Goal: Information Seeking & Learning: Compare options

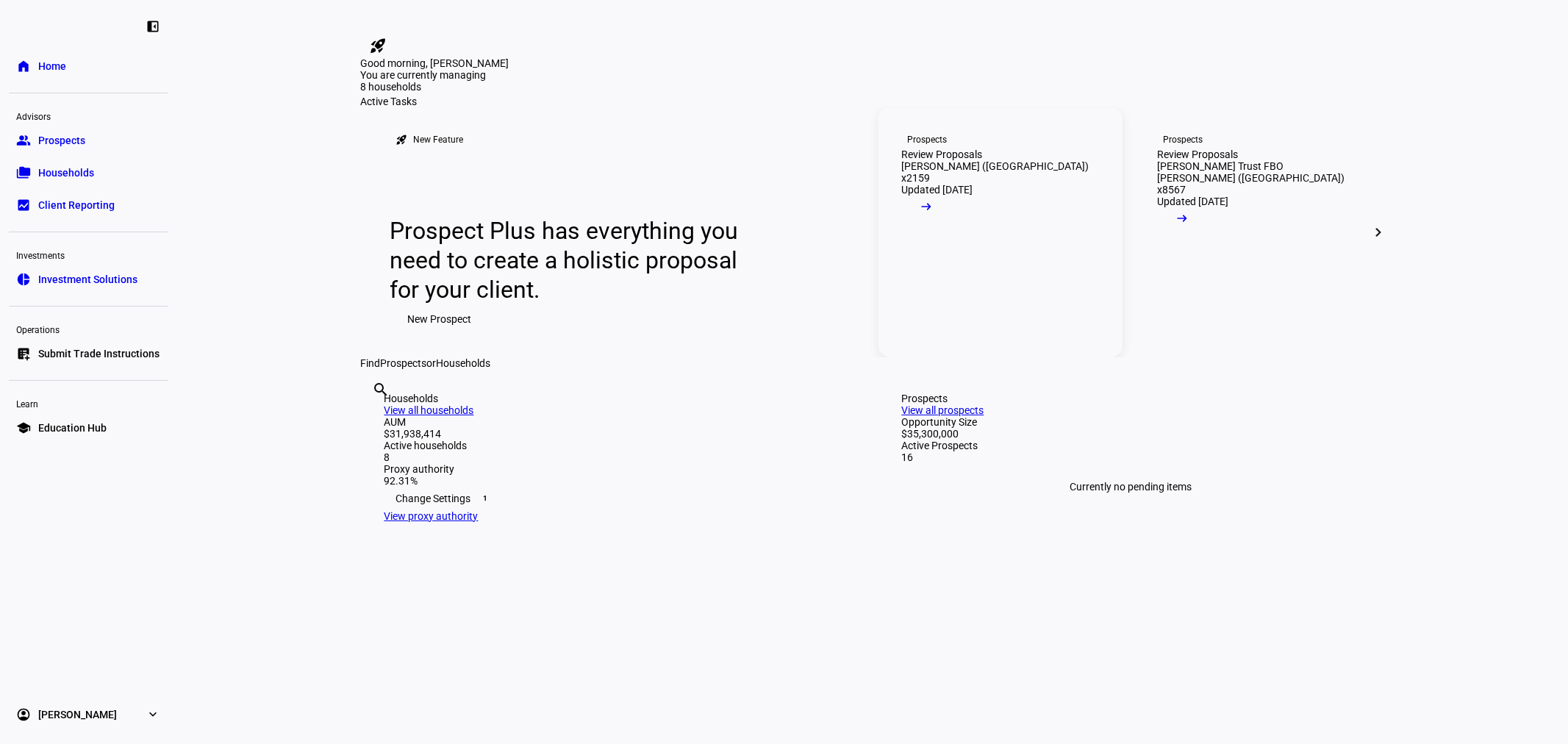
click at [1068, 302] on link "Prospects Review Proposals [PERSON_NAME] (US) x2159 Updated [DATE] arrow_right_…" at bounding box center [1000, 232] width 244 height 250
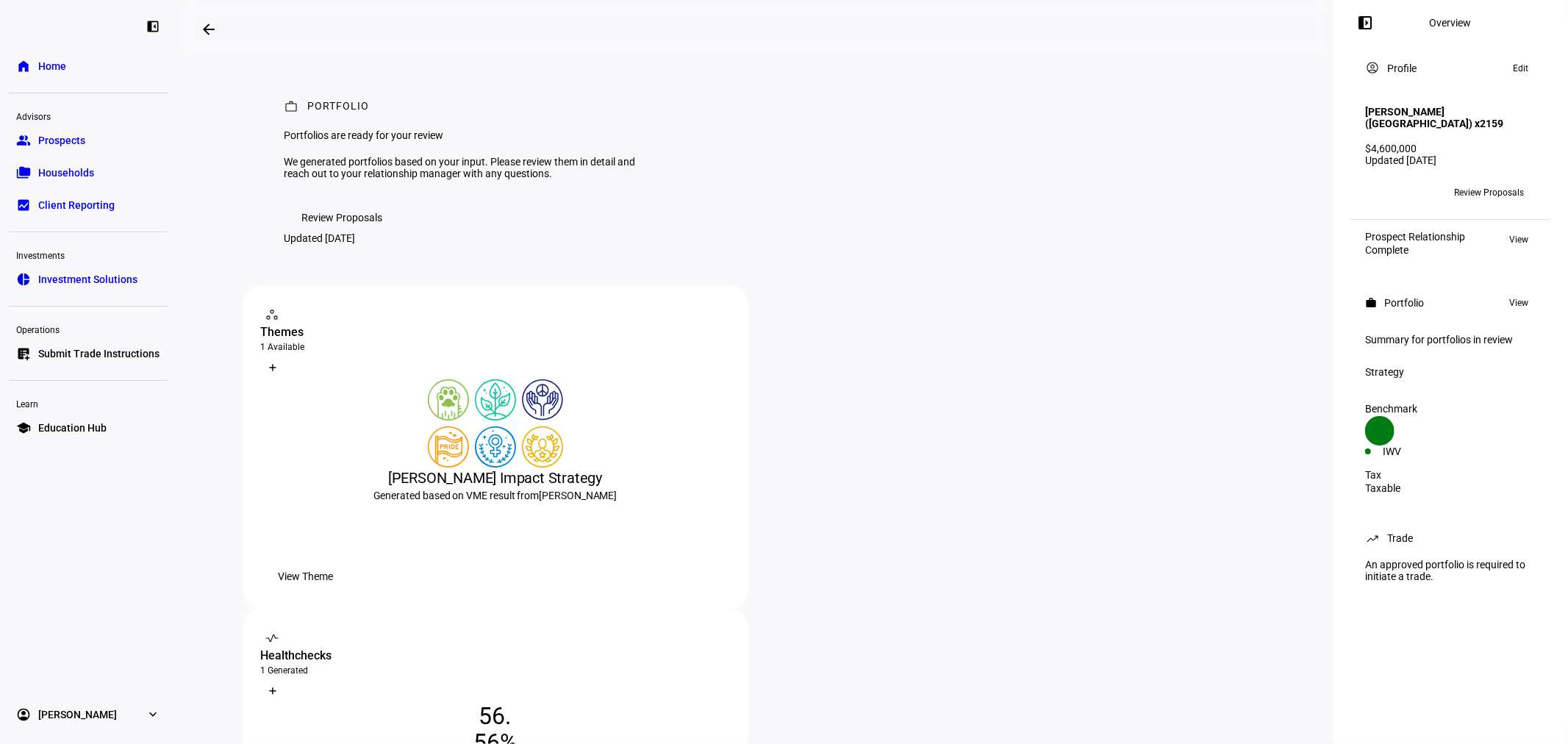
click at [225, 27] on span at bounding box center [208, 29] width 35 height 35
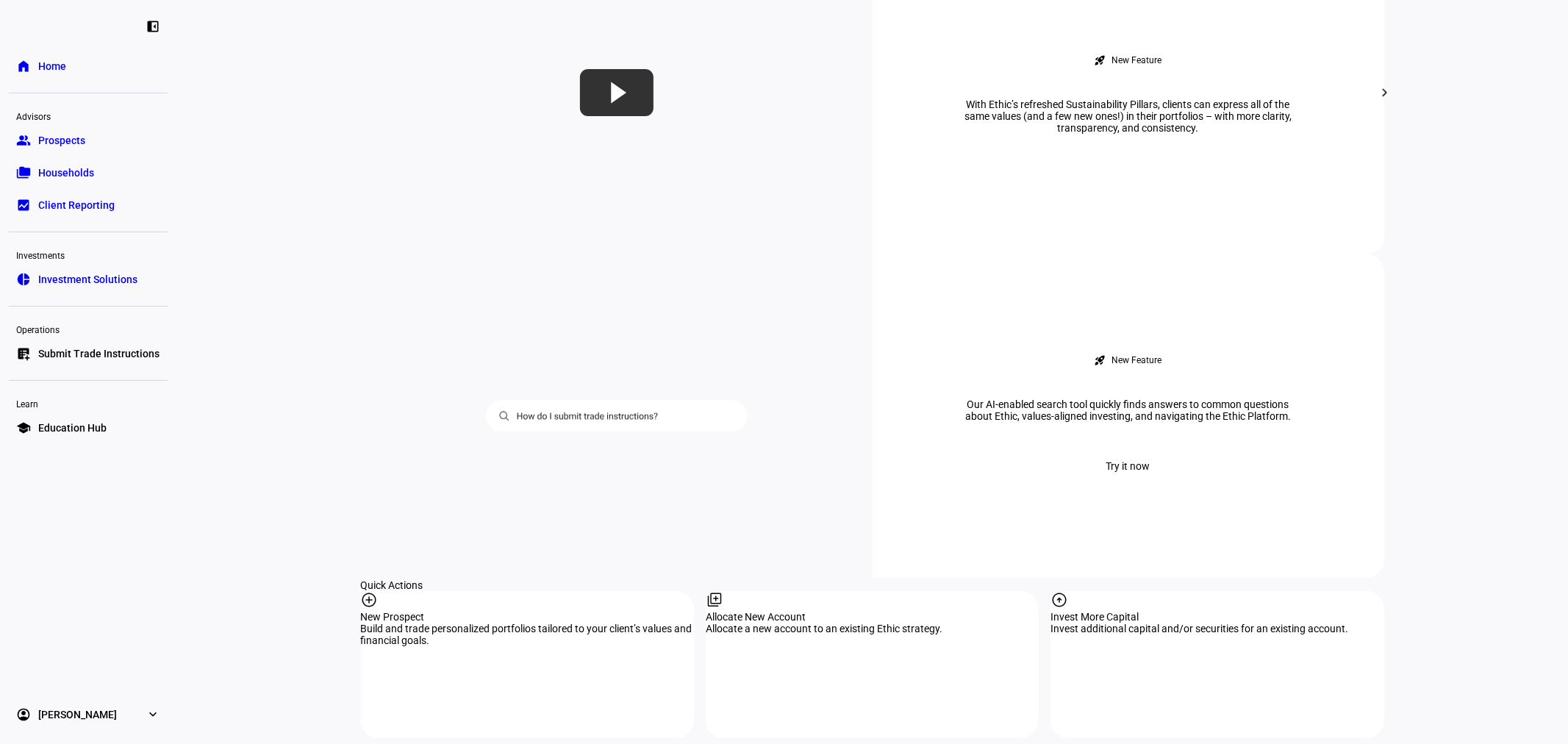
scroll to position [980, 0]
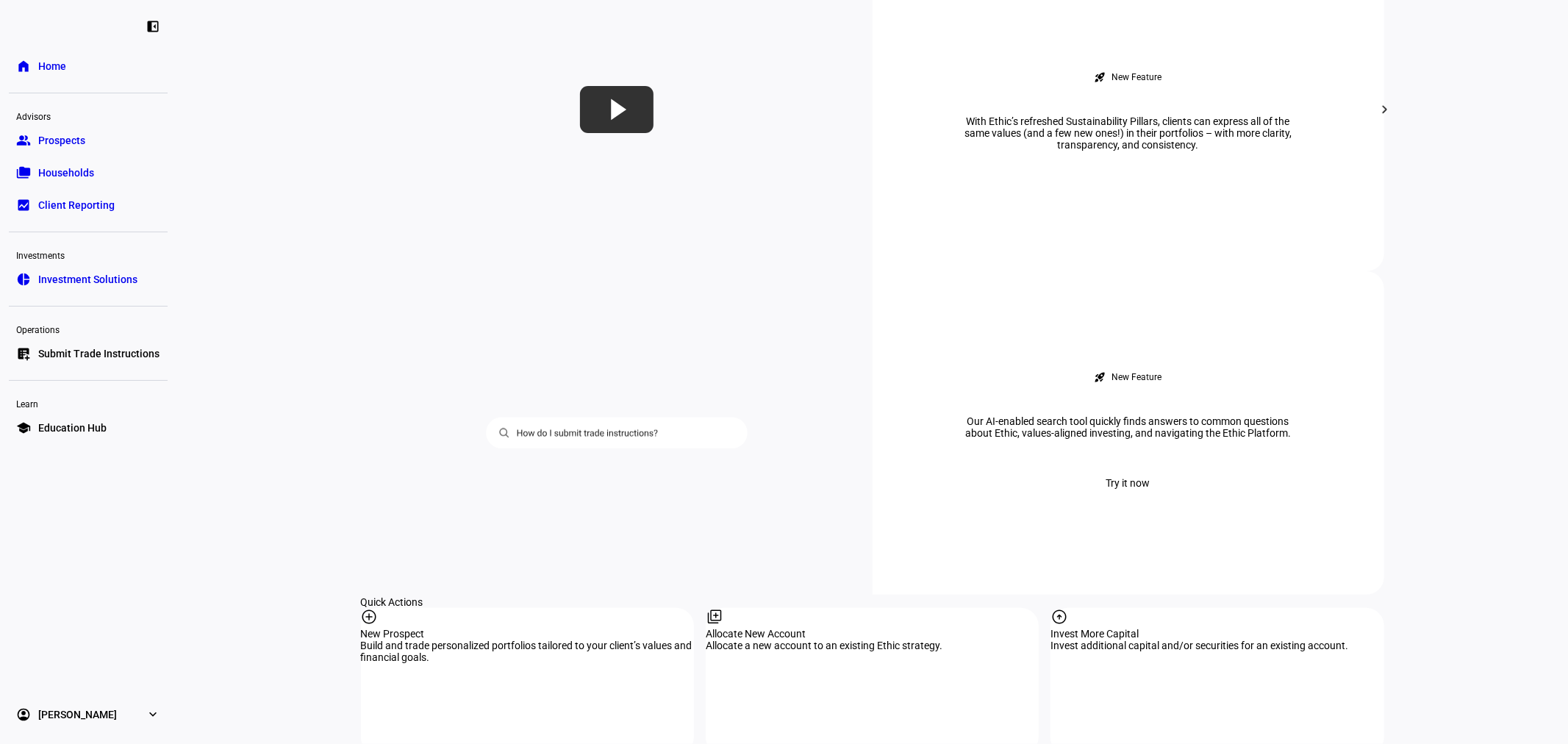
click at [71, 147] on link "group Prospects" at bounding box center [88, 140] width 159 height 29
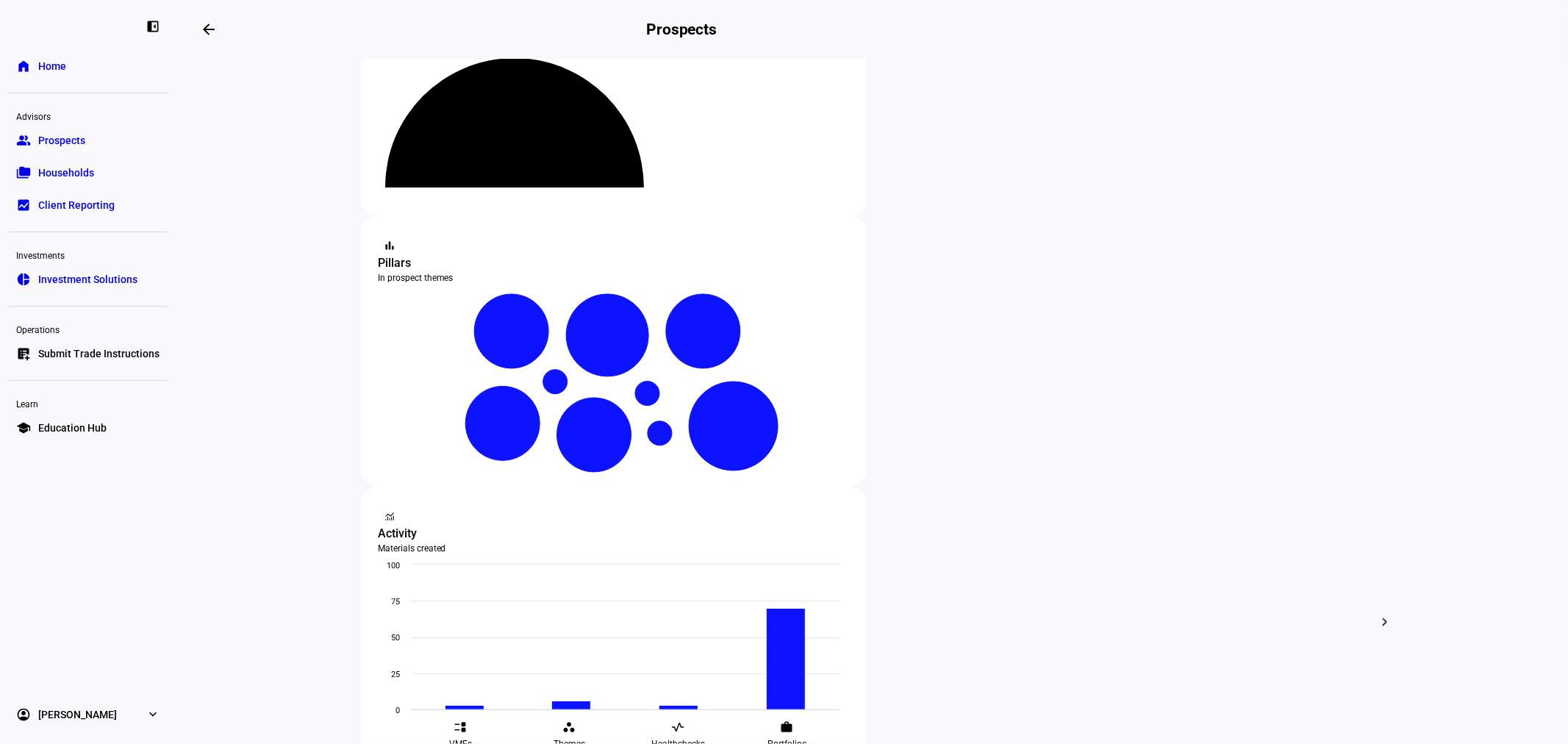
scroll to position [326, 0]
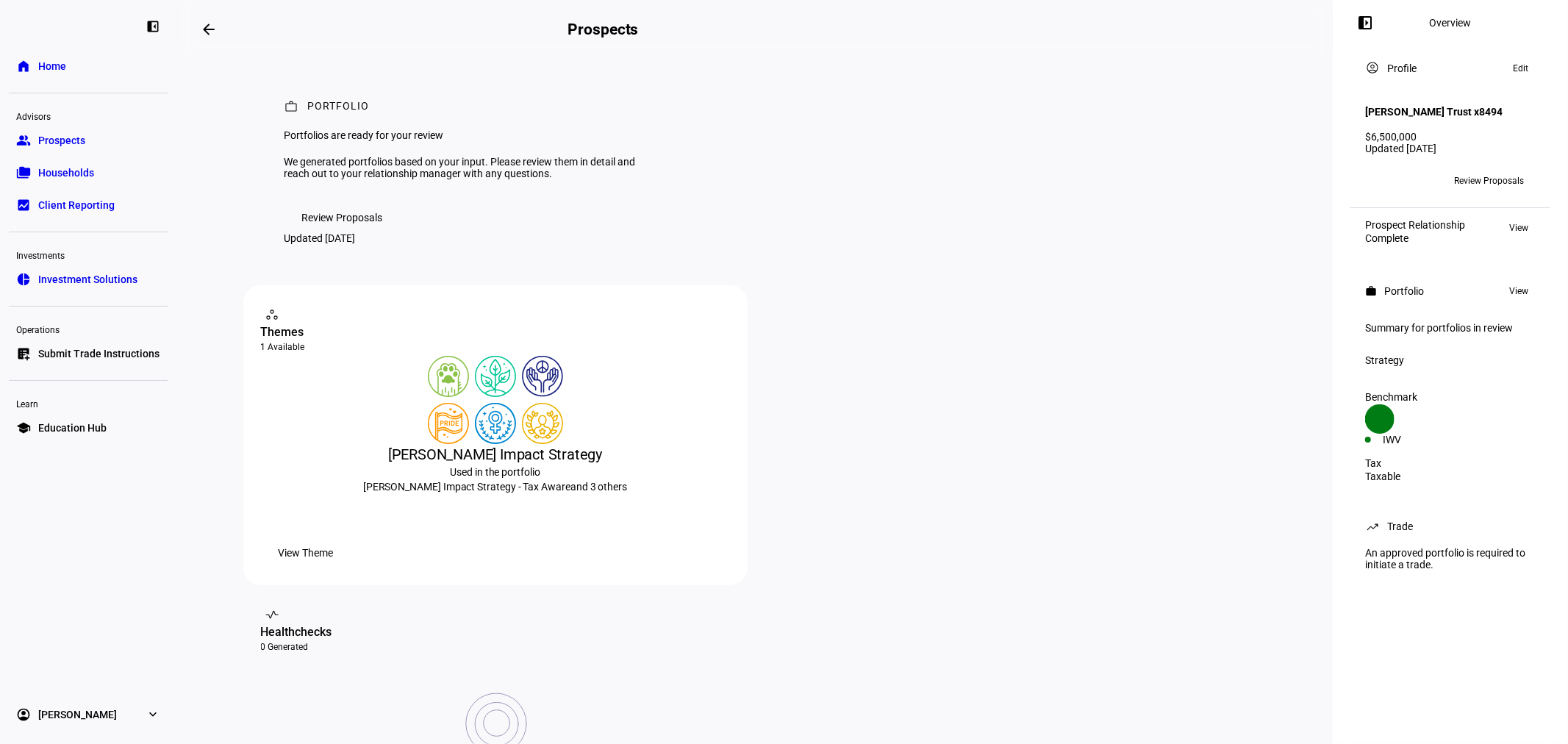
click at [341, 232] on span "Review Proposals" at bounding box center [342, 217] width 81 height 29
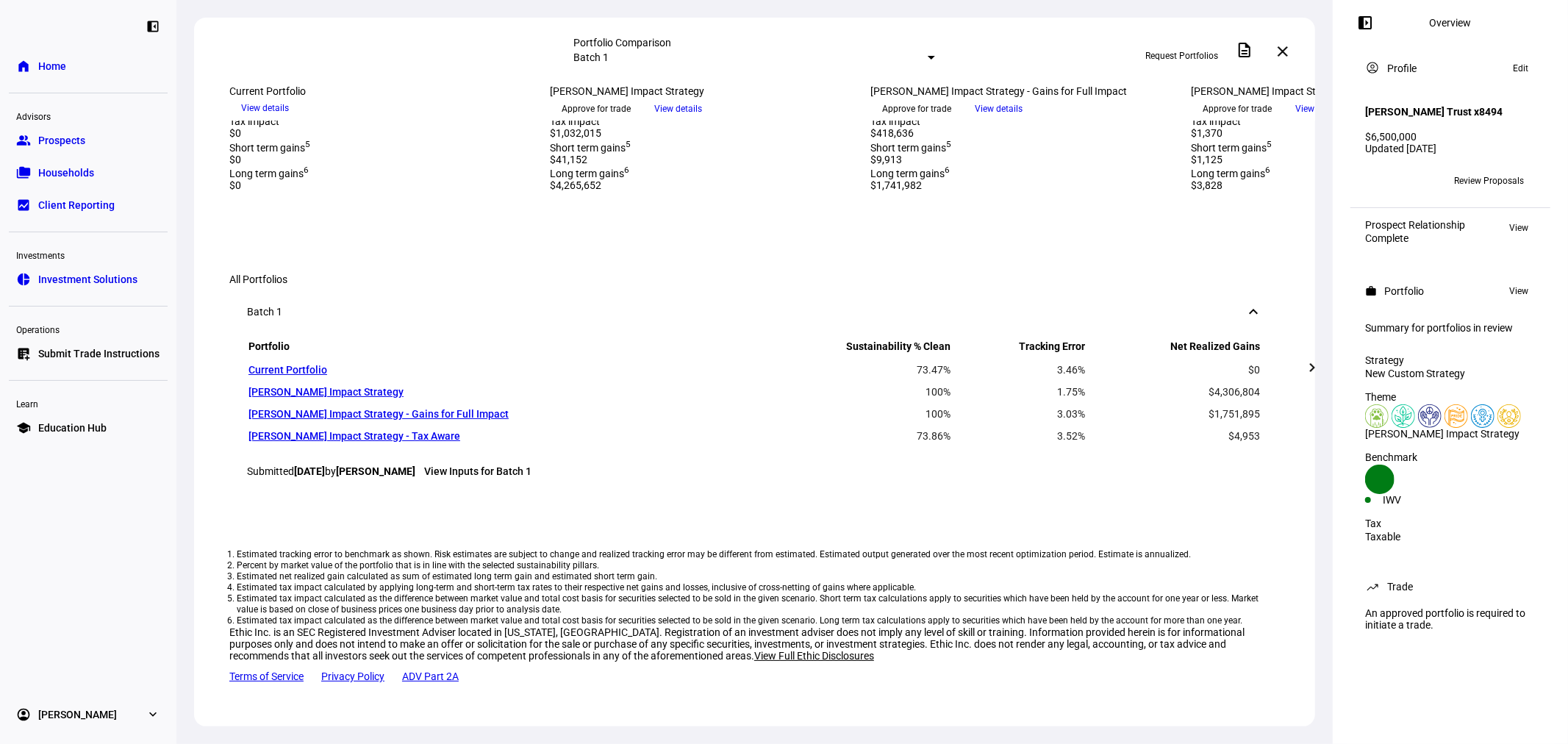
scroll to position [628, 0]
click at [1310, 375] on mat-icon "chevron_right" at bounding box center [1312, 367] width 18 height 18
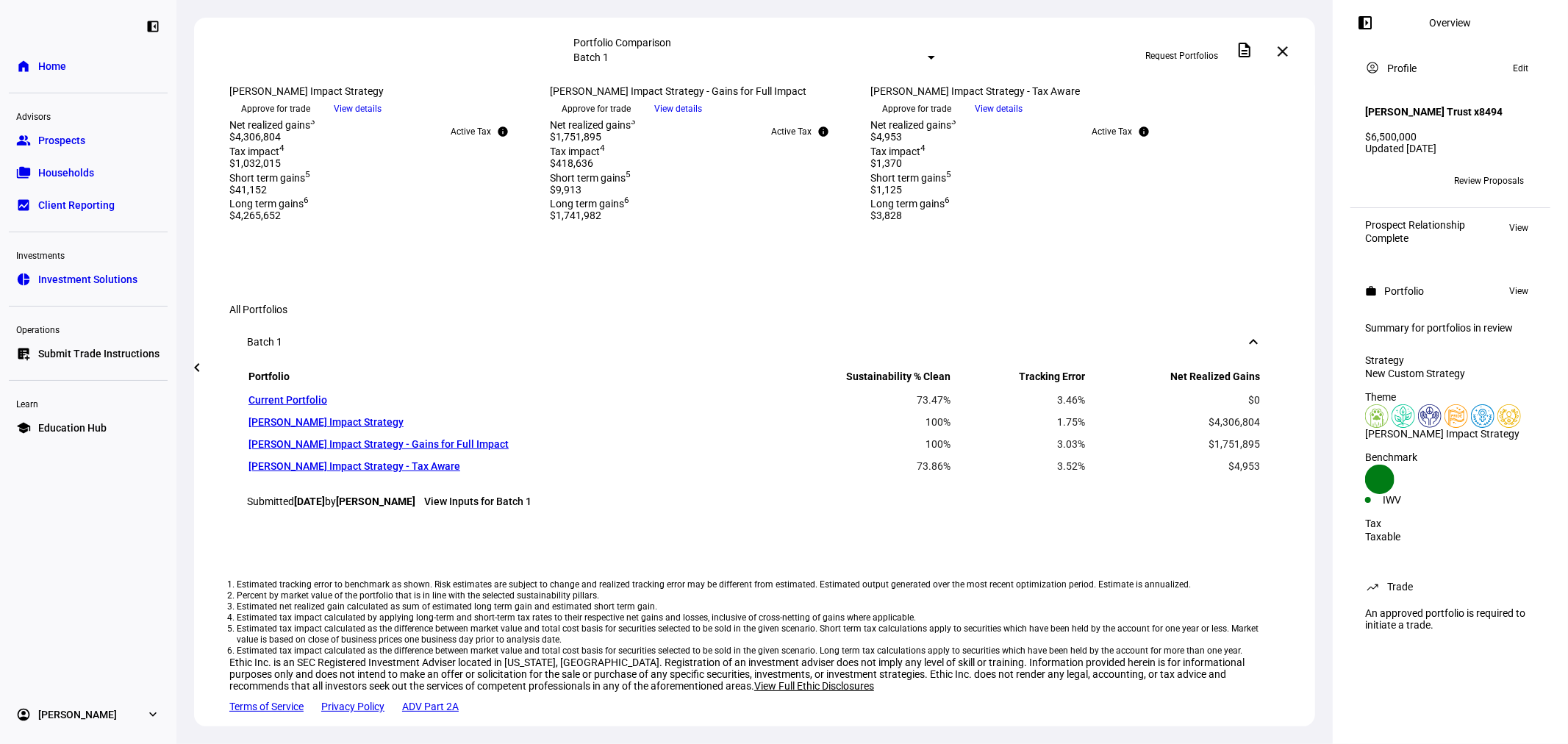
scroll to position [653, 0]
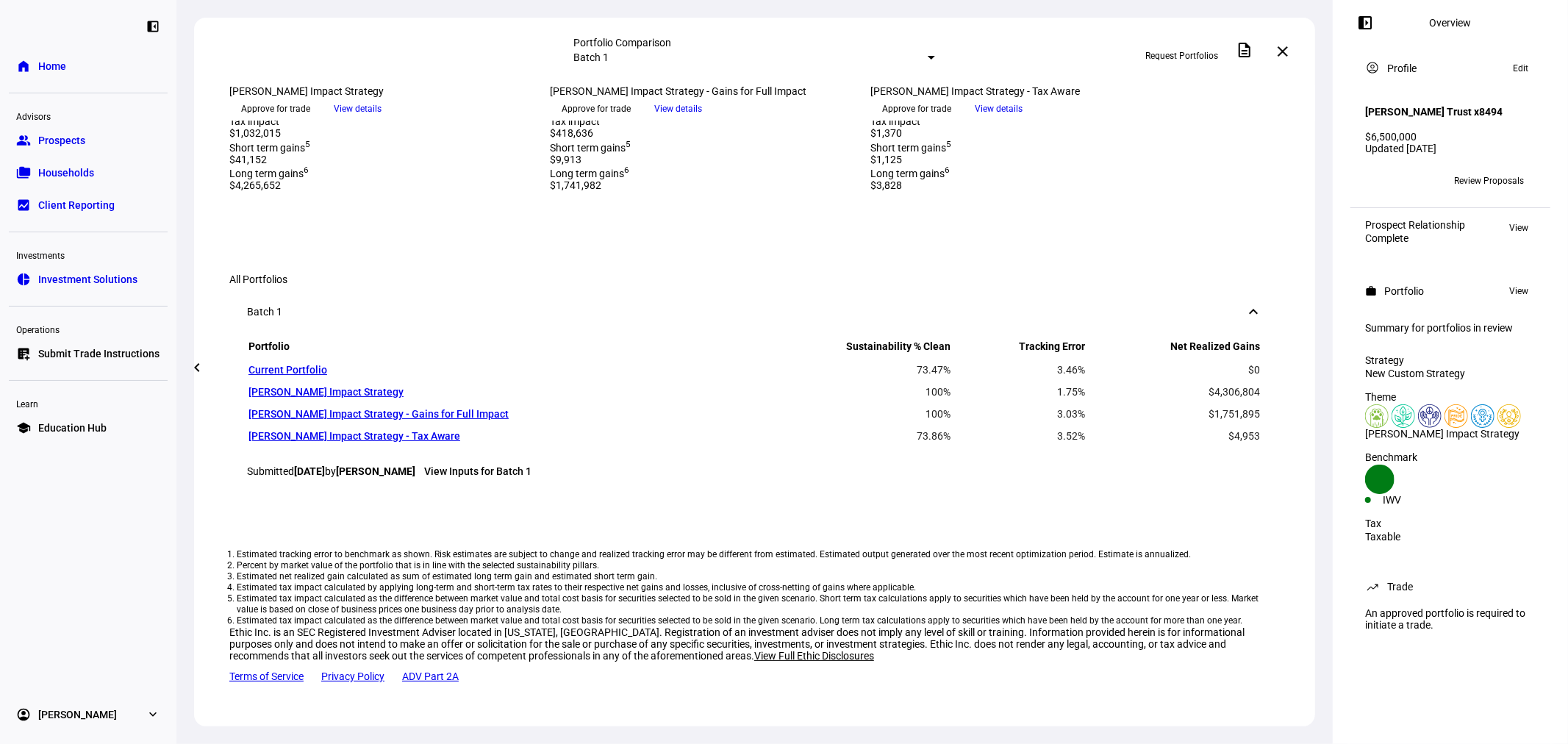
drag, startPoint x: 793, startPoint y: 563, endPoint x: 835, endPoint y: 606, distance: 60.1
click at [841, 192] on div "Tax info Active Tax Net realized gains 3 $1,751,895 Tax impact 4 $418,636 Short…" at bounding box center [701, 133] width 303 height 117
drag, startPoint x: 921, startPoint y: 436, endPoint x: 1254, endPoint y: 496, distance: 338.4
click at [1254, 495] on div "Portfolio Sustainability % Clean Tracking Error Net Realized Gains Current Port…" at bounding box center [755, 416] width 1050 height 157
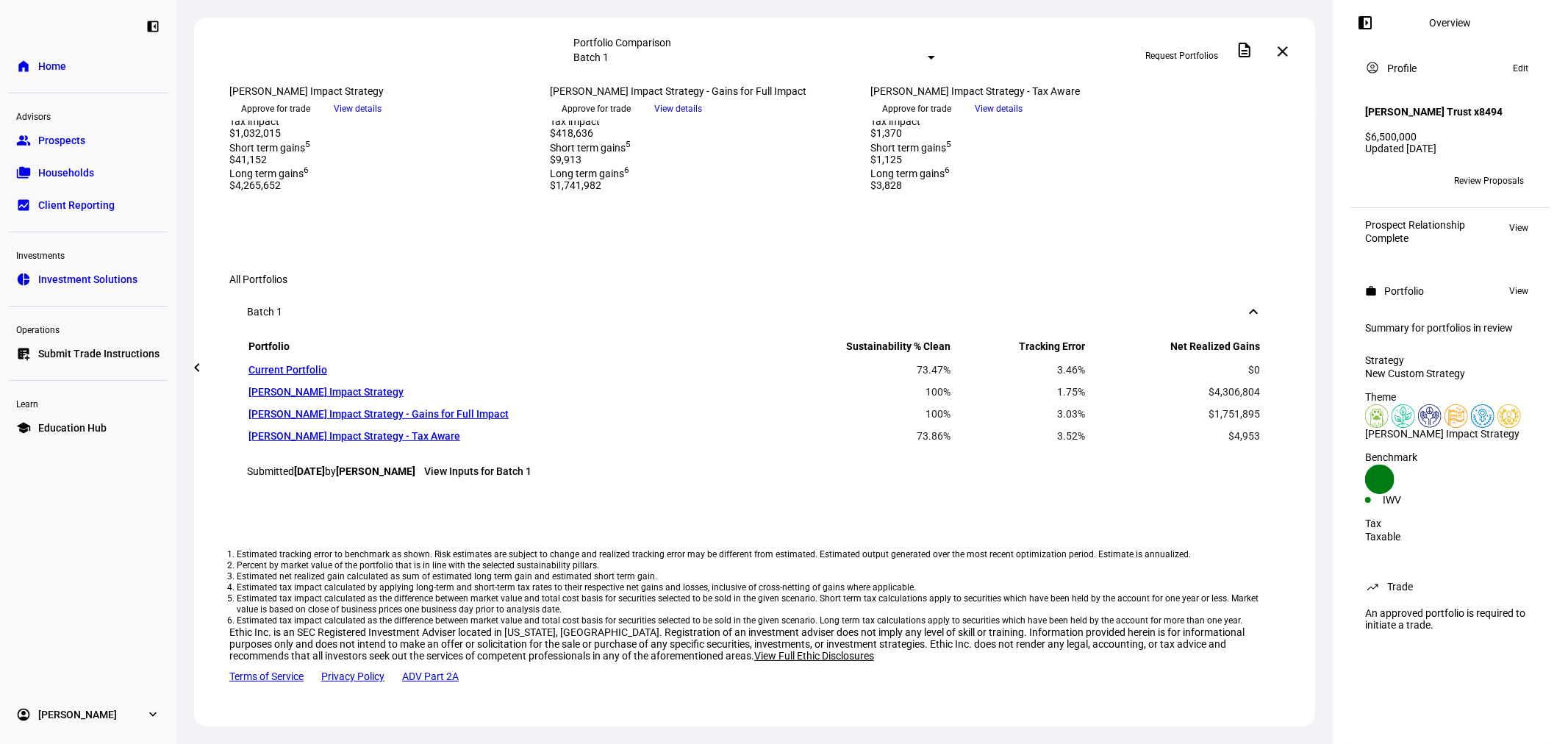
drag, startPoint x: 1242, startPoint y: 562, endPoint x: 1249, endPoint y: 525, distance: 37.7
click at [1241, 559] on eth-portfolio-disclosures "Estimated tracking error to benchmark as shown. Risk estimates are subject to c…" at bounding box center [755, 593] width 1050 height 179
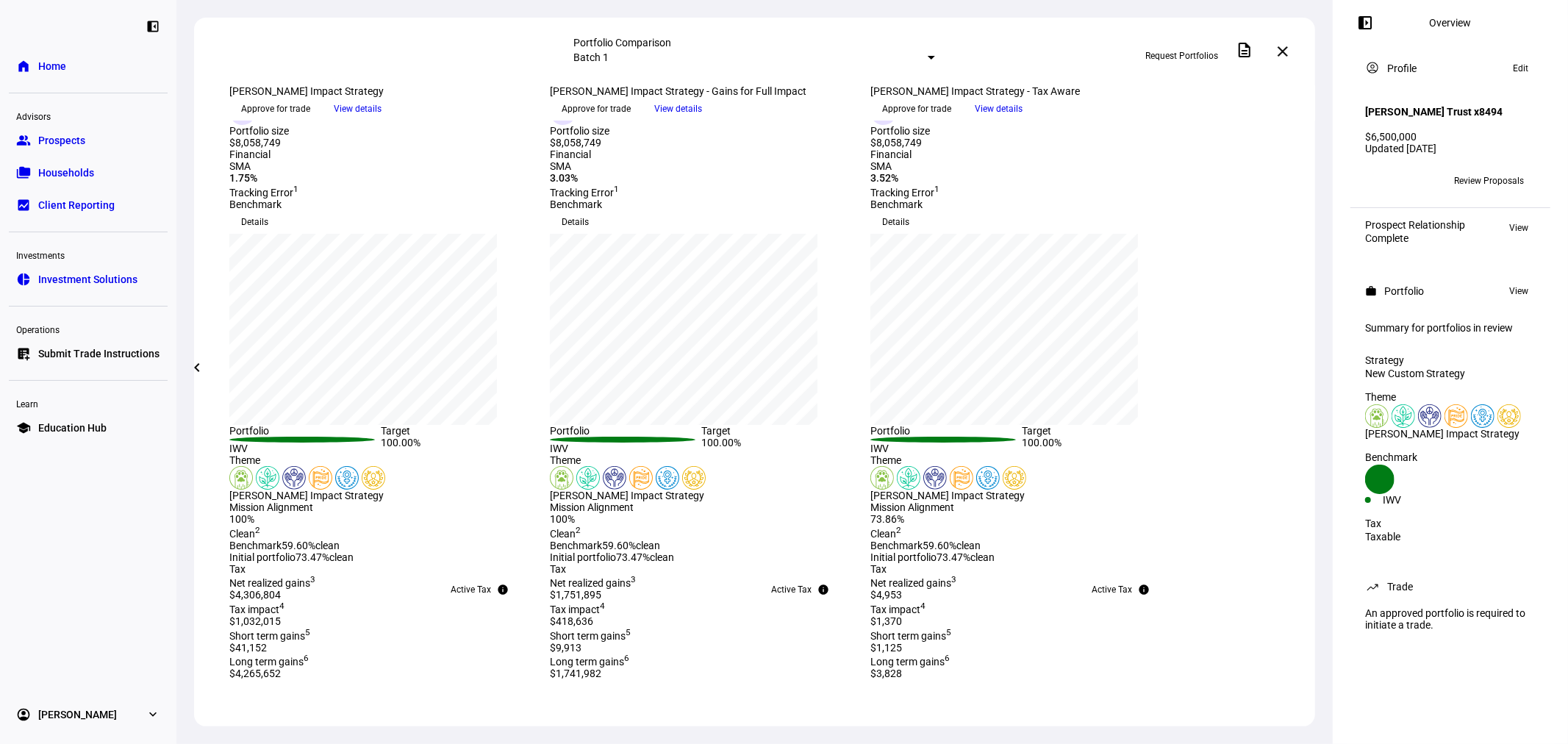
scroll to position [0, 0]
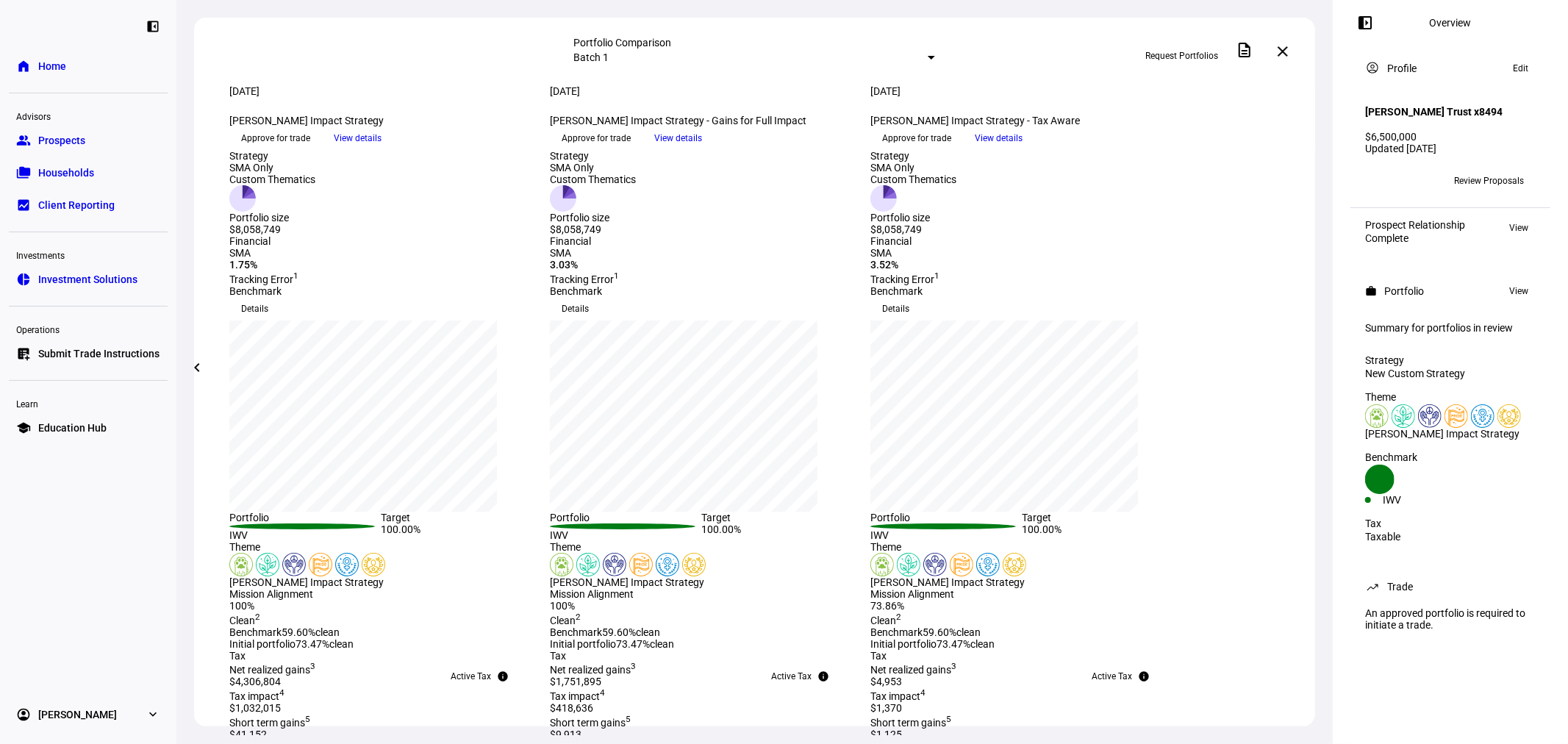
click at [1295, 41] on span at bounding box center [1282, 51] width 35 height 35
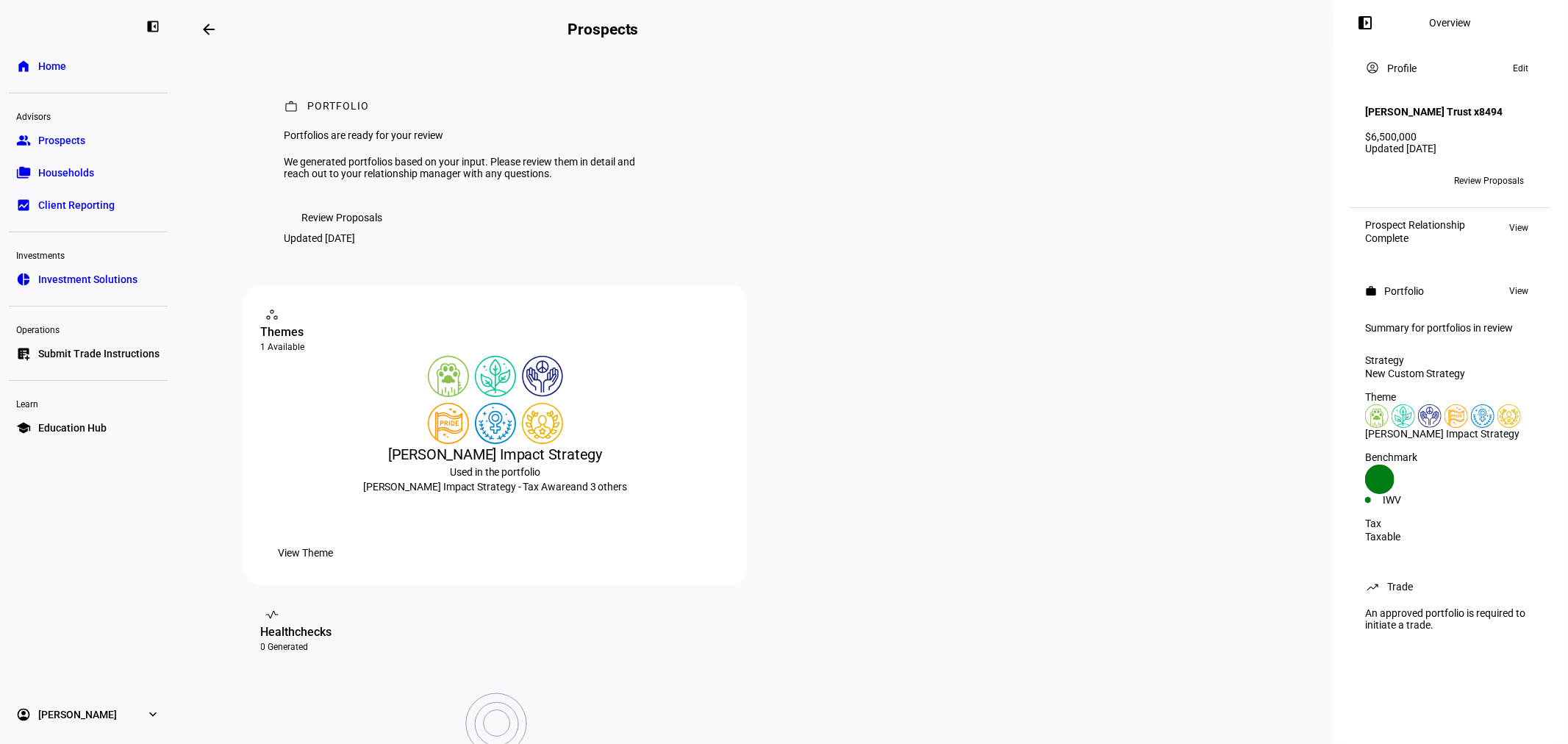
click at [71, 143] on span "Prospects" at bounding box center [61, 140] width 47 height 14
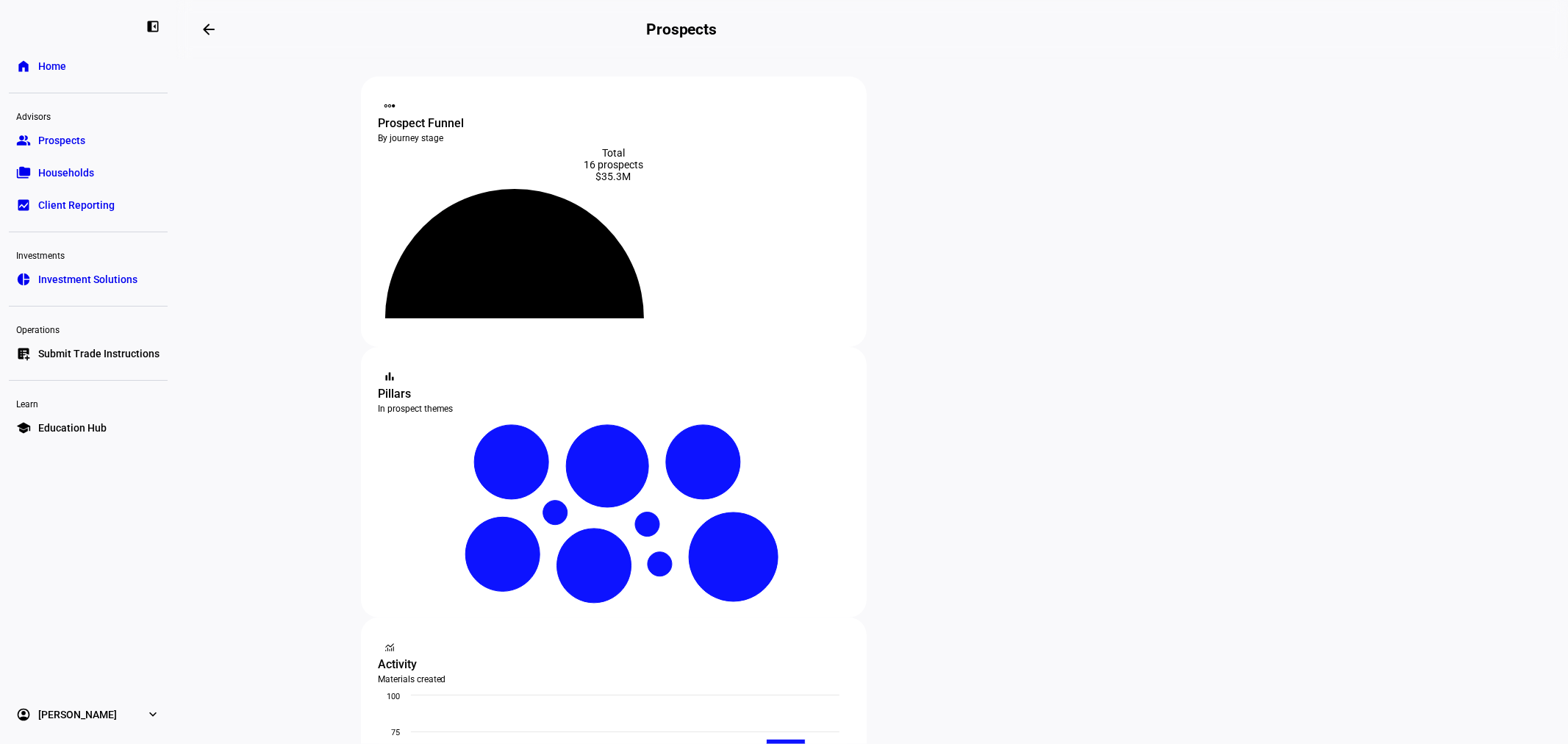
scroll to position [218, 0]
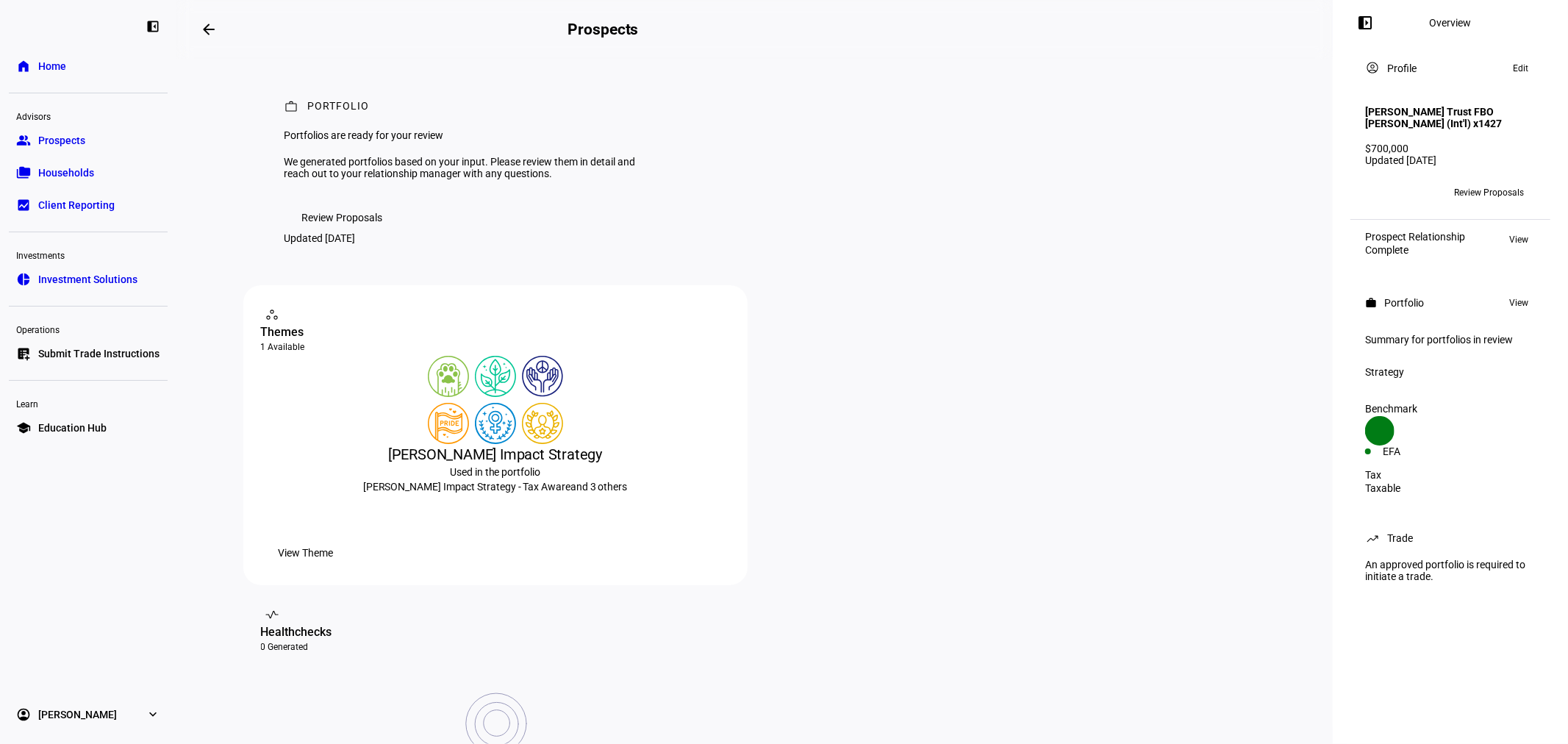
drag, startPoint x: 331, startPoint y: 280, endPoint x: 854, endPoint y: 331, distance: 525.5
click at [331, 232] on span "Review Proposals" at bounding box center [342, 217] width 81 height 29
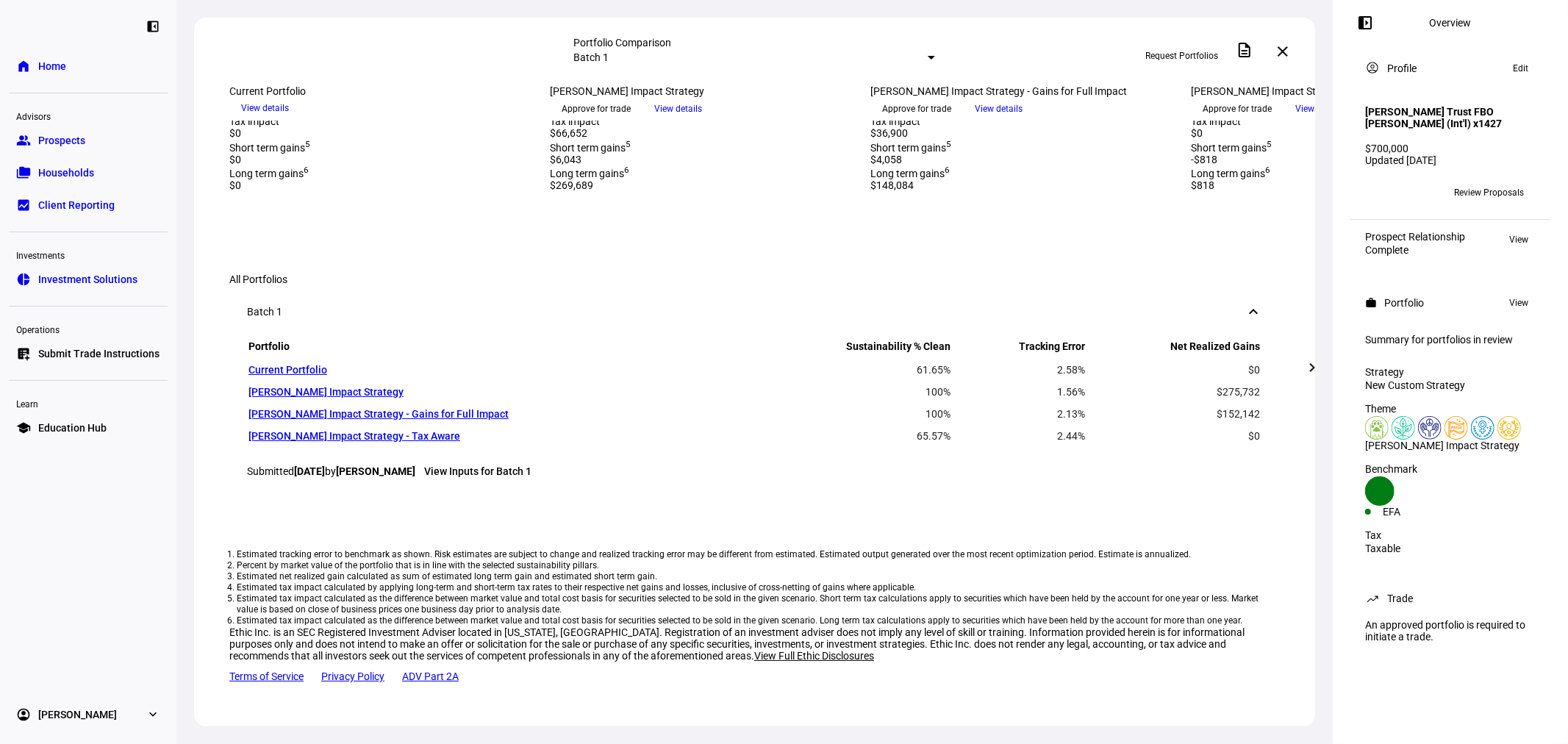
scroll to position [1088, 0]
click at [1312, 376] on mat-icon "chevron_right" at bounding box center [1312, 367] width 18 height 18
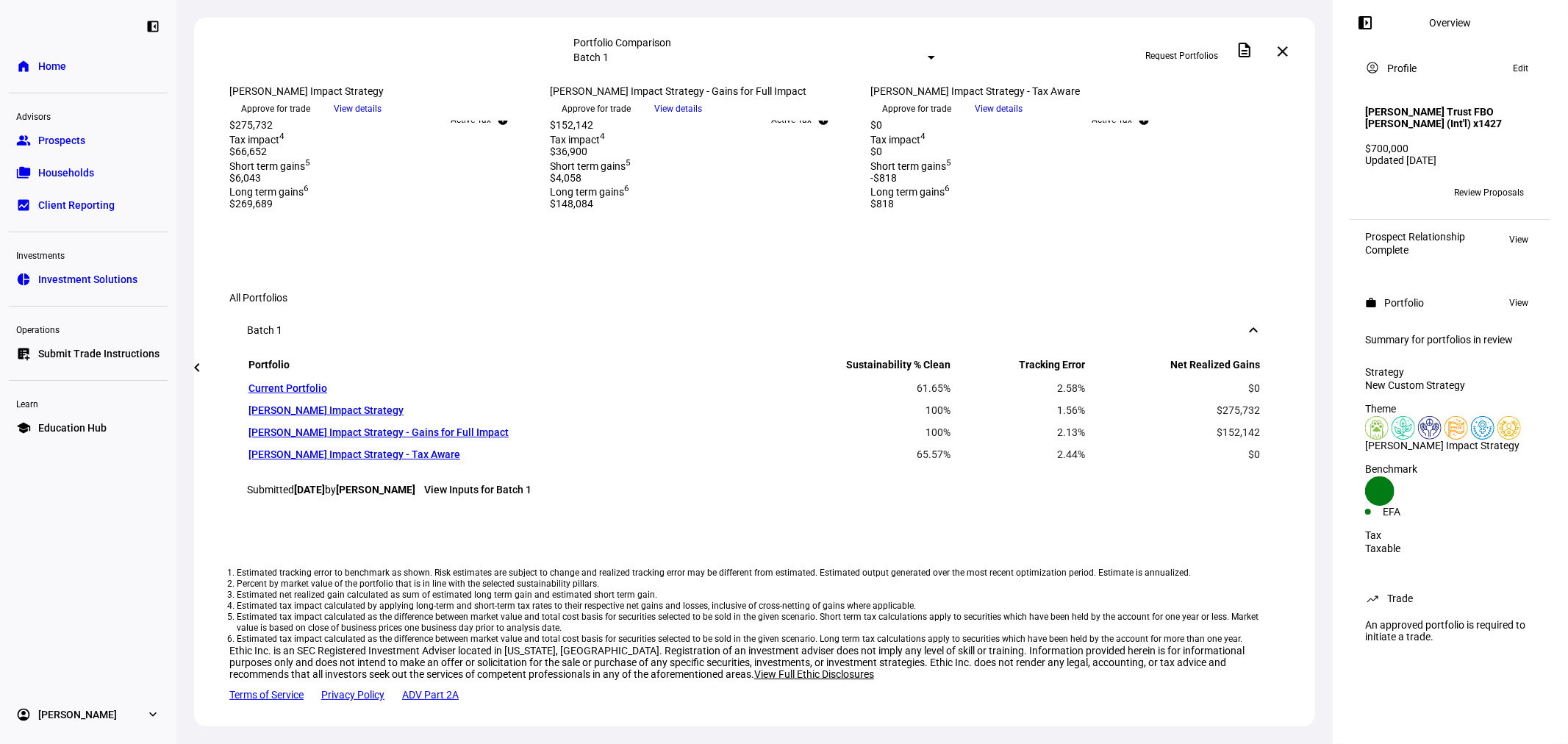
scroll to position [653, 0]
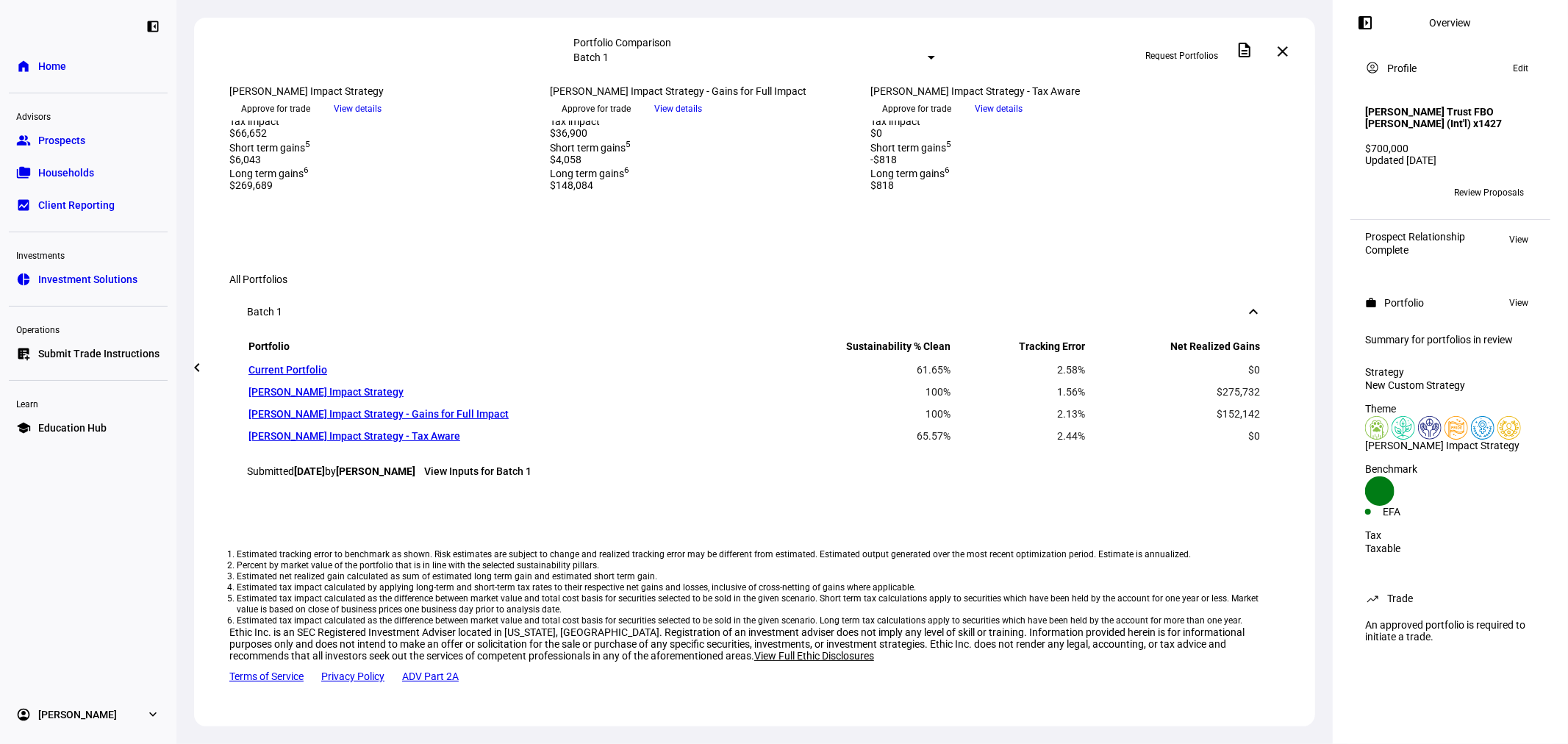
drag, startPoint x: 799, startPoint y: 568, endPoint x: 842, endPoint y: 615, distance: 63.7
click at [842, 192] on div "Tax info Active Tax Net realized gains 3 $152,142 Tax impact 4 $36,900 Short te…" at bounding box center [701, 133] width 303 height 117
drag, startPoint x: 570, startPoint y: 354, endPoint x: 691, endPoint y: 424, distance: 139.8
click at [691, 75] on div "Mission Alignment 100% Clean 2 Benchmark 53.72% clean Initial portfolio 61.65% …" at bounding box center [701, 44] width 303 height 62
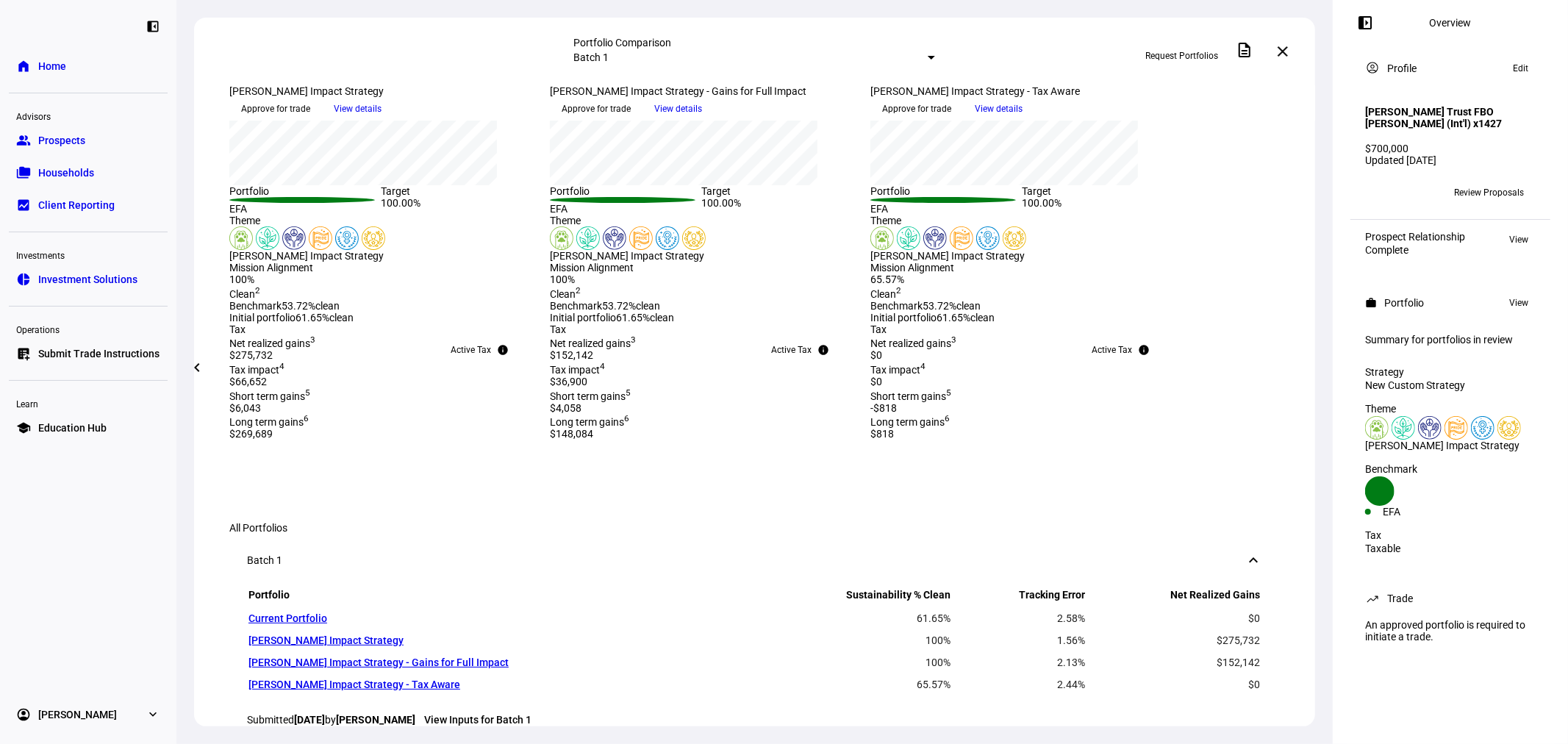
click at [1023, 120] on span "View details" at bounding box center [998, 108] width 48 height 22
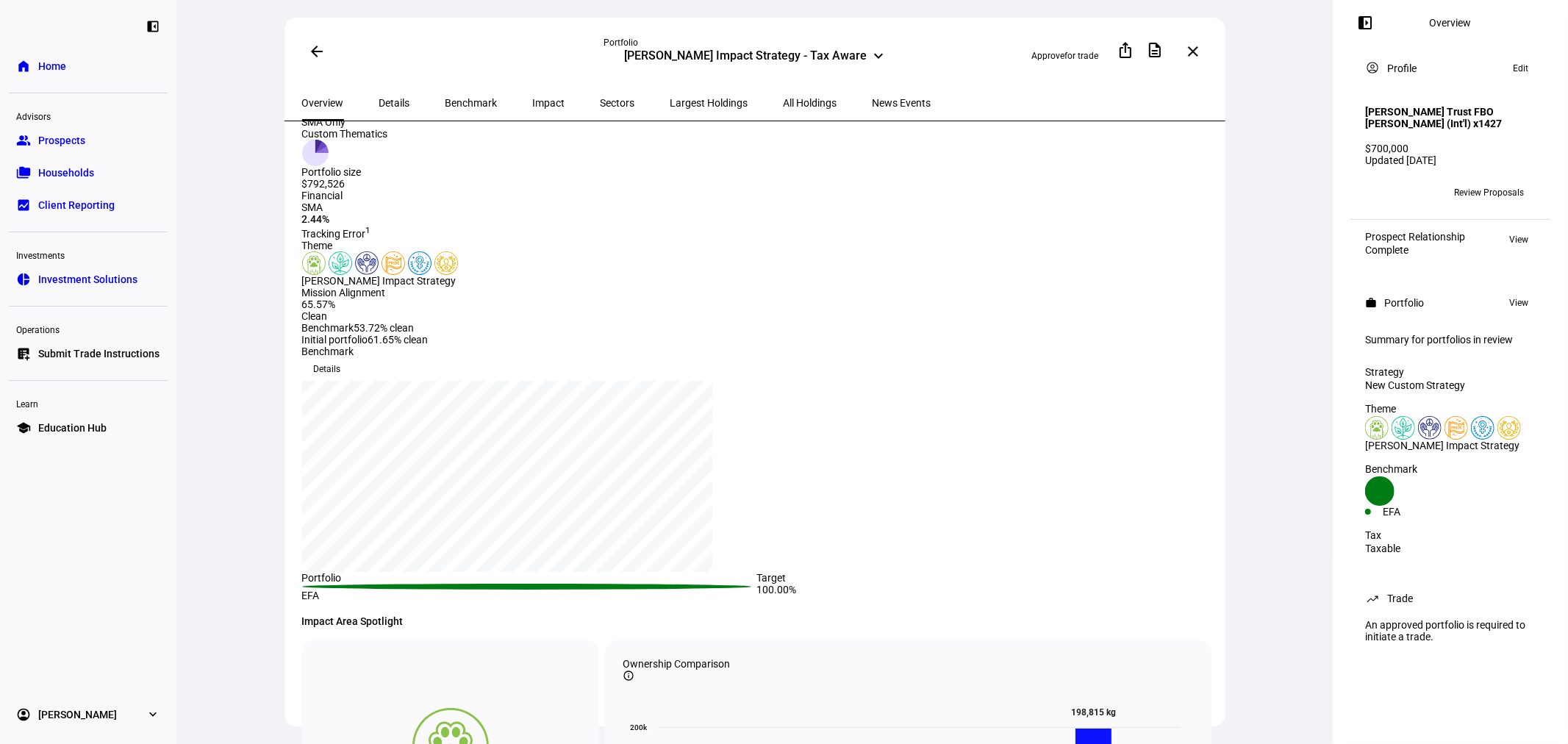
scroll to position [218, 0]
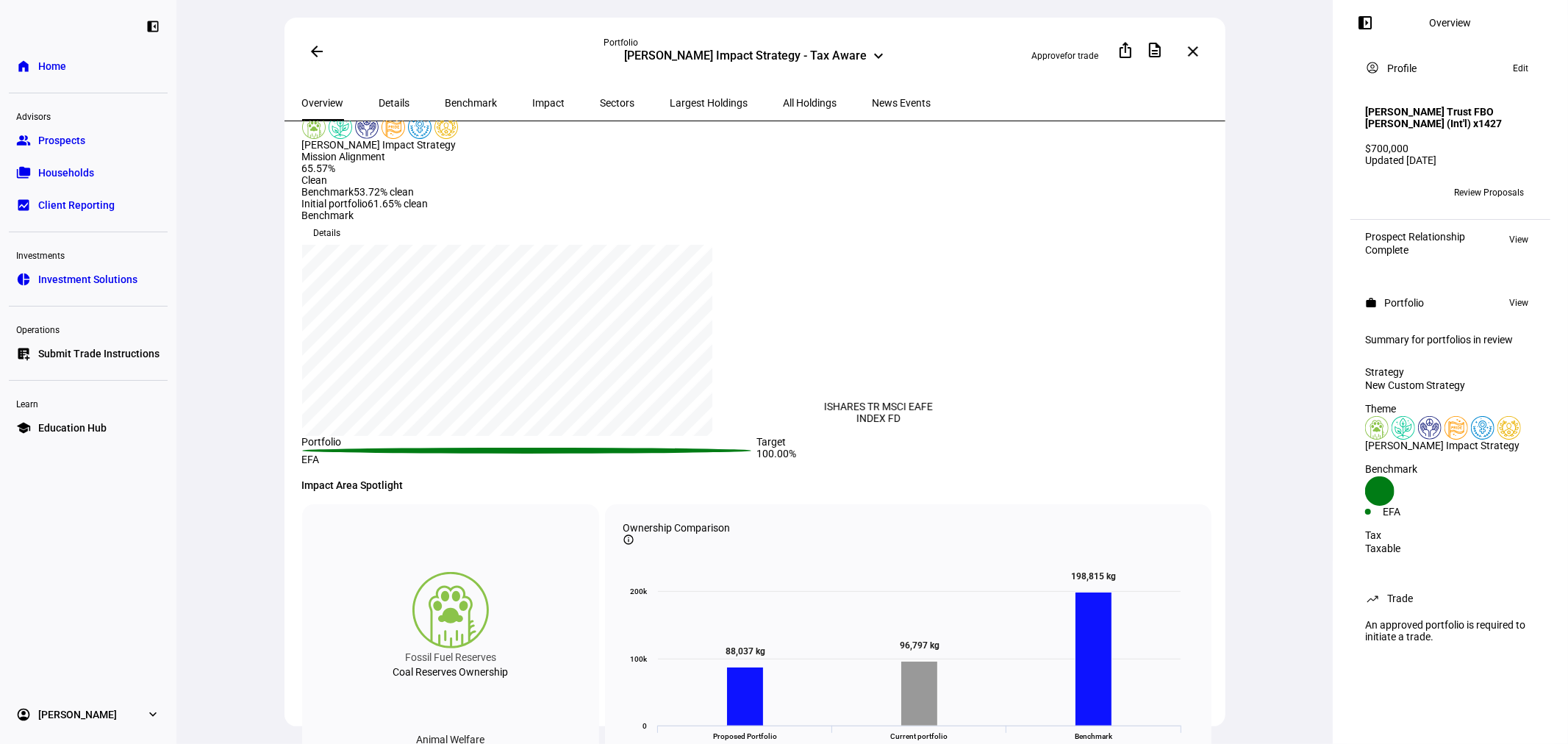
drag, startPoint x: 803, startPoint y: 442, endPoint x: 780, endPoint y: 436, distance: 23.8
click at [757, 447] on div "EFA" at bounding box center [529, 456] width 455 height 18
click at [312, 52] on mat-icon "arrow_back" at bounding box center [317, 51] width 18 height 18
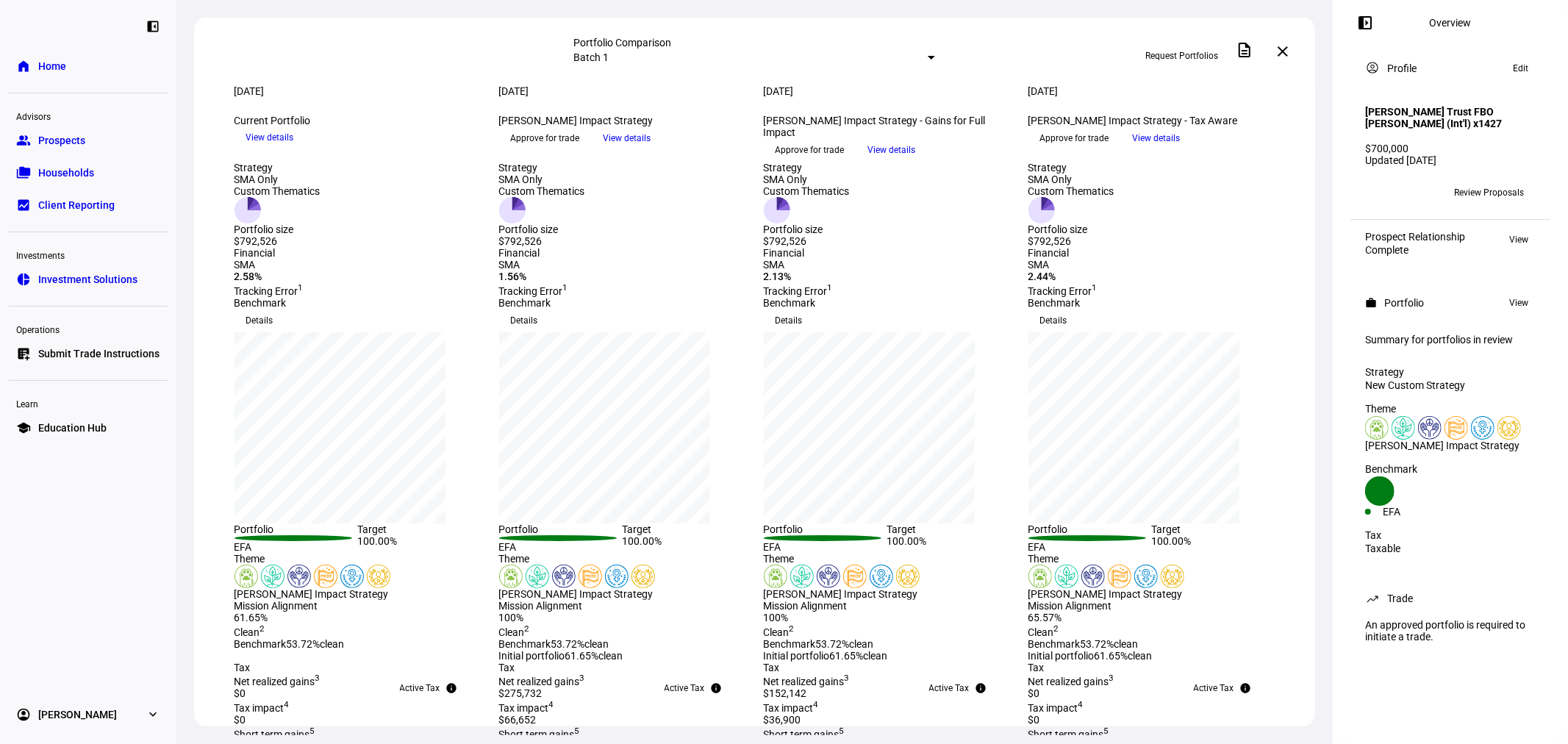
click at [95, 144] on link "group Prospects" at bounding box center [88, 140] width 159 height 29
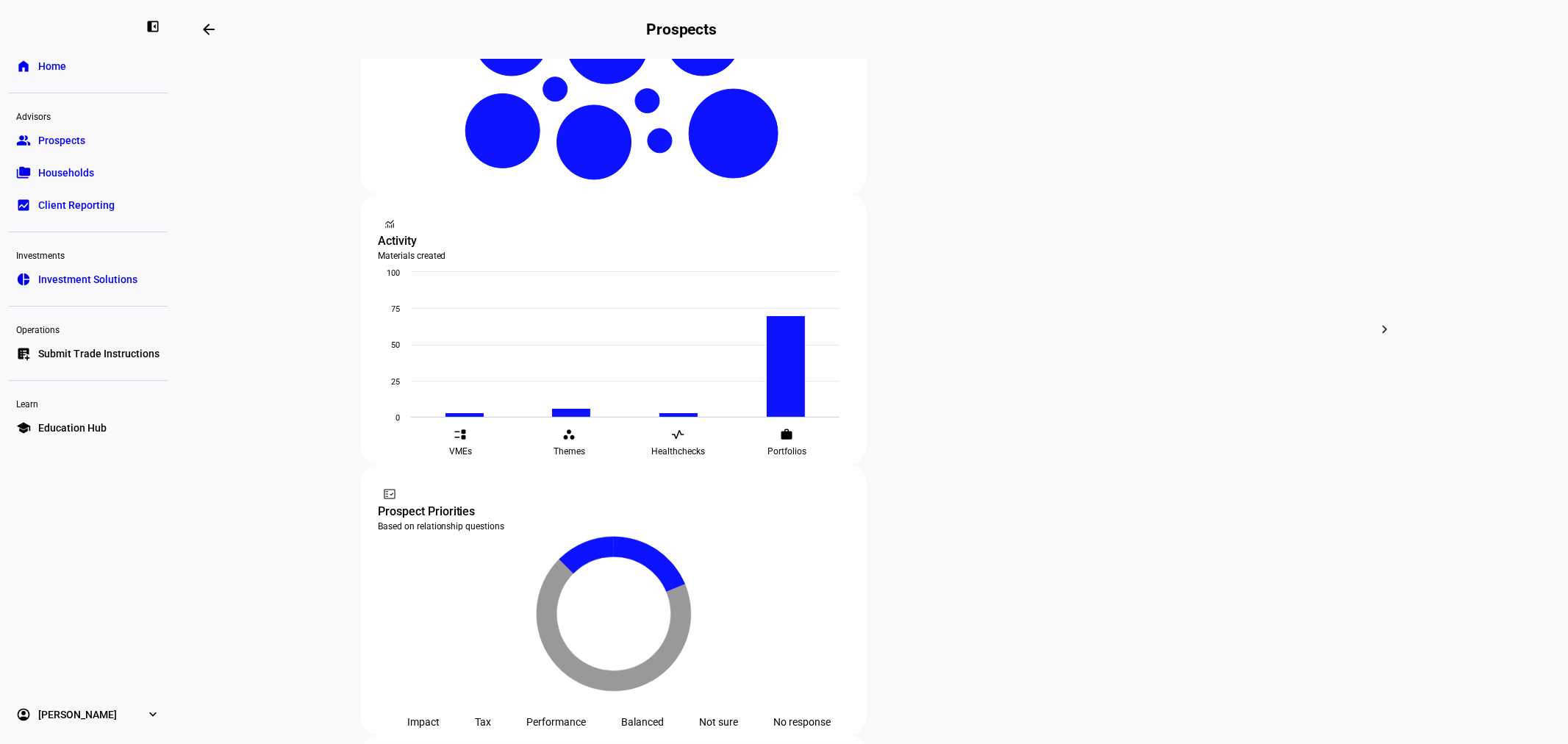
scroll to position [435, 0]
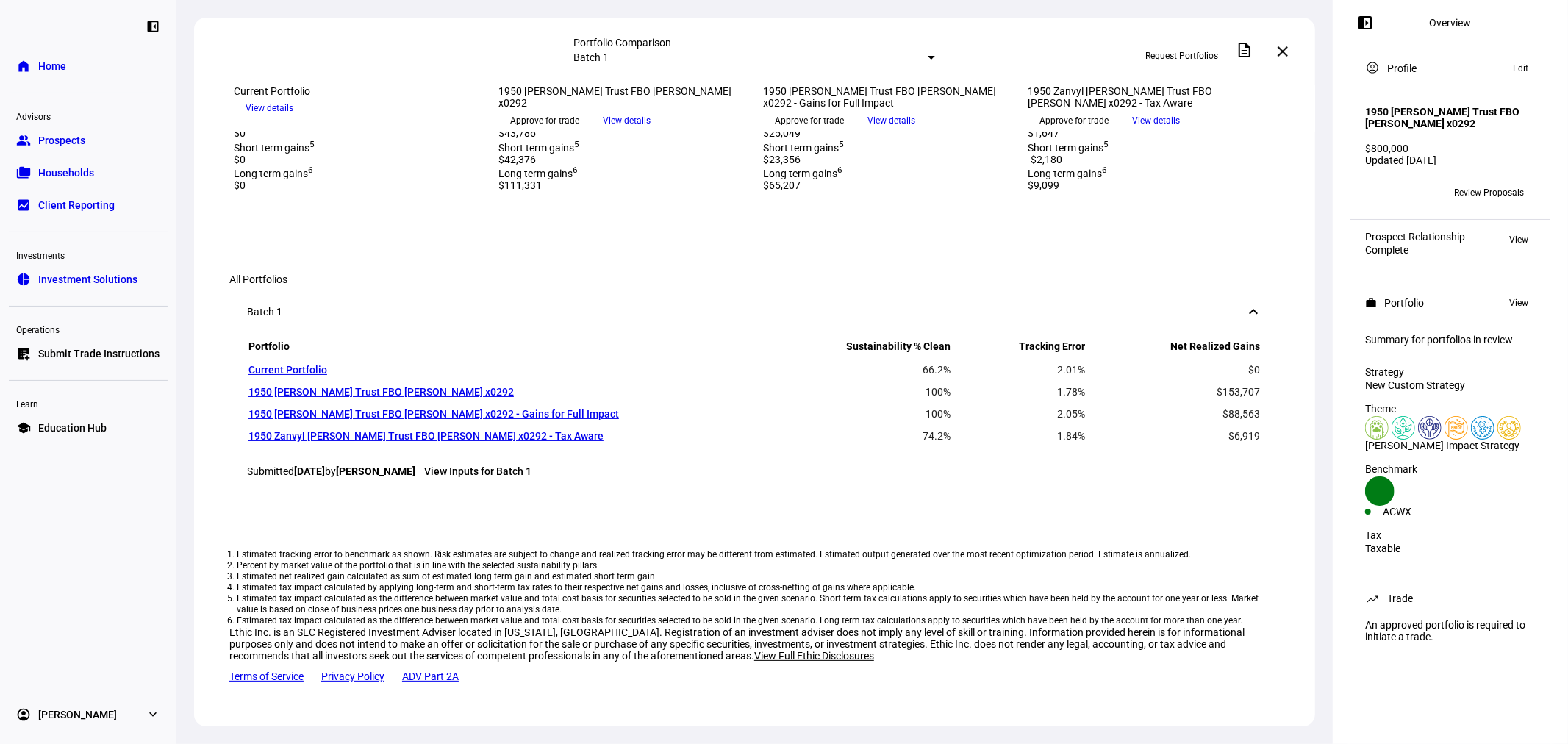
scroll to position [761, 0]
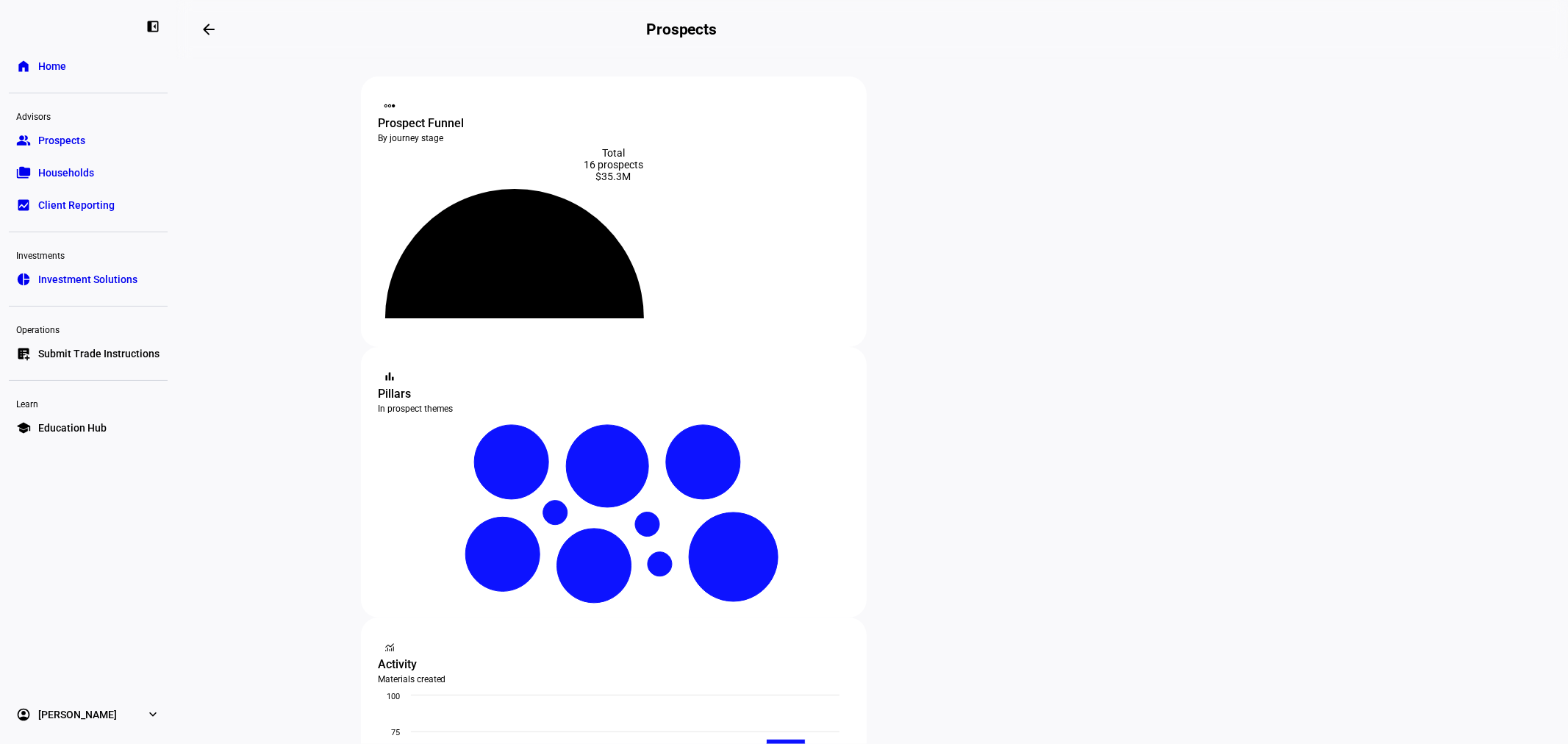
click at [94, 143] on link "group Prospects" at bounding box center [88, 140] width 159 height 29
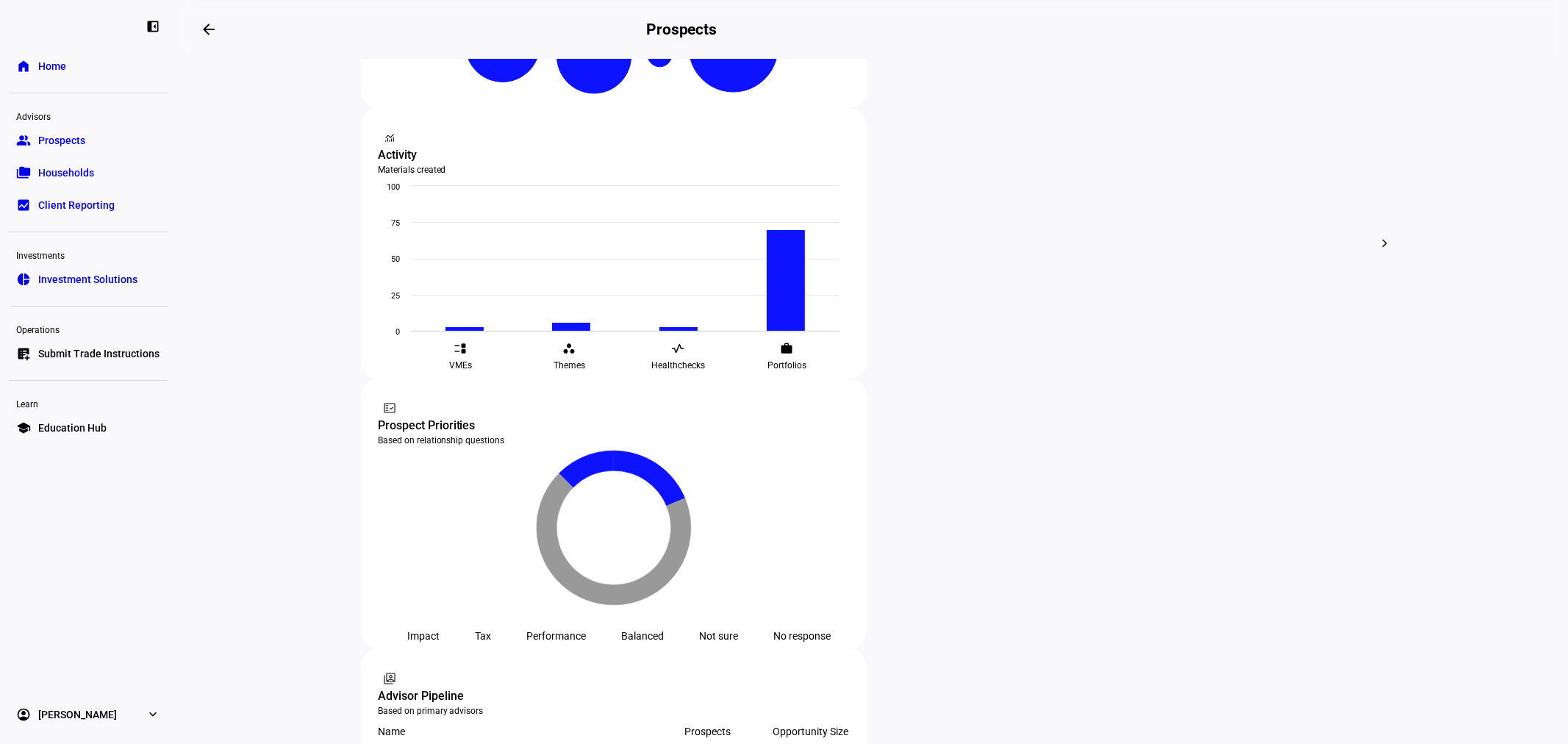
scroll to position [544, 0]
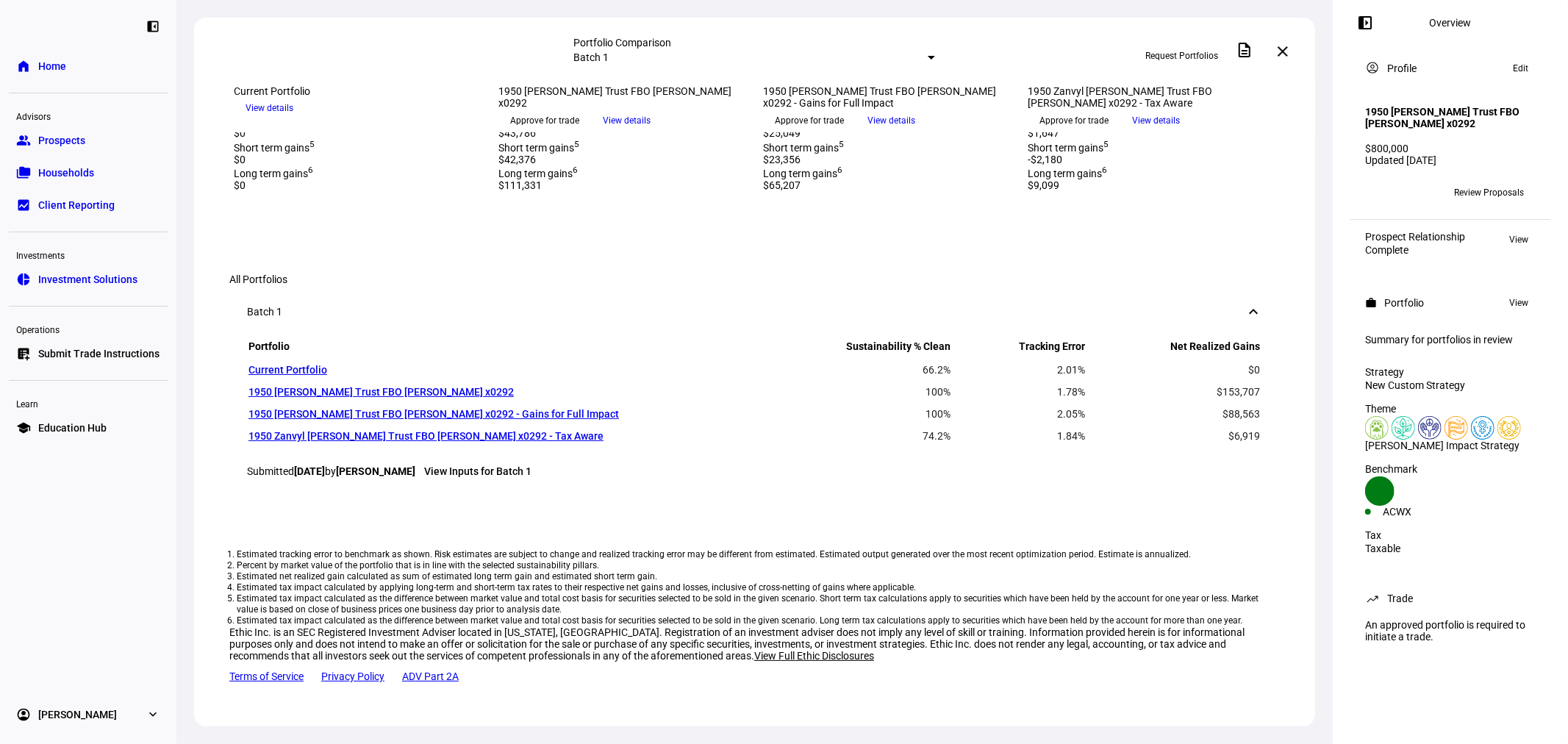
scroll to position [544, 0]
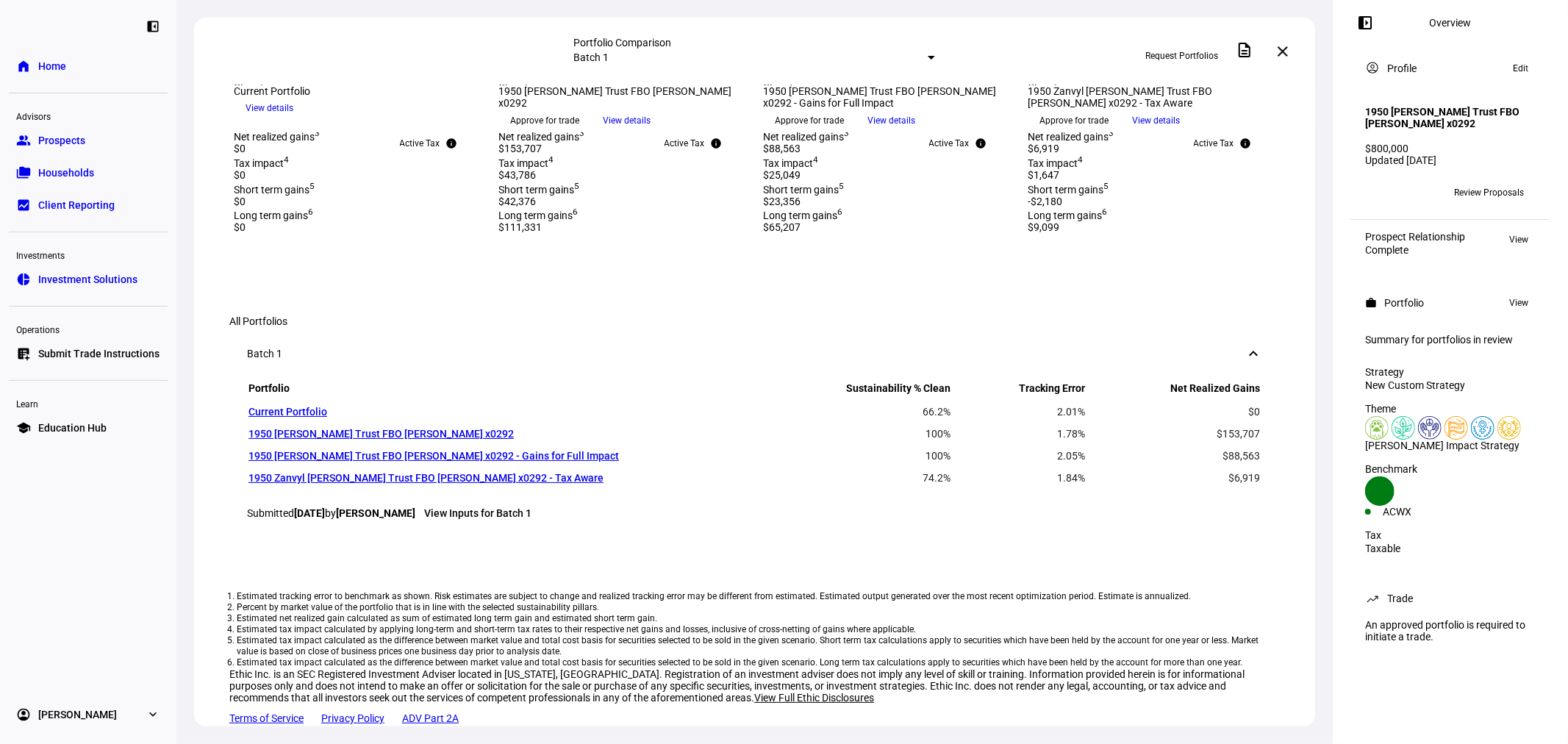
click at [64, 141] on span "Prospects" at bounding box center [61, 140] width 47 height 14
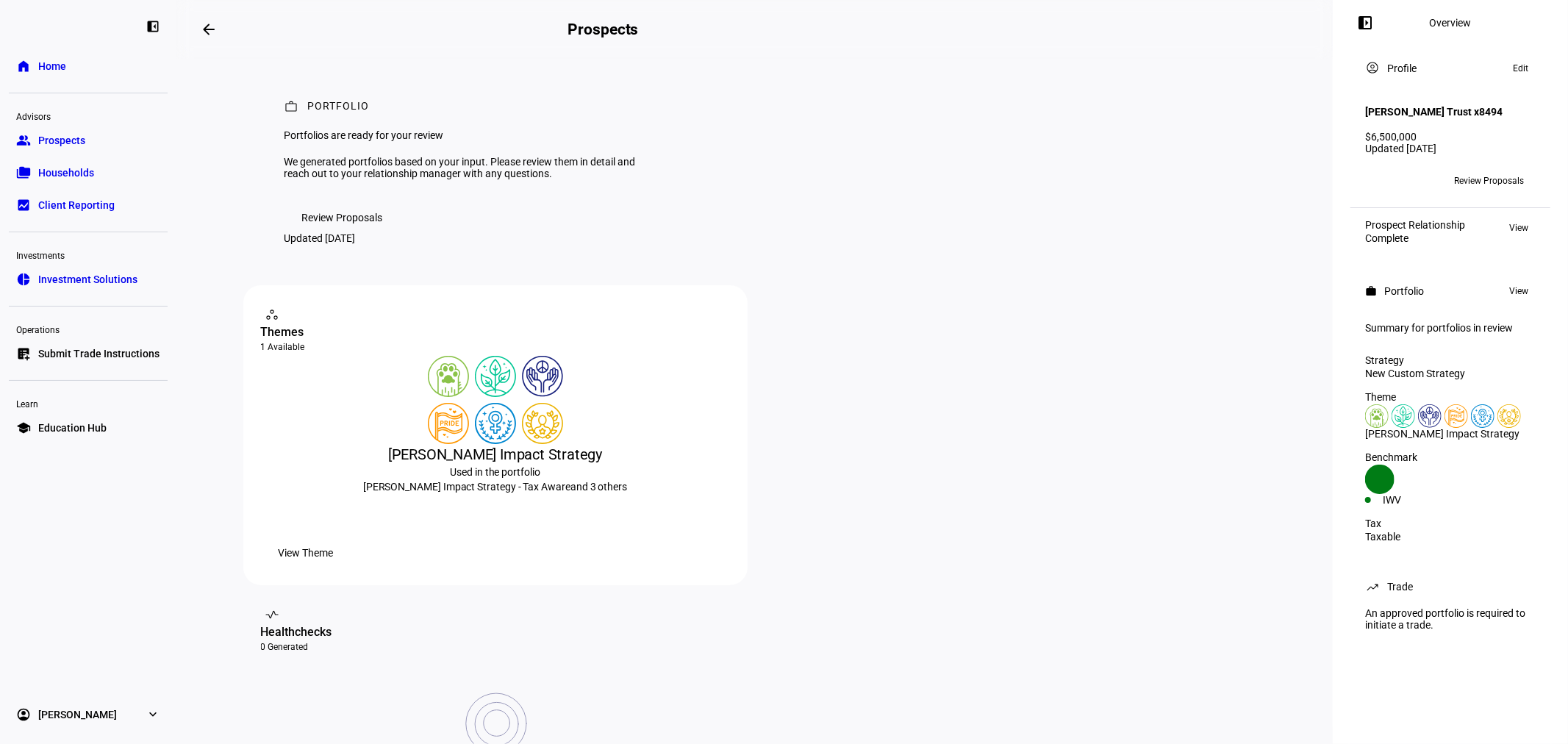
drag, startPoint x: 320, startPoint y: 287, endPoint x: 1553, endPoint y: 110, distance: 1245.6
click at [321, 232] on span "Review Proposals" at bounding box center [342, 217] width 81 height 29
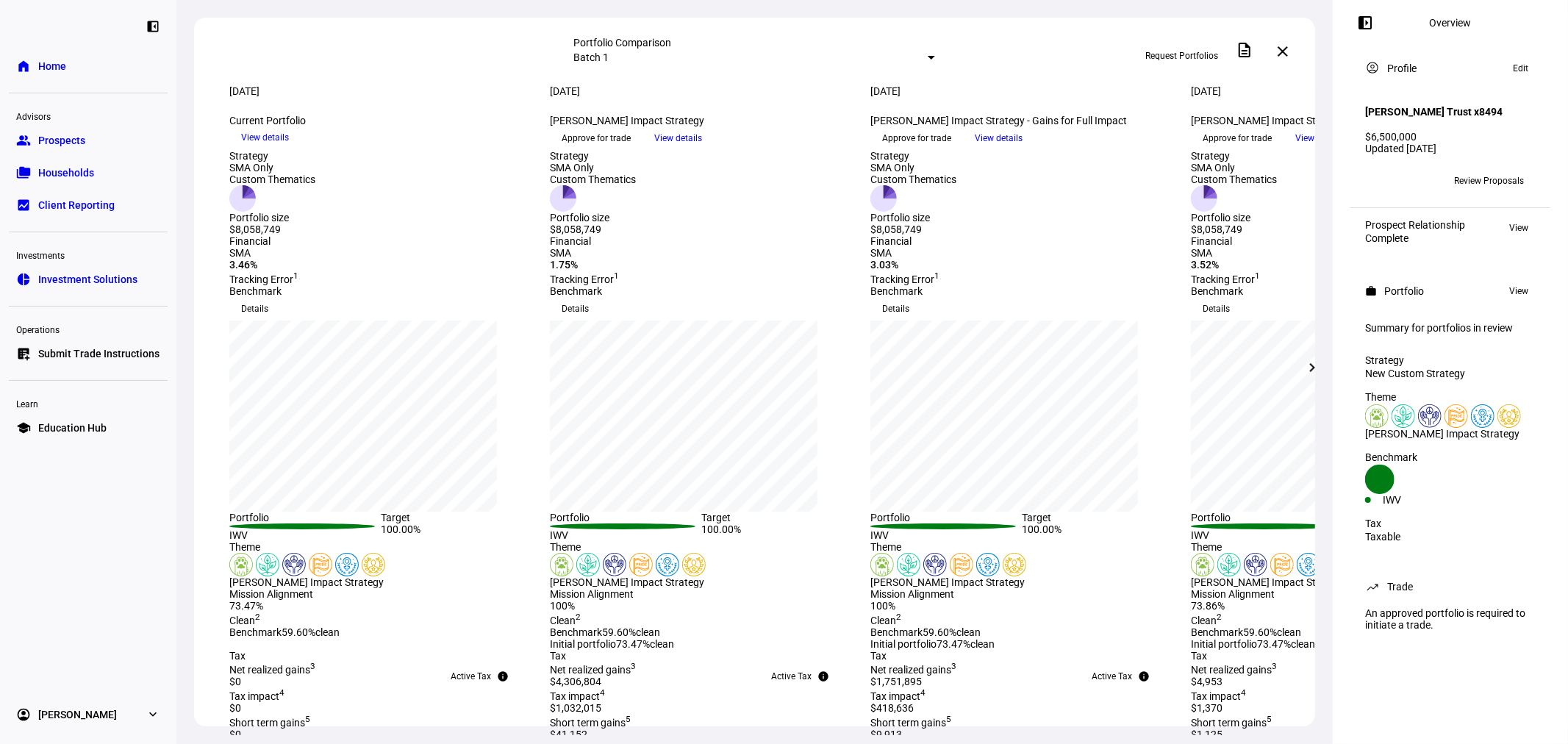
click at [1304, 365] on mat-icon "chevron_right" at bounding box center [1312, 367] width 18 height 18
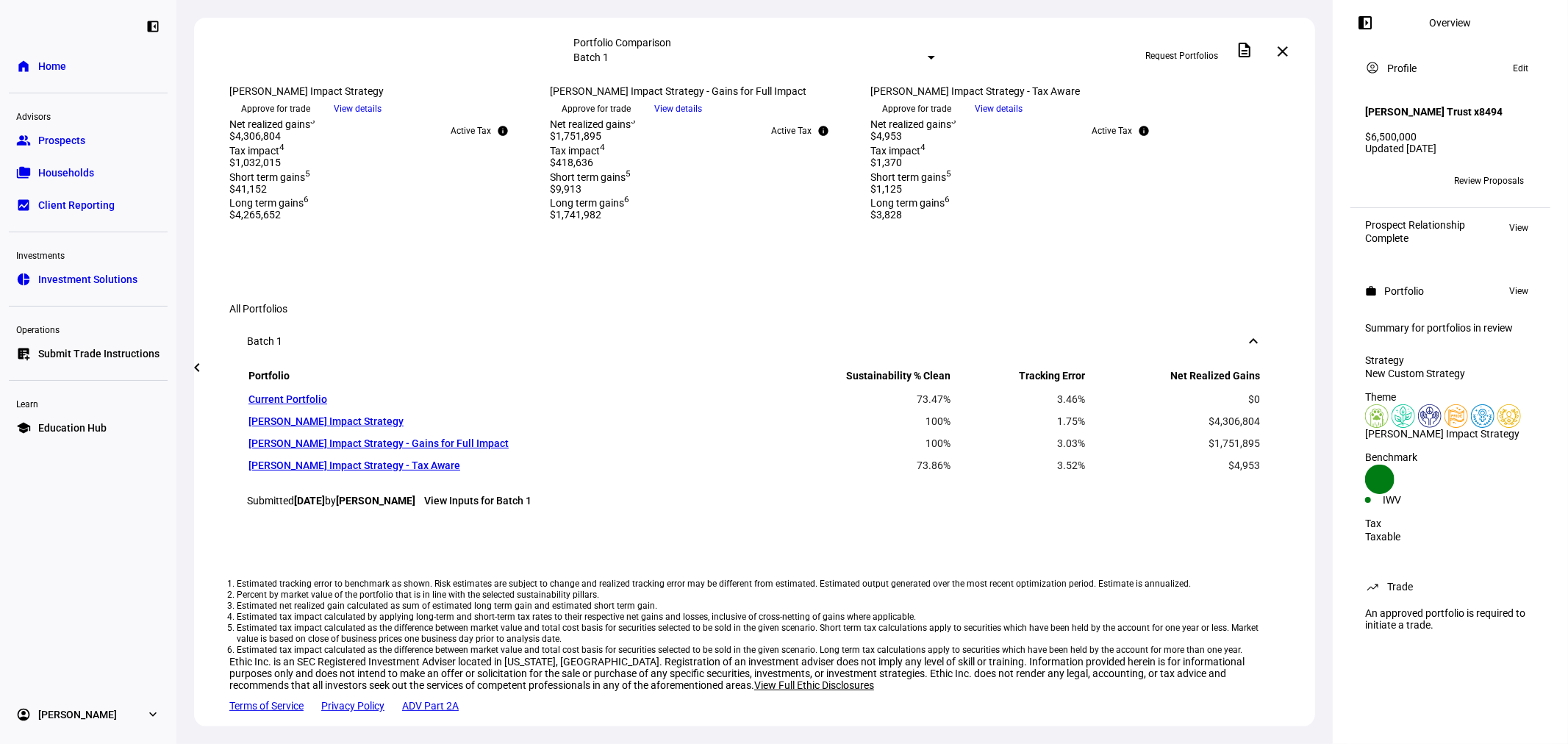
scroll to position [871, 0]
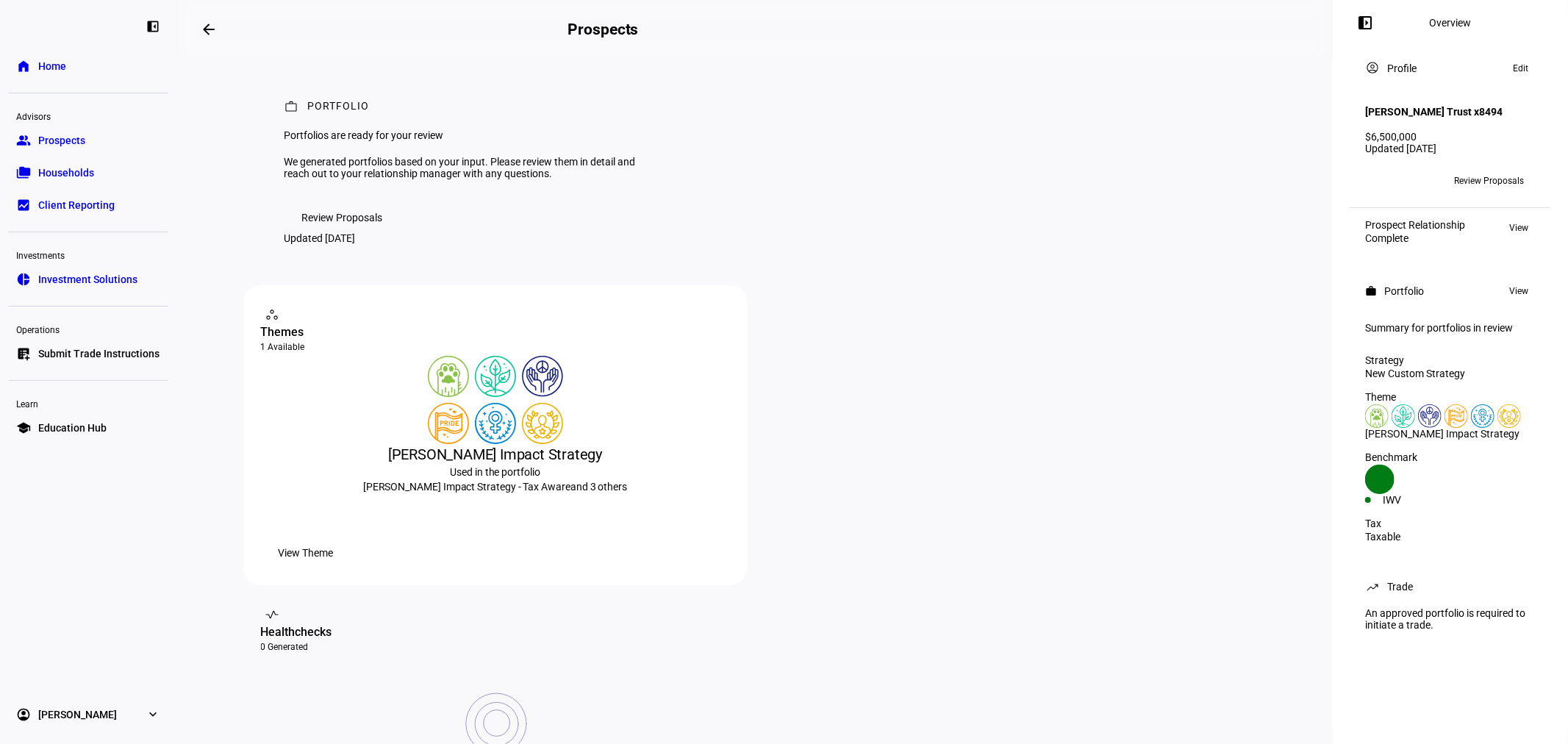
click at [85, 138] on link "group Prospects" at bounding box center [88, 140] width 159 height 29
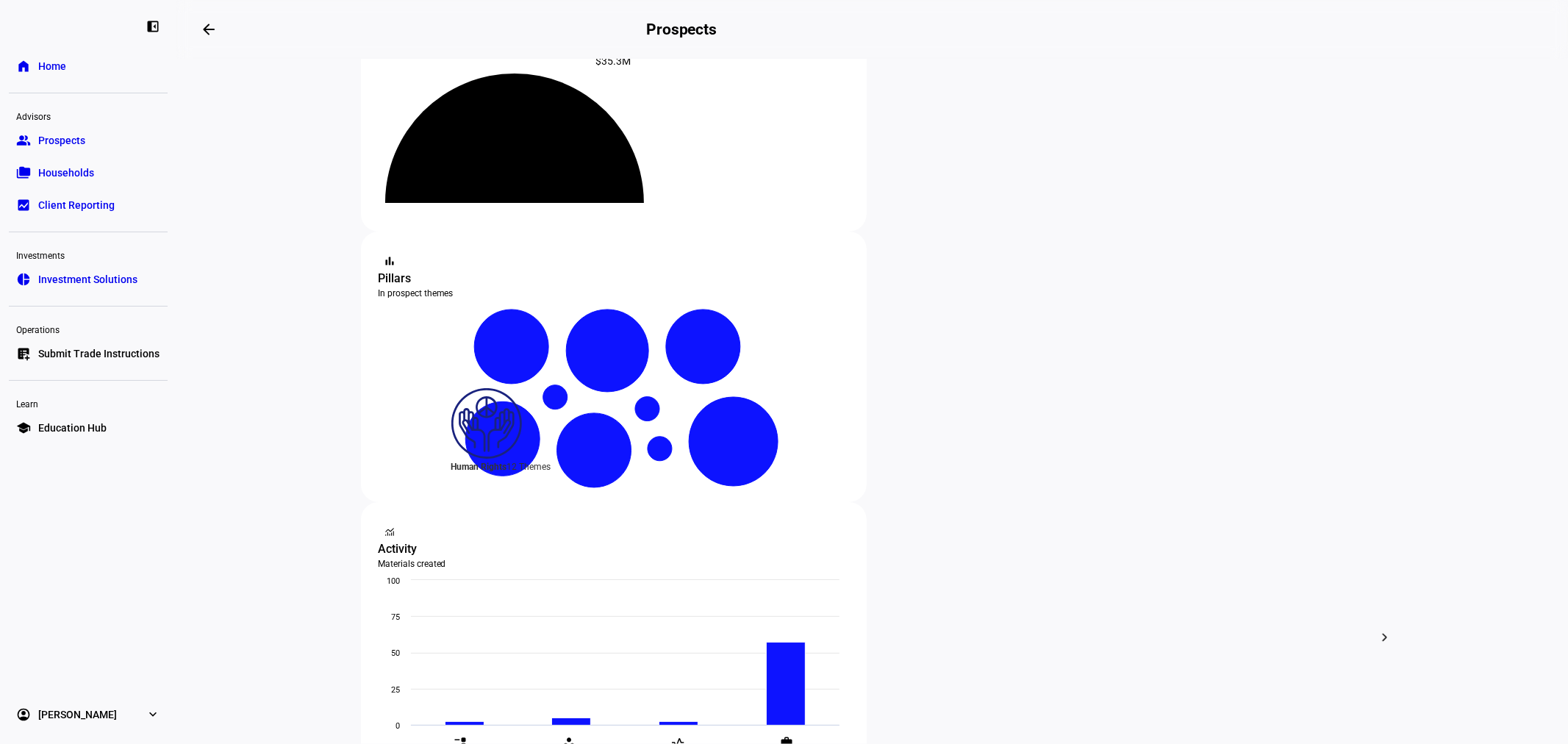
scroll to position [326, 0]
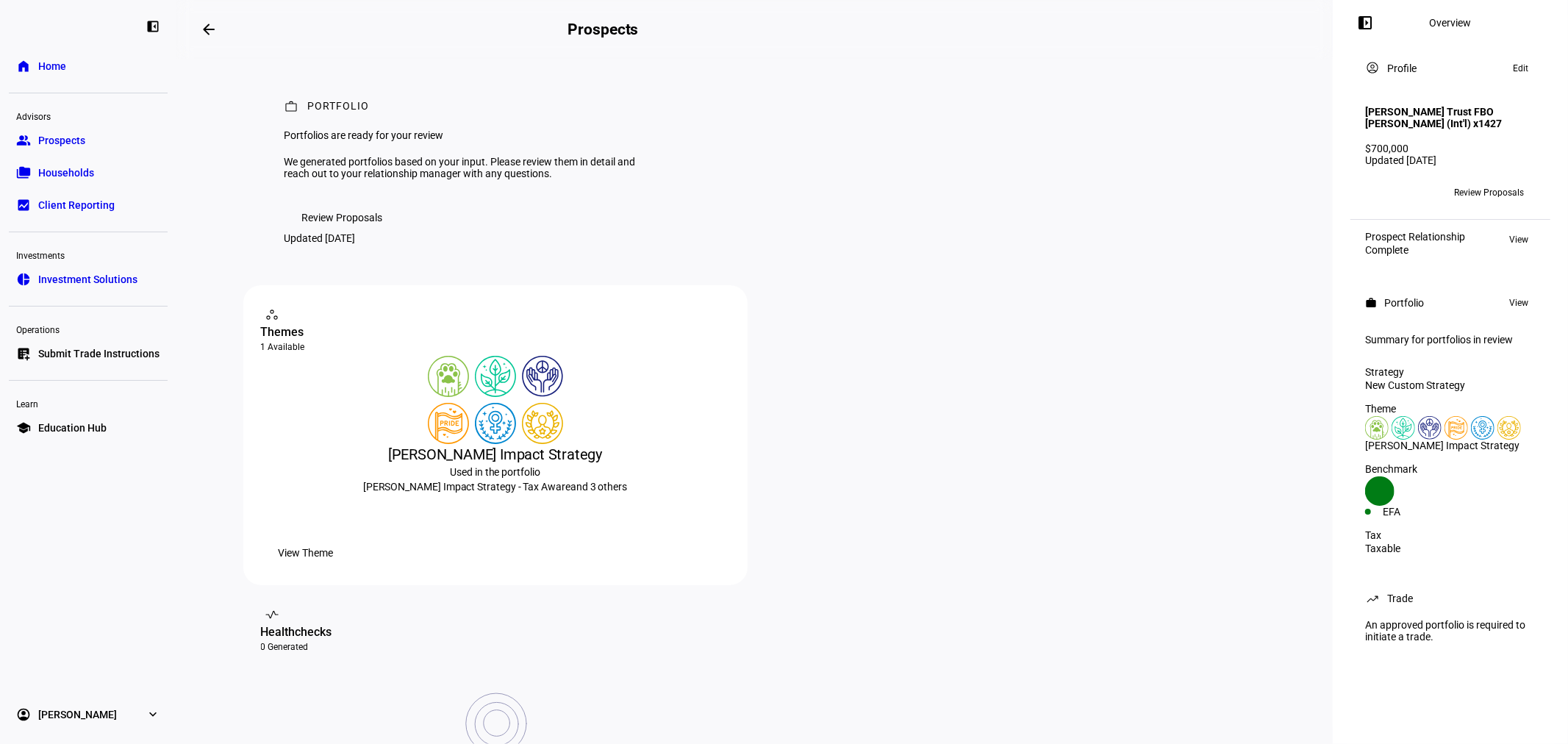
click at [349, 232] on span "Review Proposals" at bounding box center [342, 217] width 81 height 29
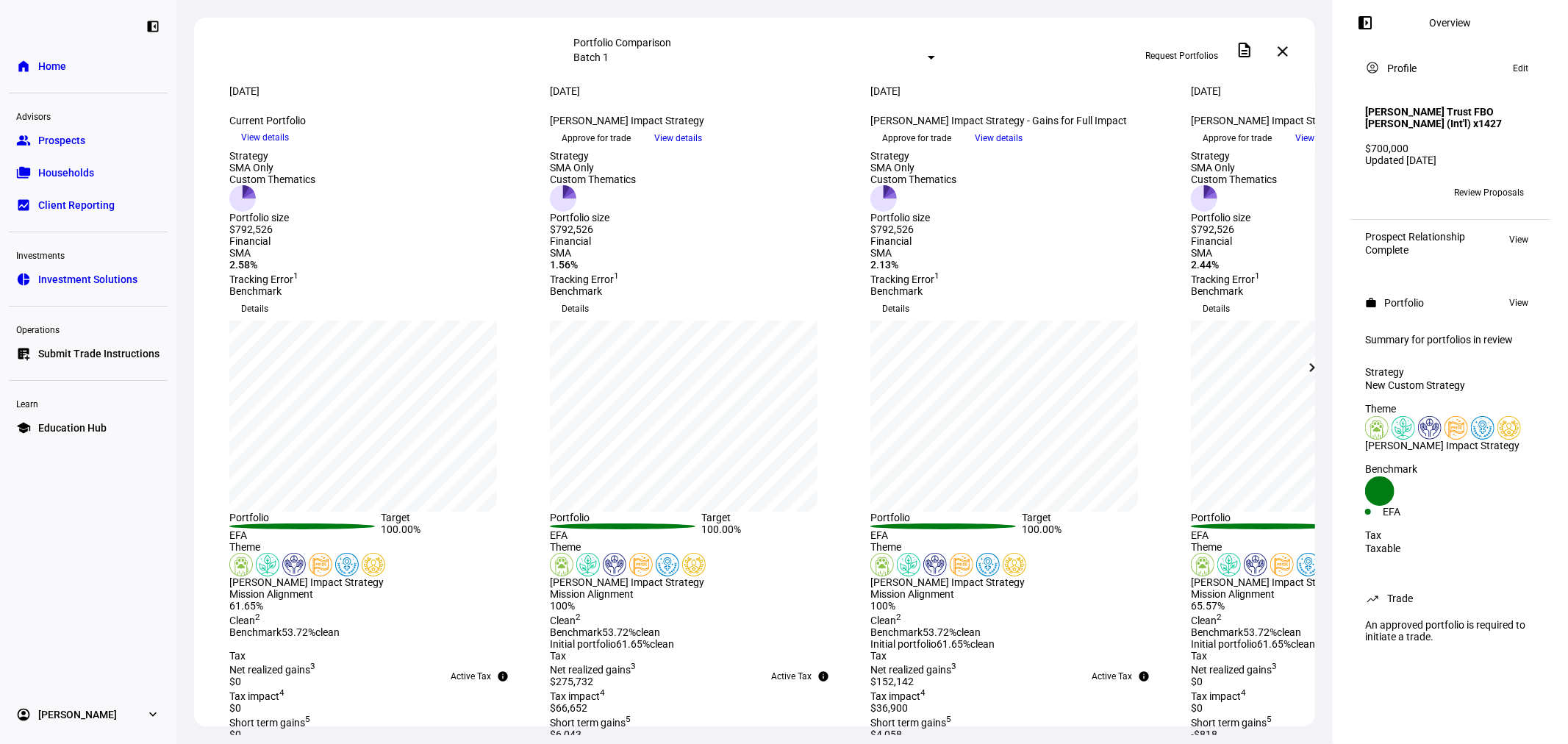
click at [1311, 372] on mat-icon "chevron_right" at bounding box center [1312, 367] width 18 height 18
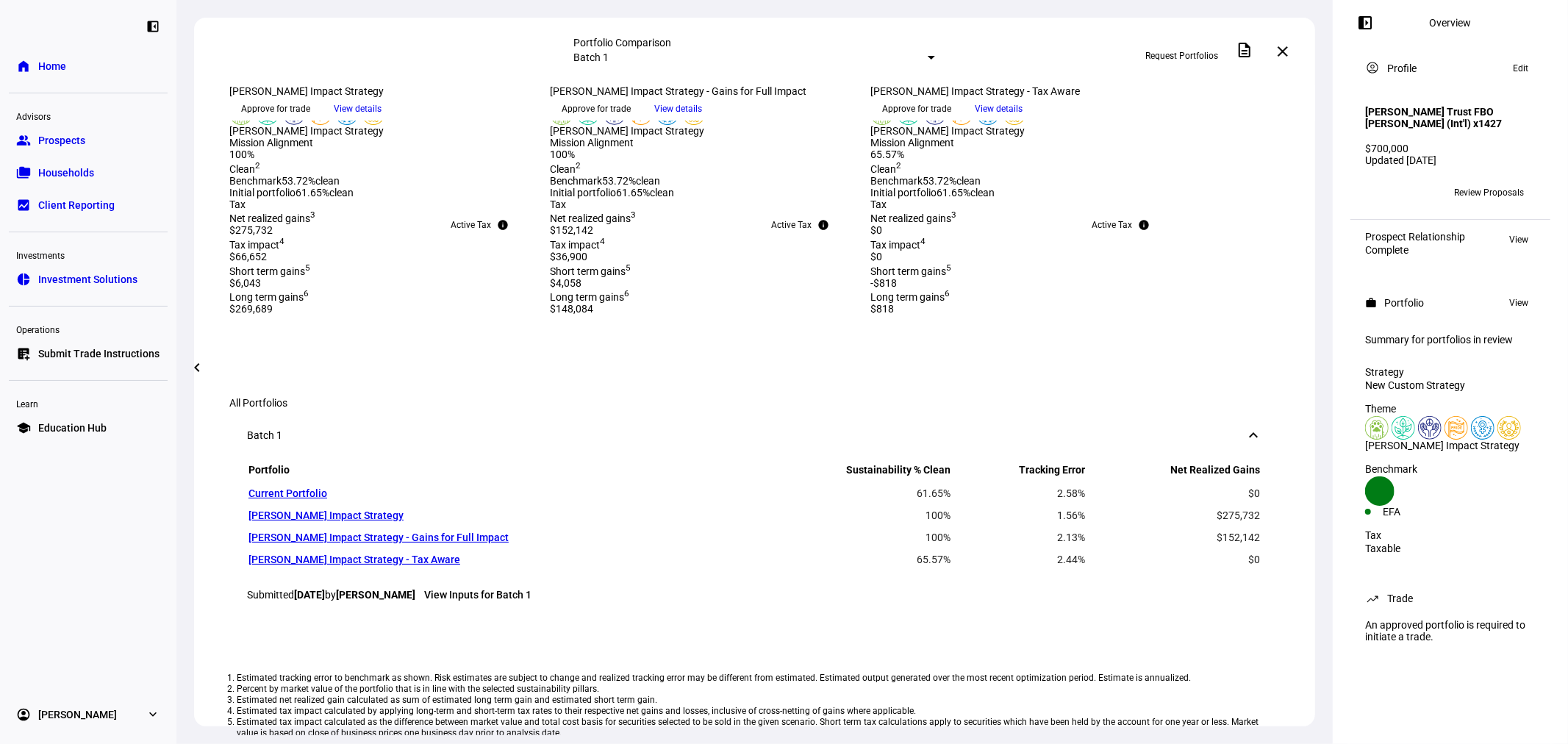
scroll to position [435, 0]
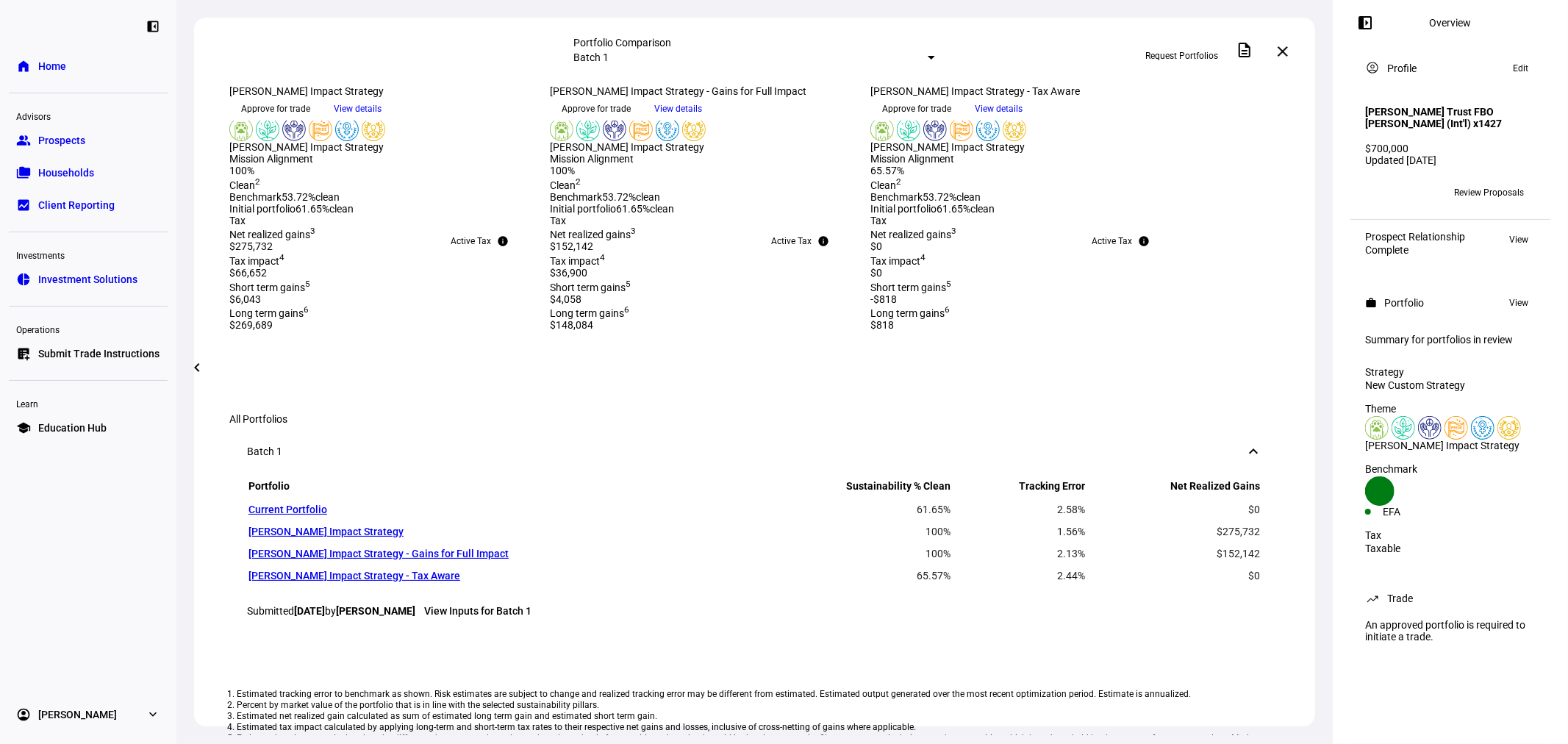
drag, startPoint x: 56, startPoint y: 141, endPoint x: 91, endPoint y: 147, distance: 35.5
click at [56, 141] on span "Prospects" at bounding box center [61, 140] width 47 height 14
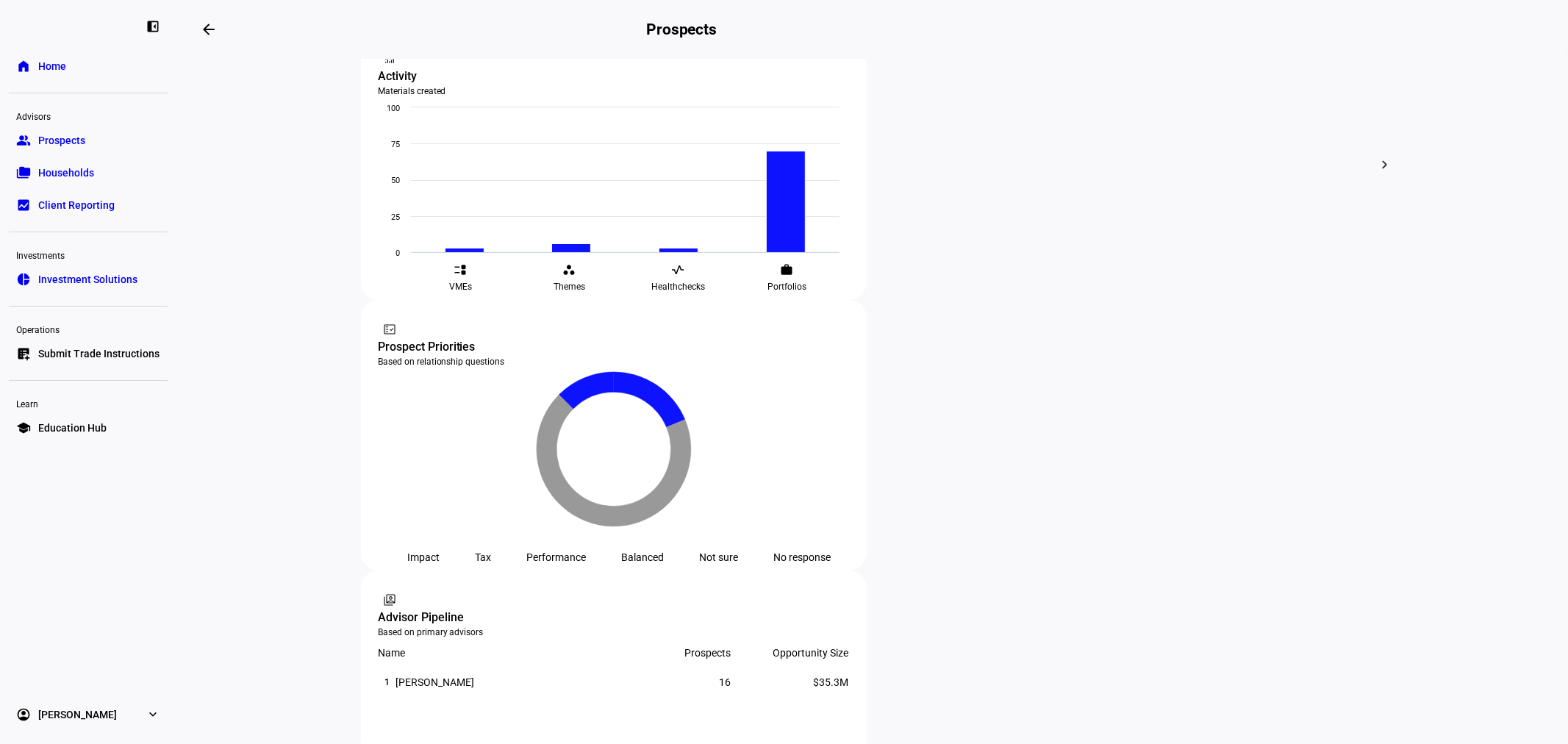
scroll to position [653, 0]
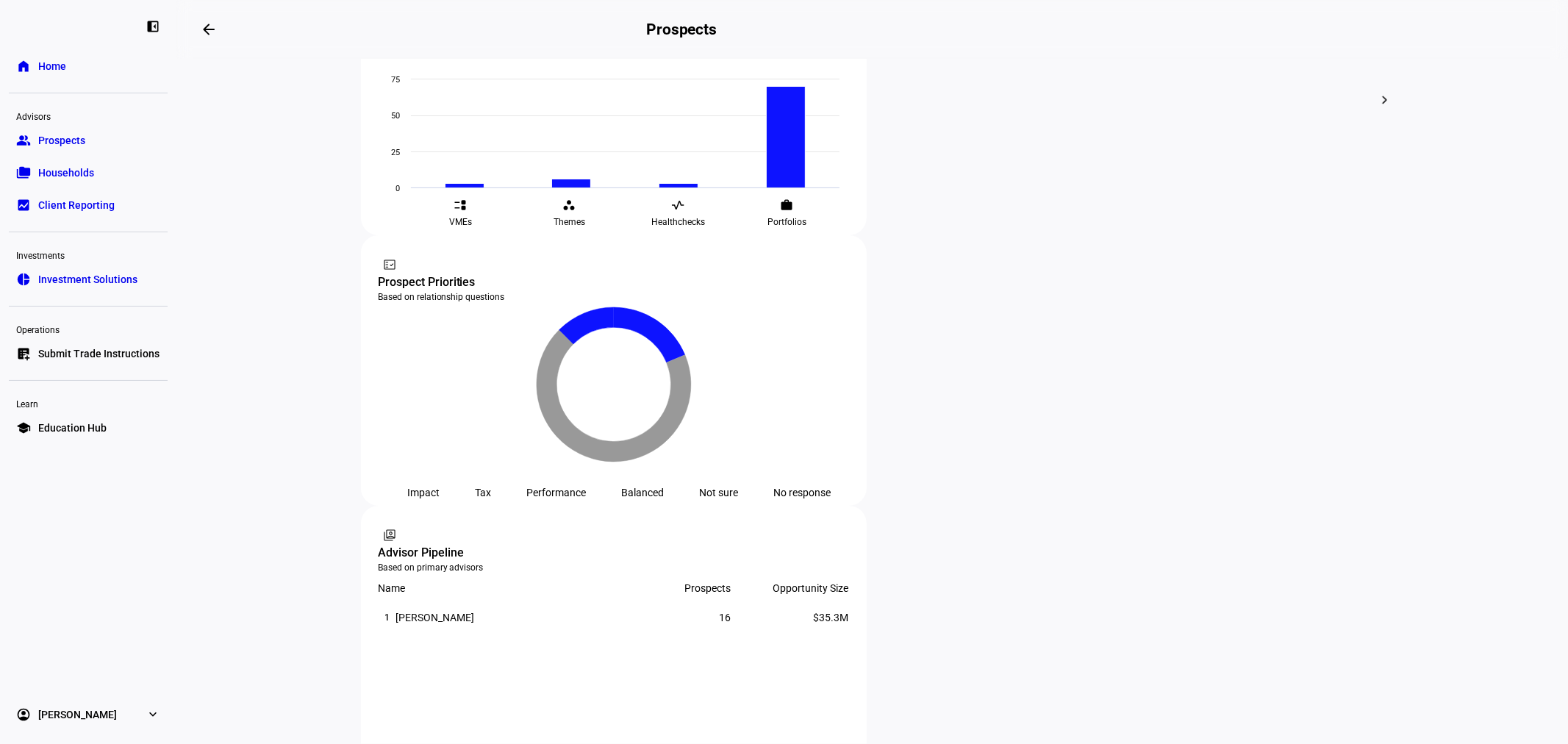
drag, startPoint x: 929, startPoint y: 373, endPoint x: 939, endPoint y: 407, distance: 35.4
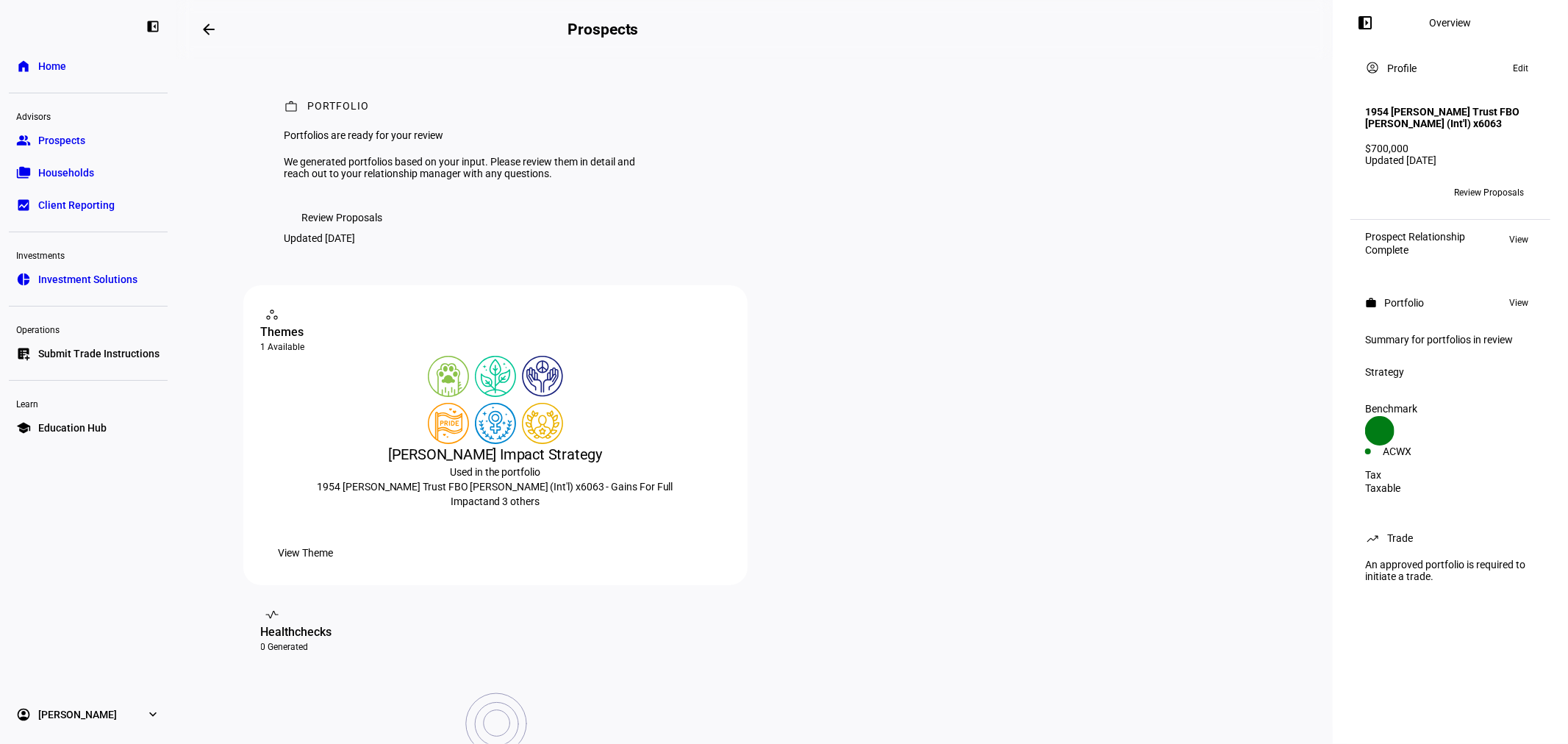
click at [309, 232] on span "Review Proposals" at bounding box center [342, 217] width 81 height 29
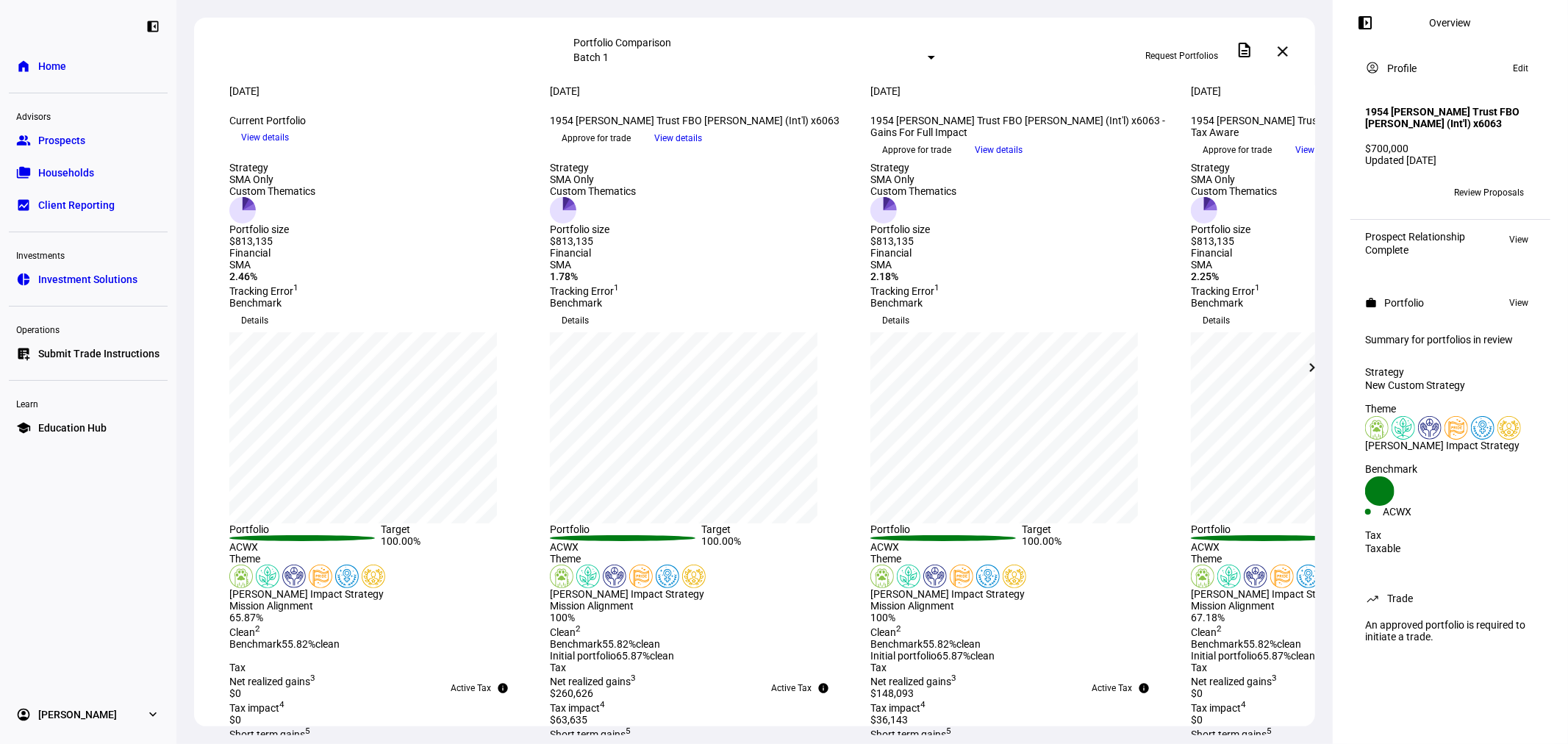
click at [1313, 367] on mat-icon "chevron_right" at bounding box center [1312, 367] width 18 height 18
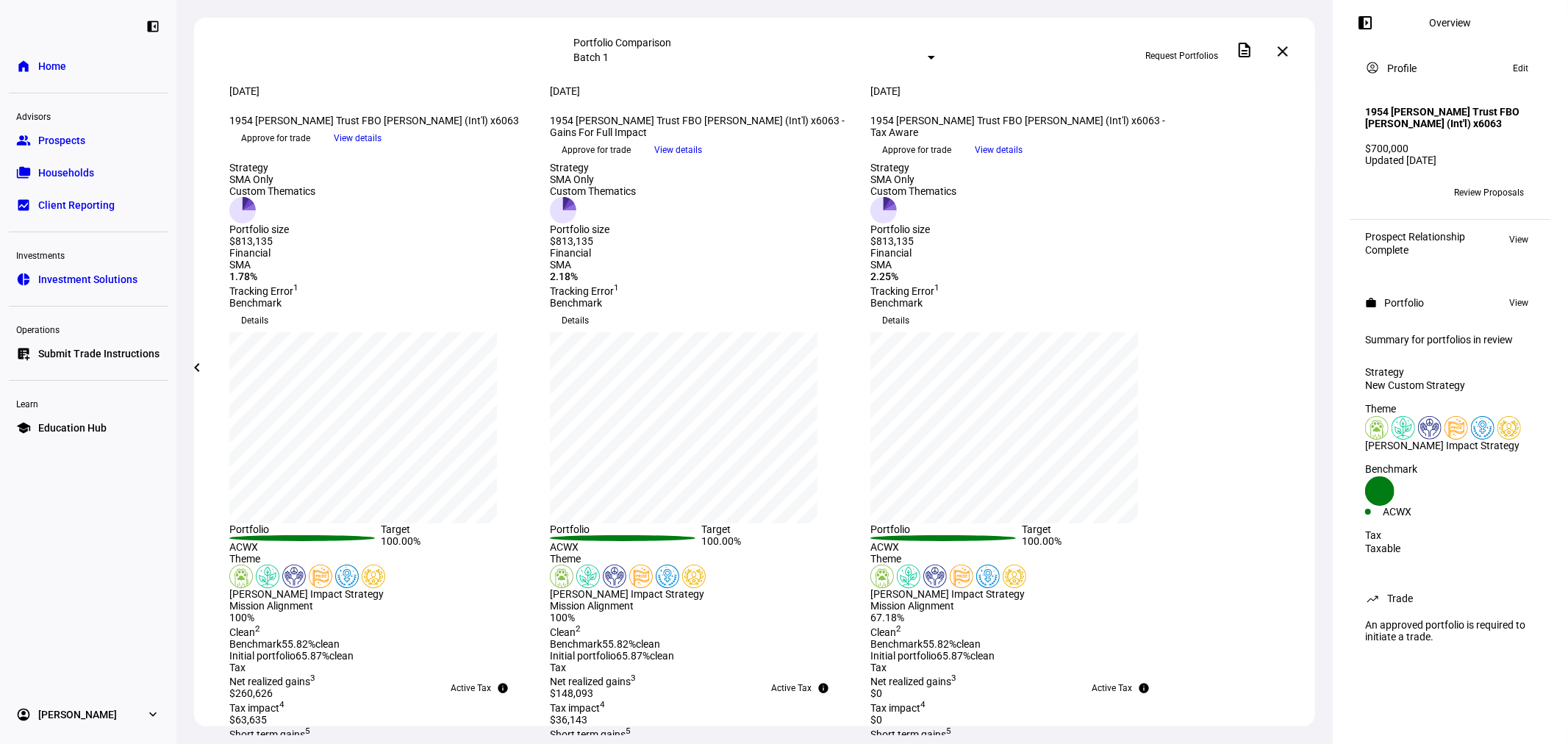
click at [200, 361] on mat-icon "chevron_left" at bounding box center [197, 367] width 18 height 18
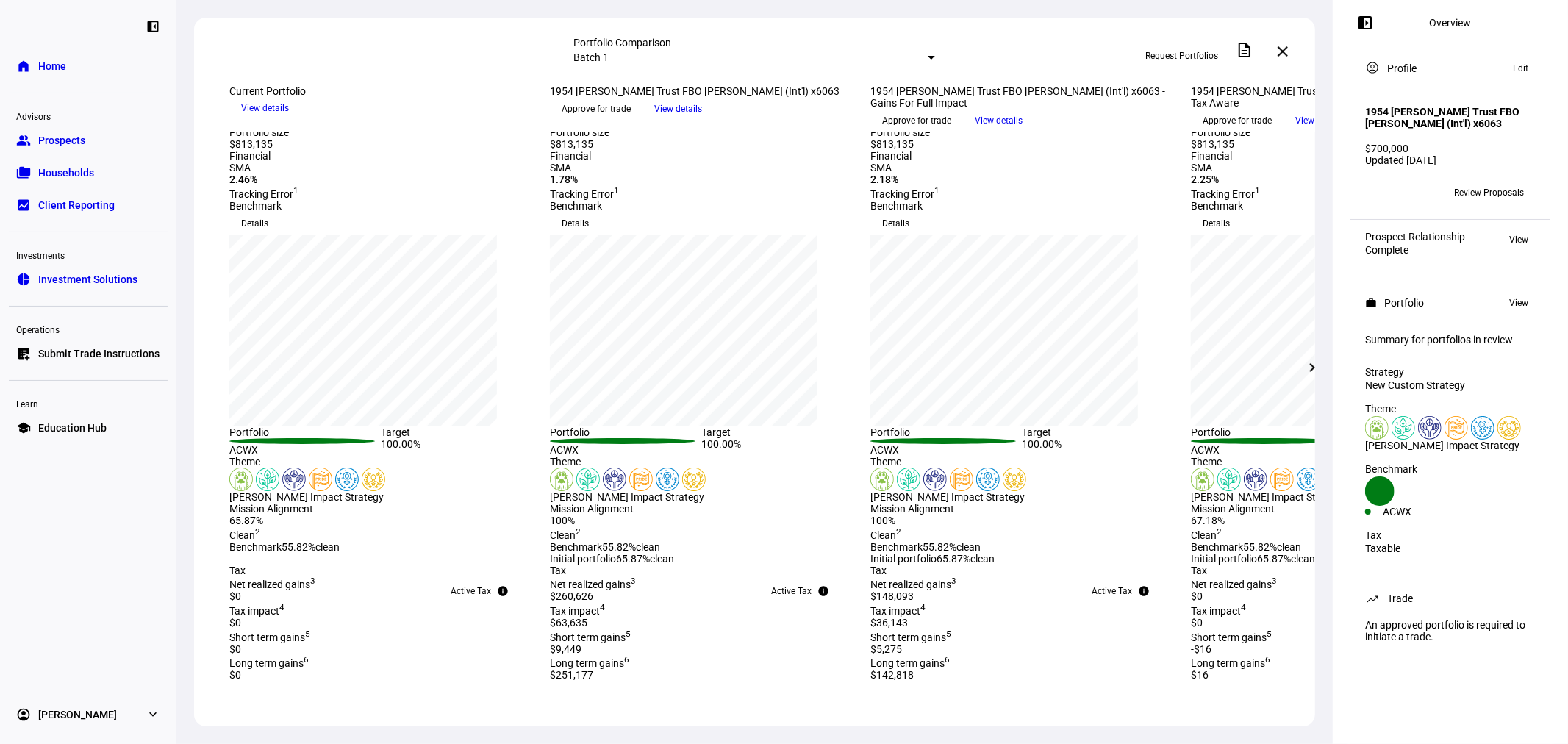
scroll to position [218, 0]
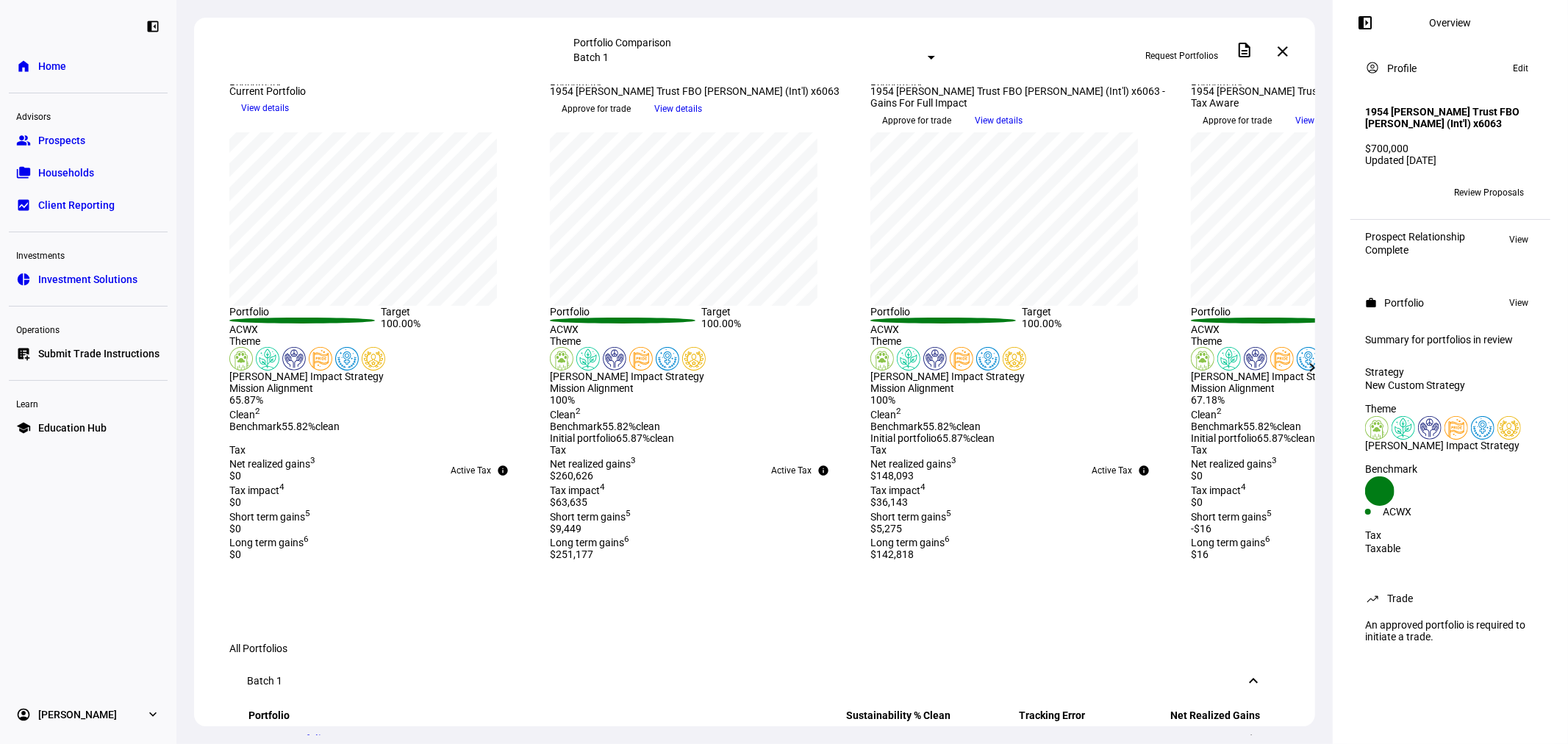
click at [1317, 373] on mat-icon "chevron_right" at bounding box center [1312, 367] width 18 height 18
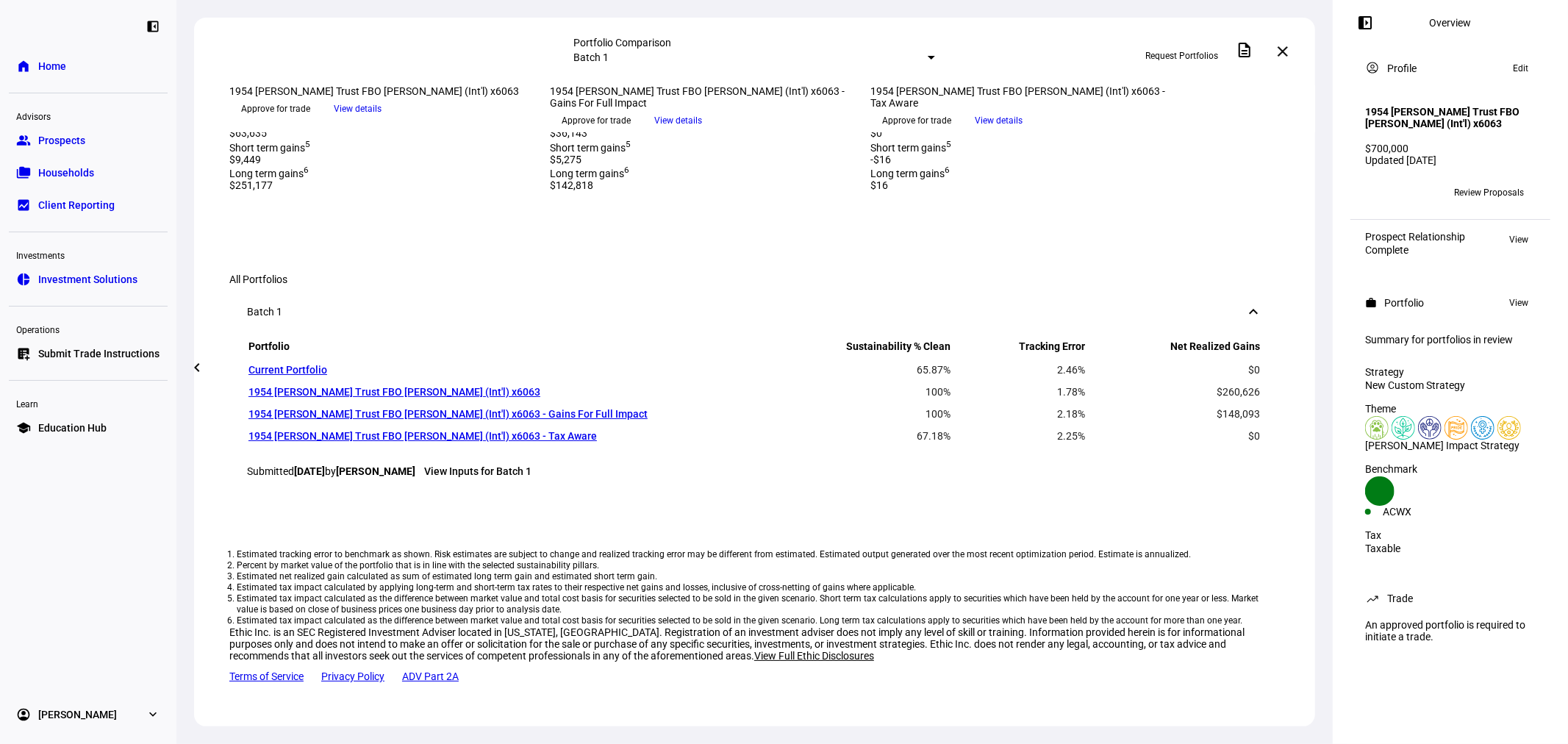
scroll to position [761, 0]
click at [73, 134] on span "Prospects" at bounding box center [61, 140] width 47 height 14
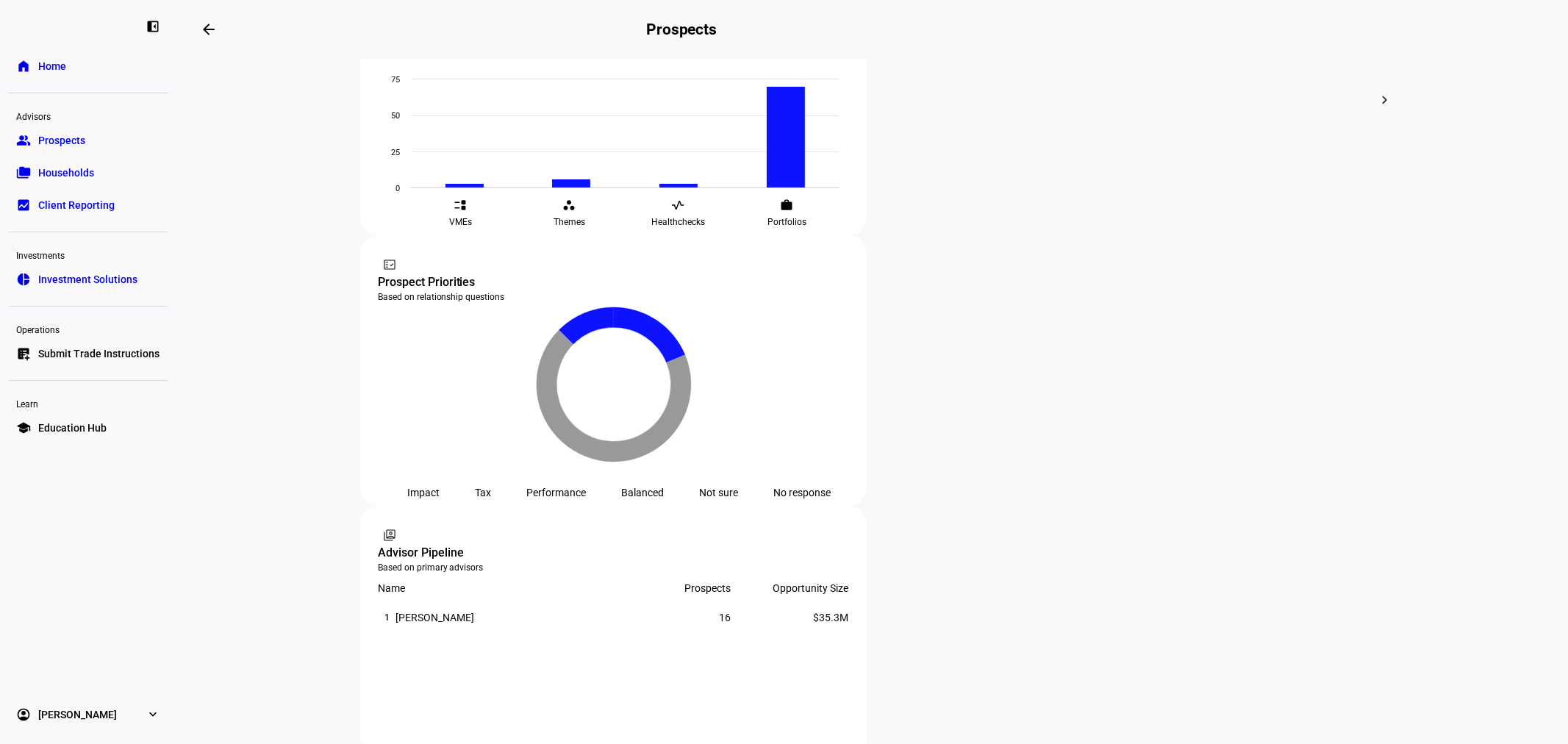
scroll to position [871, 0]
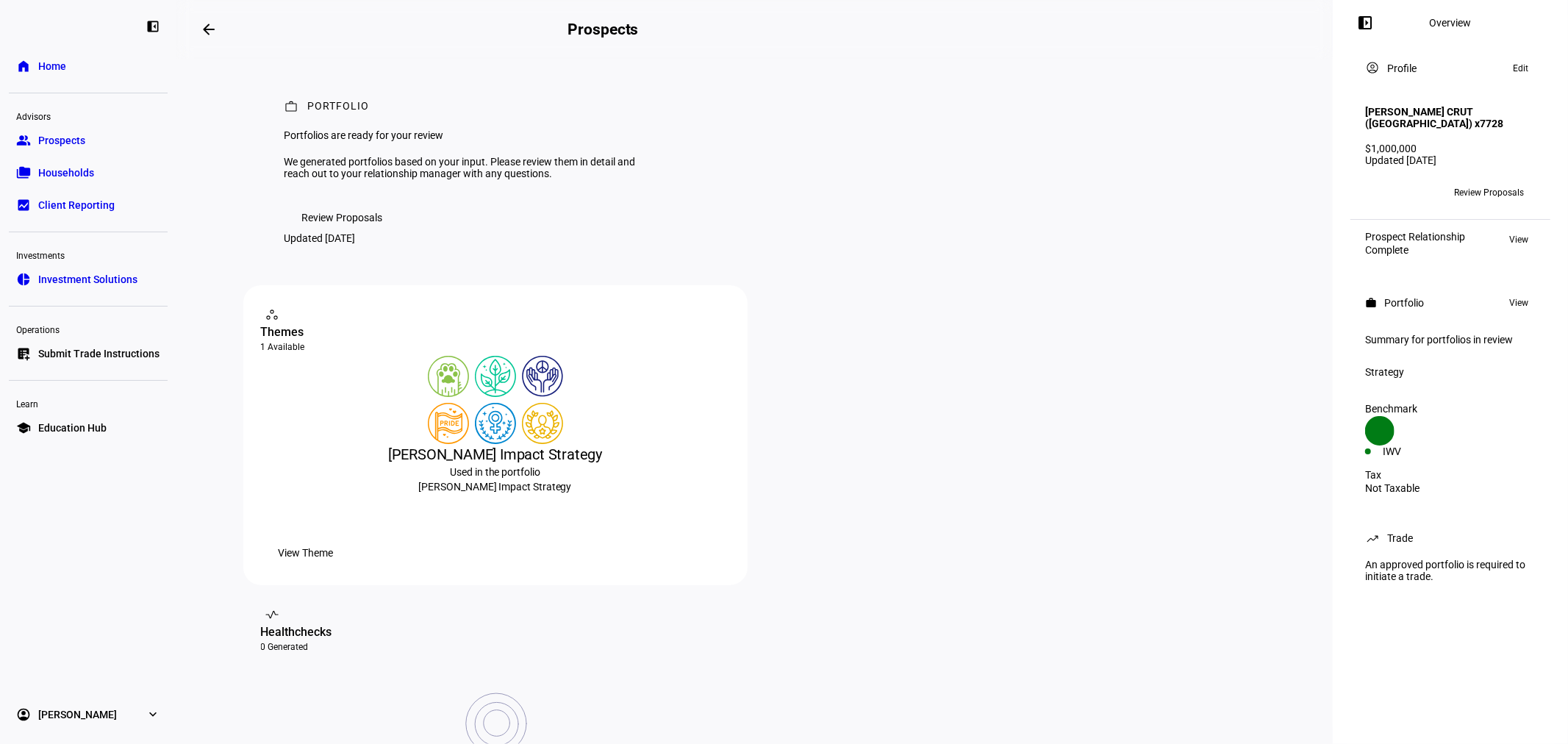
click at [345, 232] on span "Review Proposals" at bounding box center [342, 217] width 81 height 29
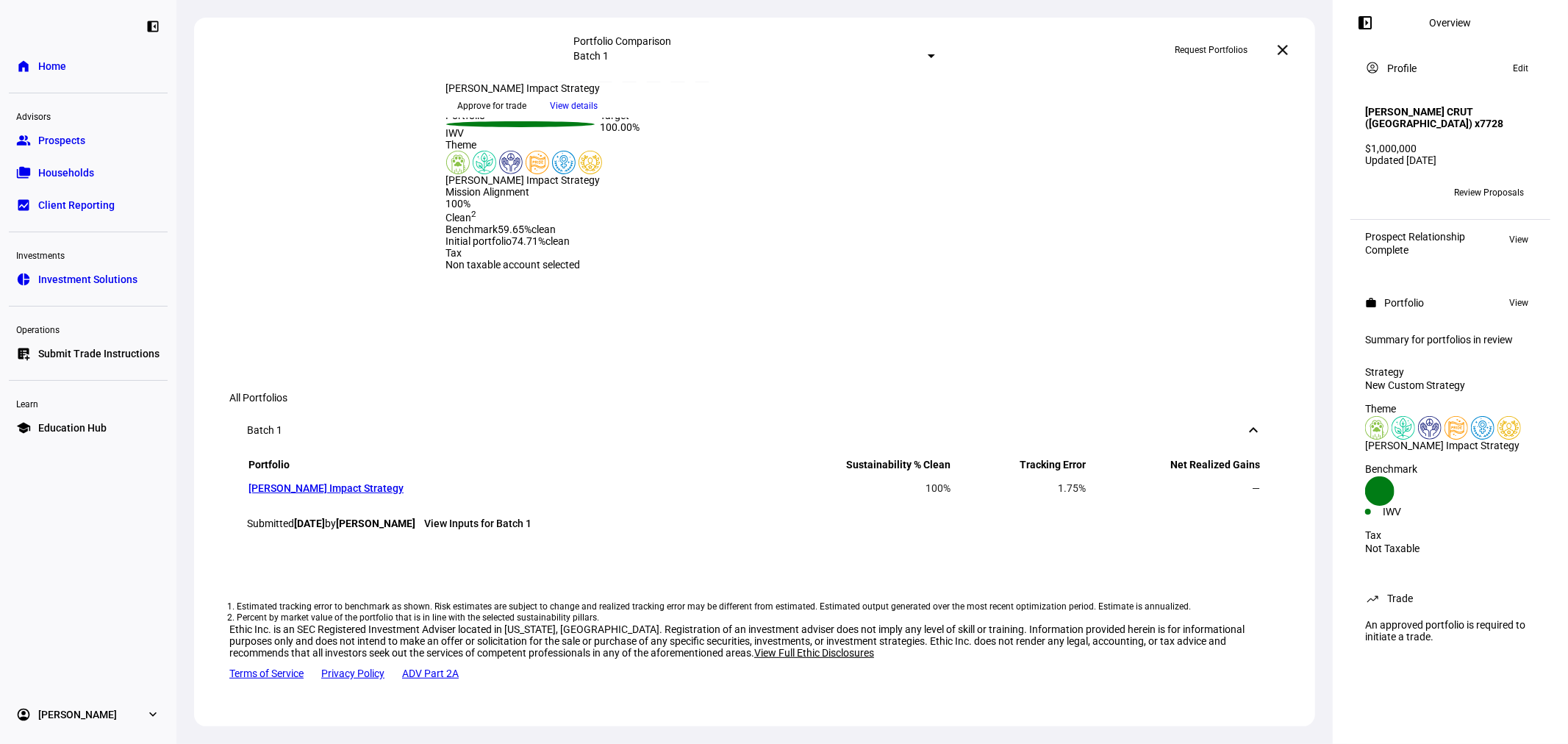
scroll to position [871, 0]
click at [97, 133] on link "group Prospects" at bounding box center [88, 140] width 159 height 29
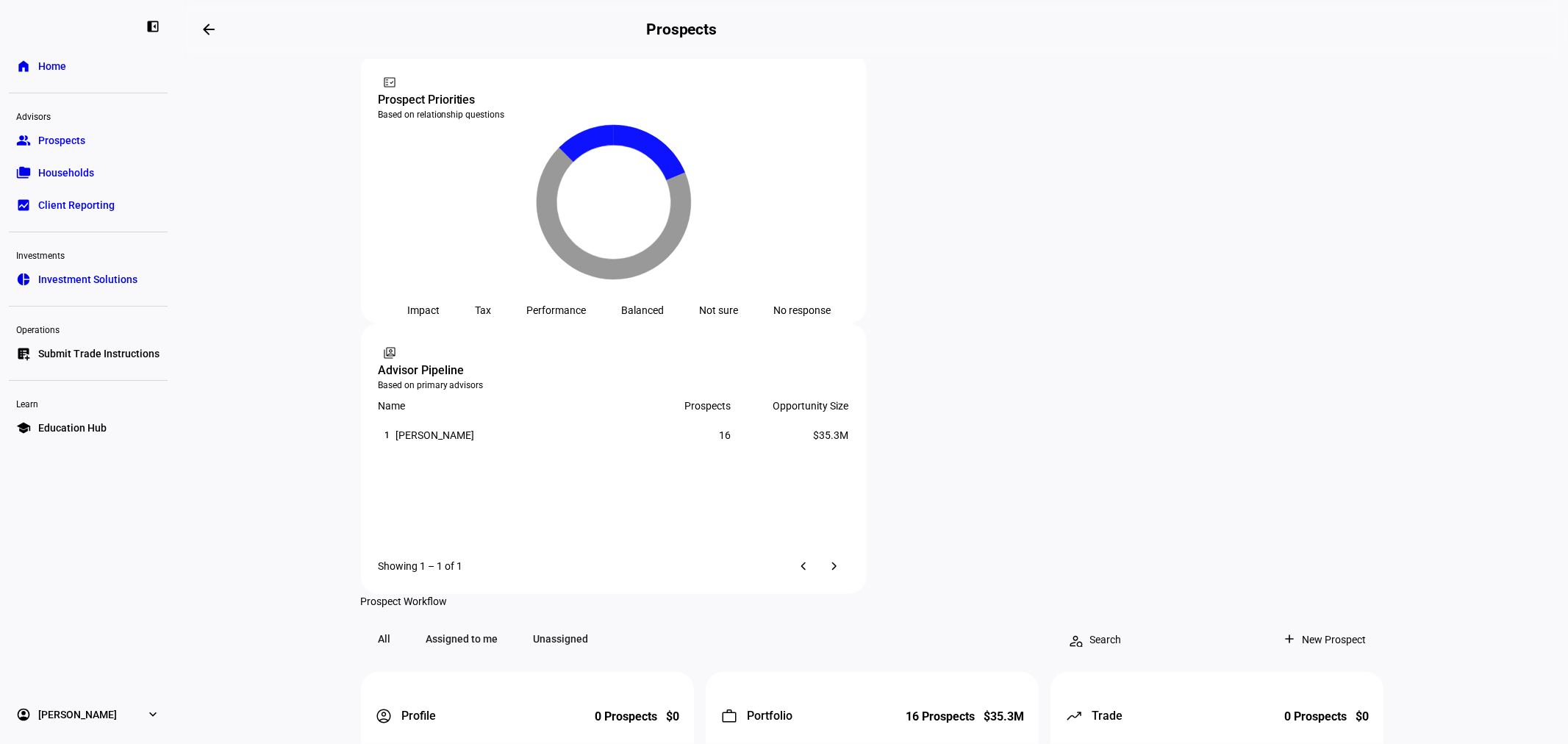
scroll to position [871, 0]
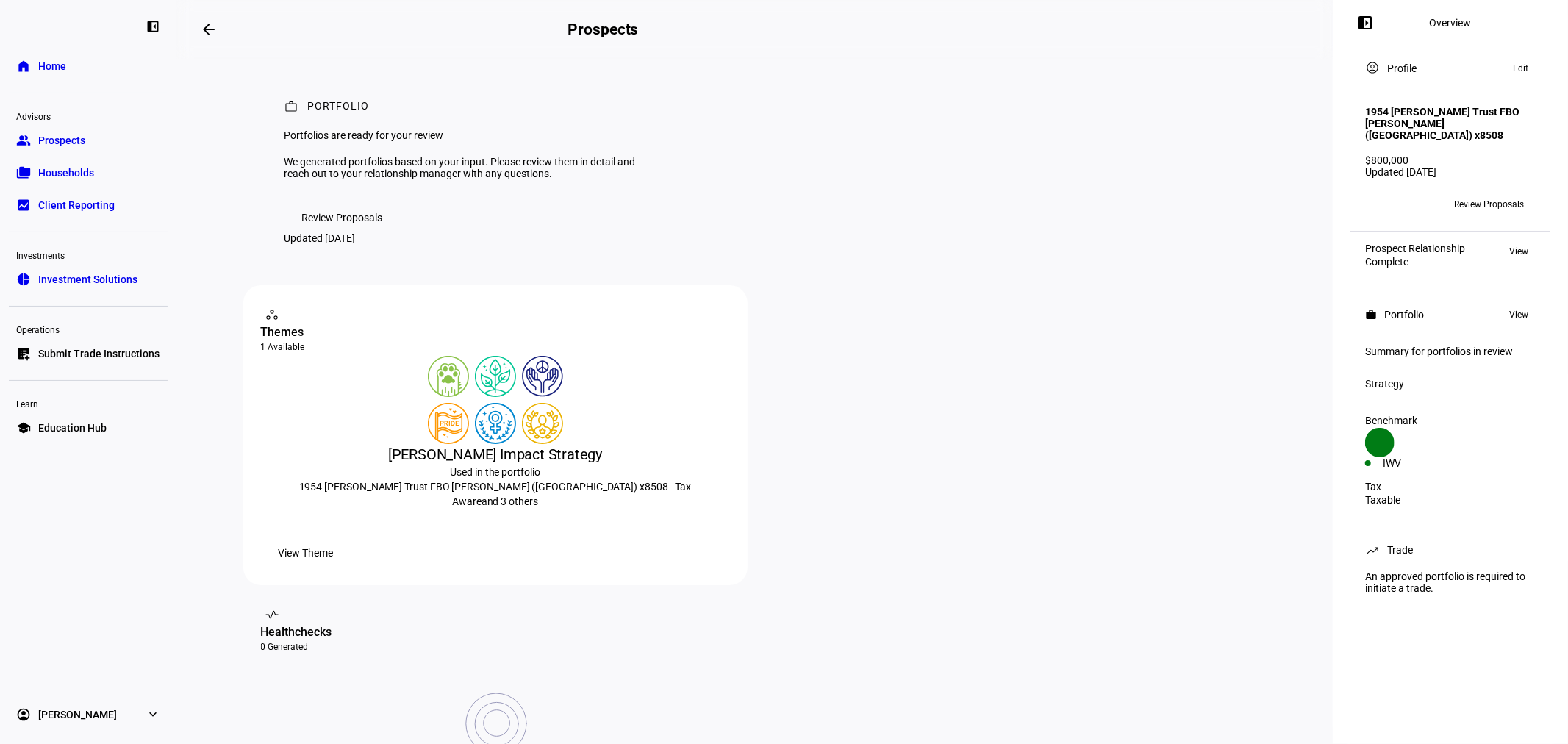
click at [318, 232] on span "Review Proposals" at bounding box center [342, 217] width 81 height 29
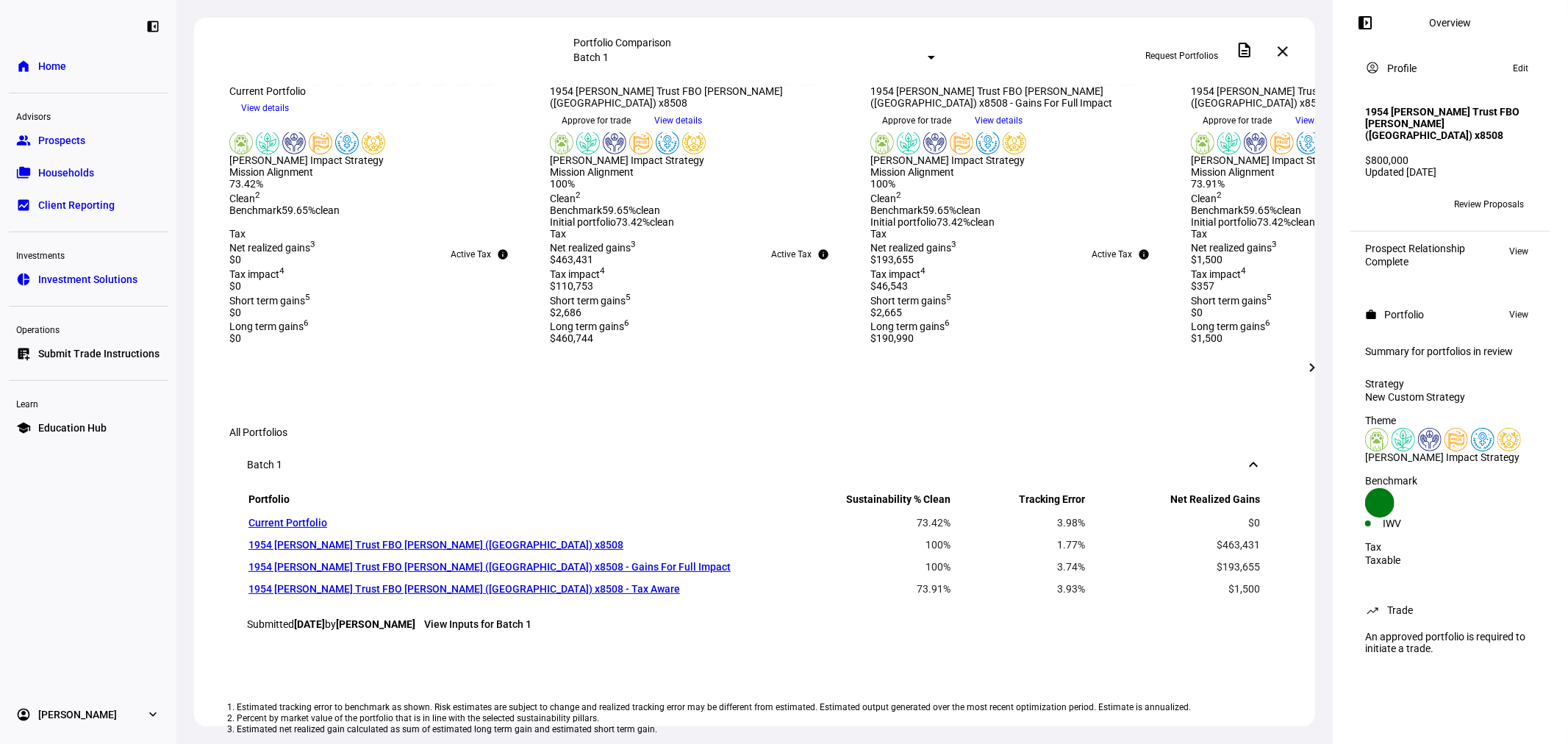
scroll to position [435, 0]
click at [1310, 367] on mat-icon "chevron_right" at bounding box center [1312, 367] width 18 height 18
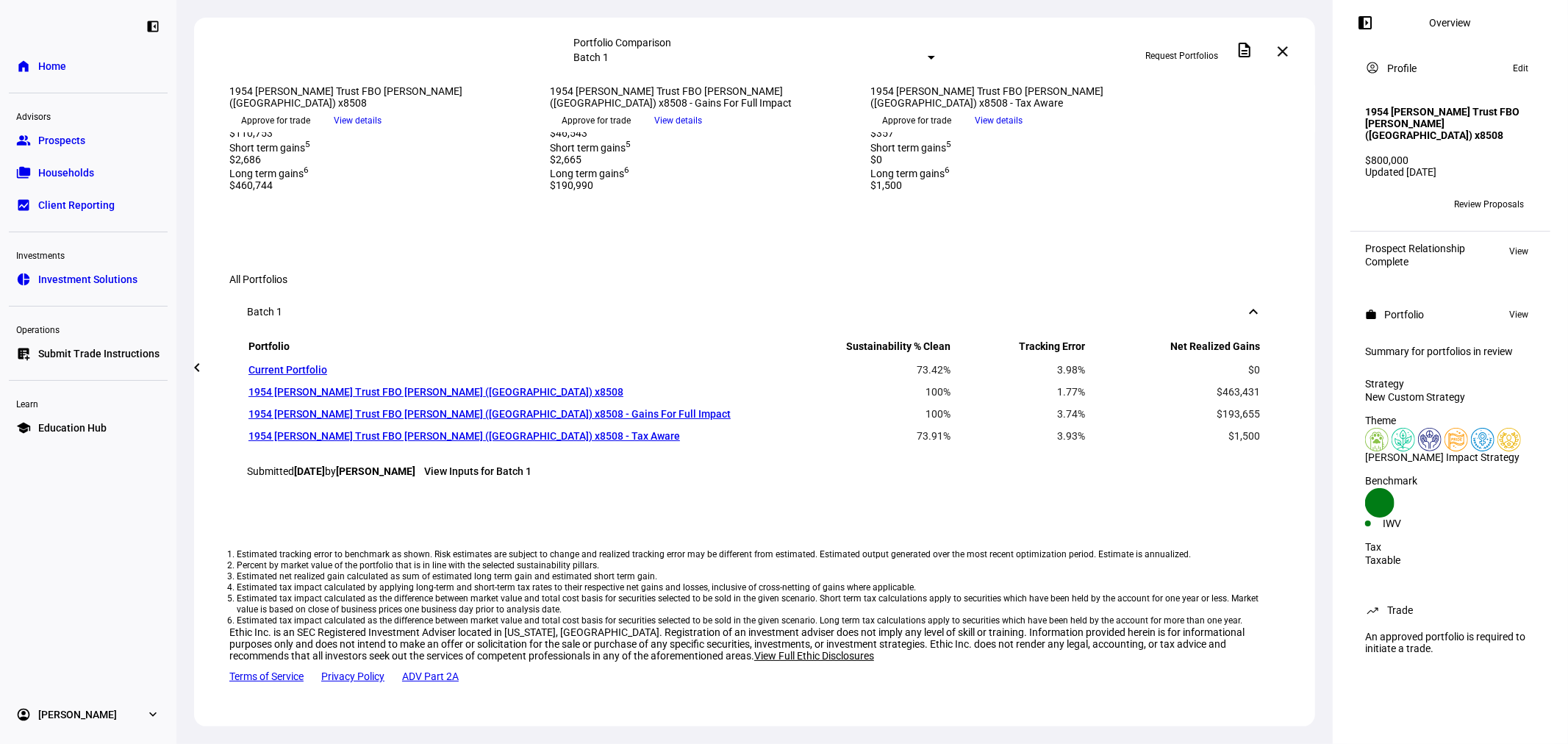
scroll to position [761, 0]
click at [1291, 49] on span at bounding box center [1282, 51] width 35 height 35
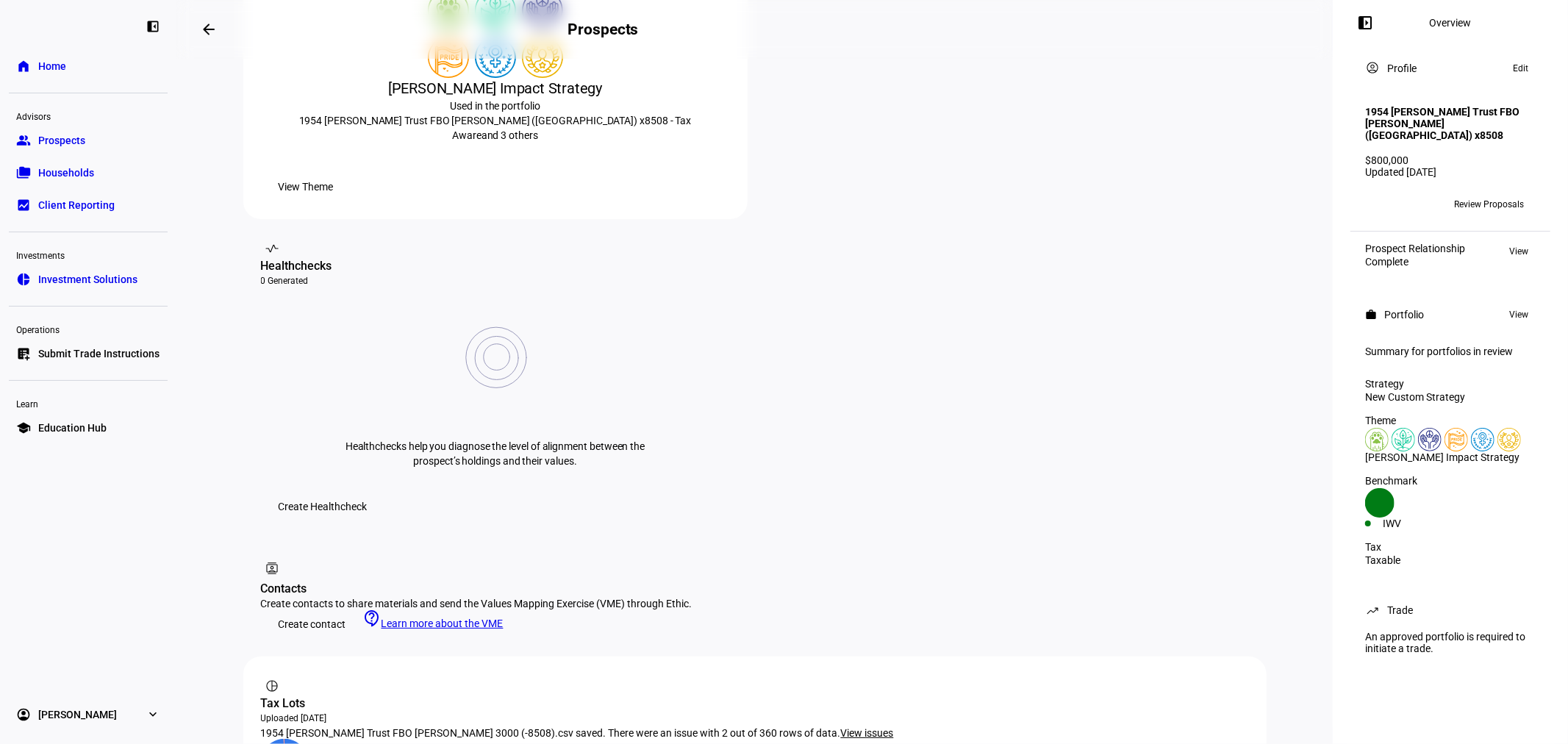
scroll to position [108, 0]
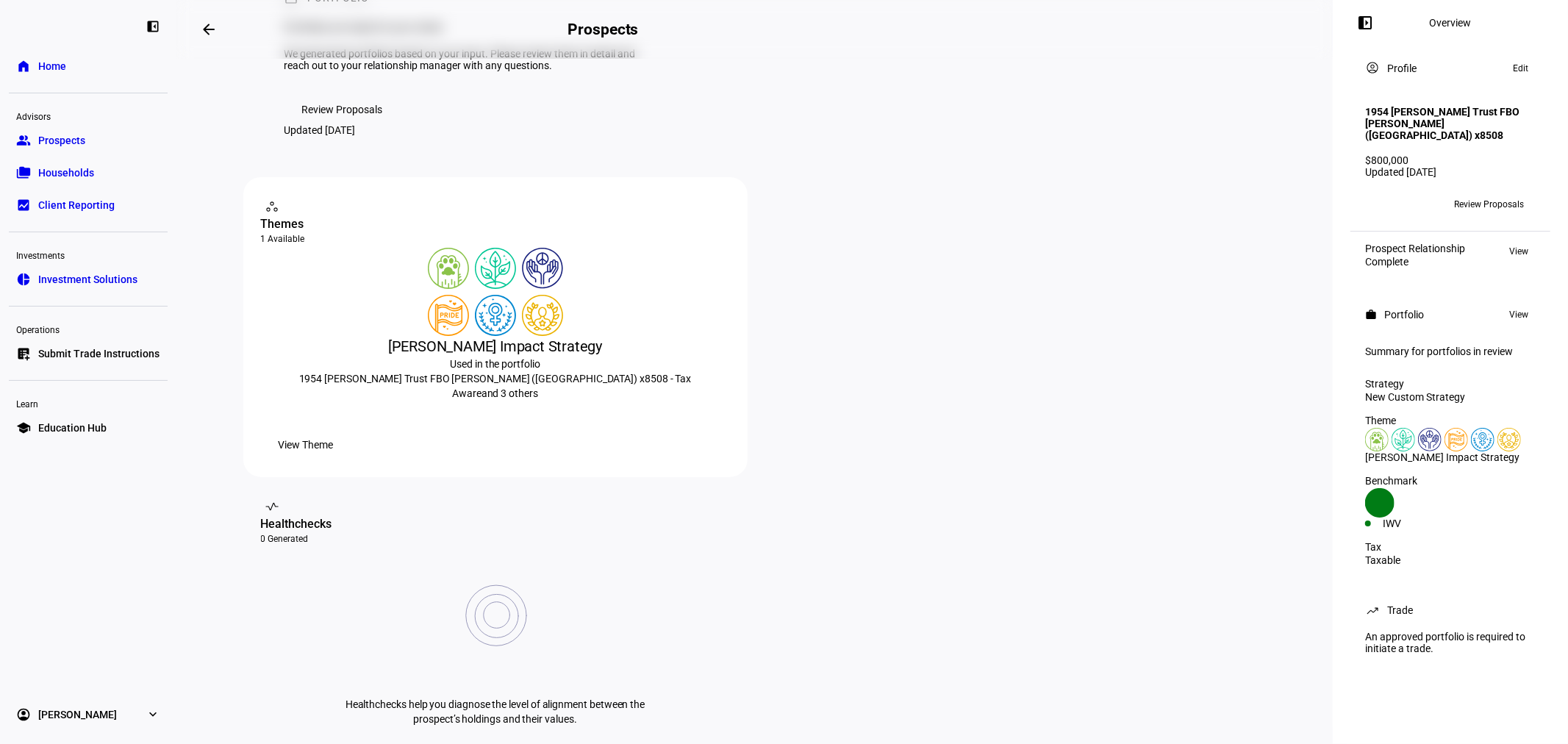
click at [85, 137] on link "group Prospects" at bounding box center [88, 140] width 159 height 29
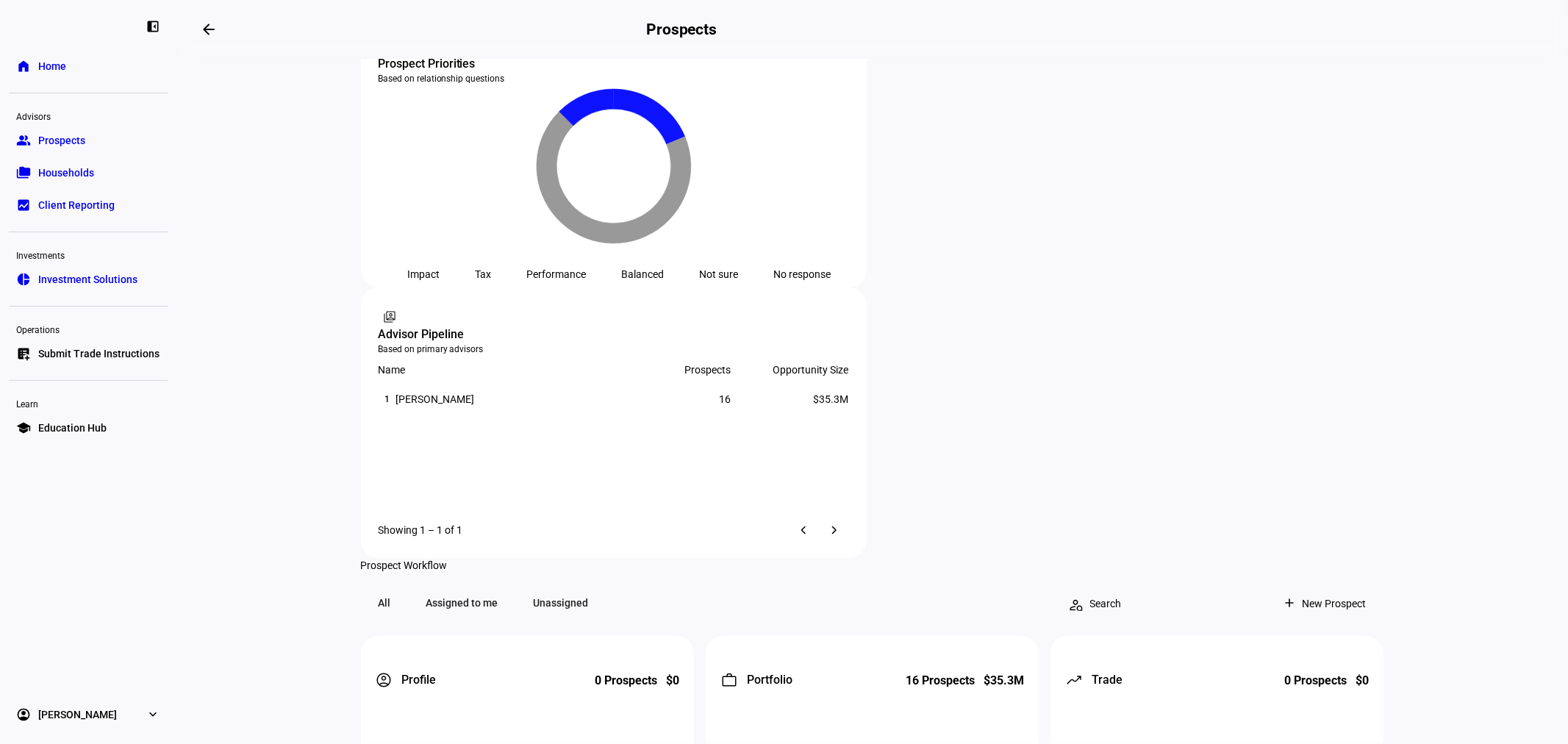
scroll to position [980, 0]
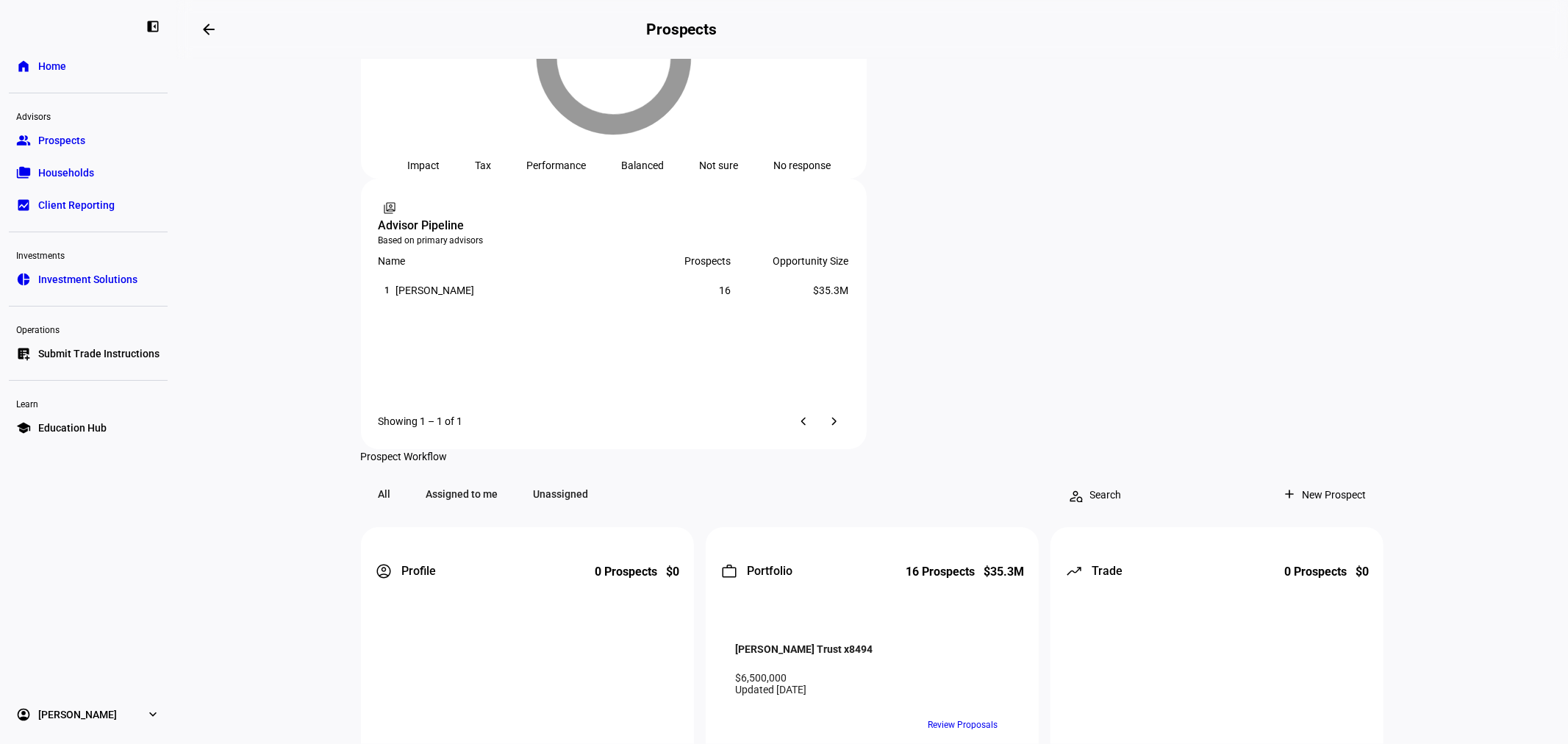
drag, startPoint x: 946, startPoint y: 510, endPoint x: 950, endPoint y: 502, distance: 8.9
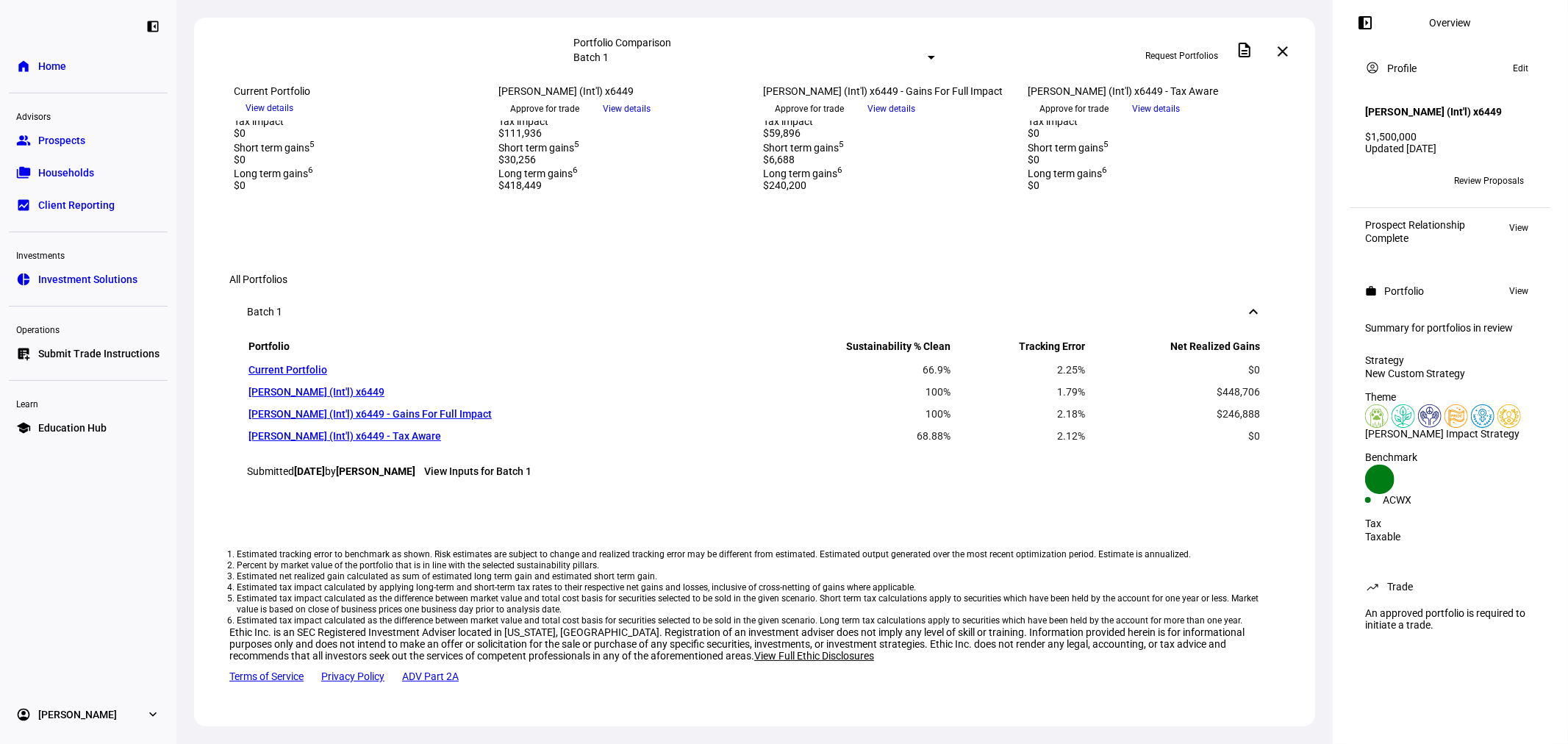
scroll to position [653, 0]
drag, startPoint x: 73, startPoint y: 144, endPoint x: 135, endPoint y: 144, distance: 62.0
click at [73, 144] on span "Prospects" at bounding box center [61, 140] width 47 height 14
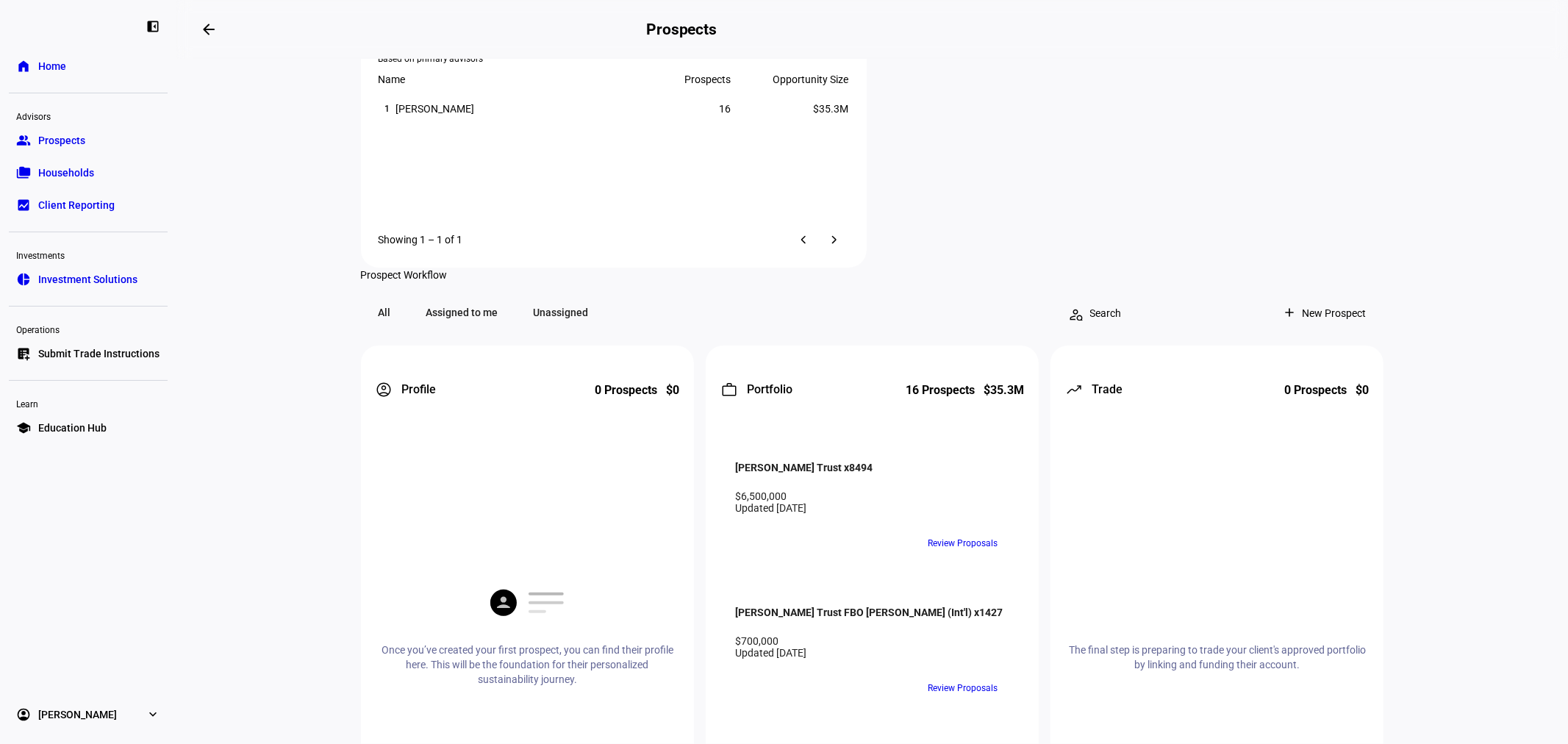
scroll to position [1198, 0]
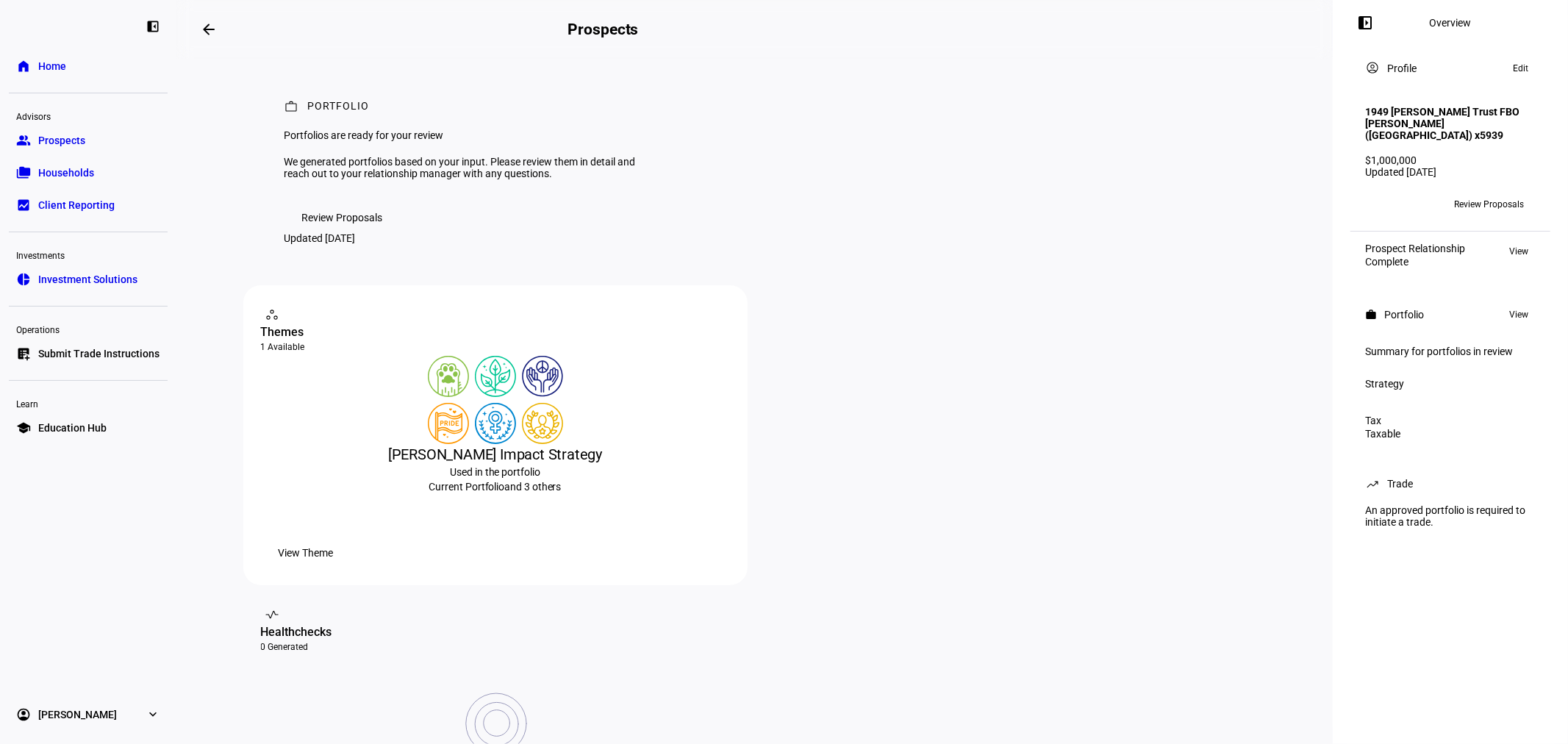
drag, startPoint x: 347, startPoint y: 285, endPoint x: 456, endPoint y: 275, distance: 109.5
click at [347, 232] on span "Review Proposals" at bounding box center [342, 217] width 81 height 29
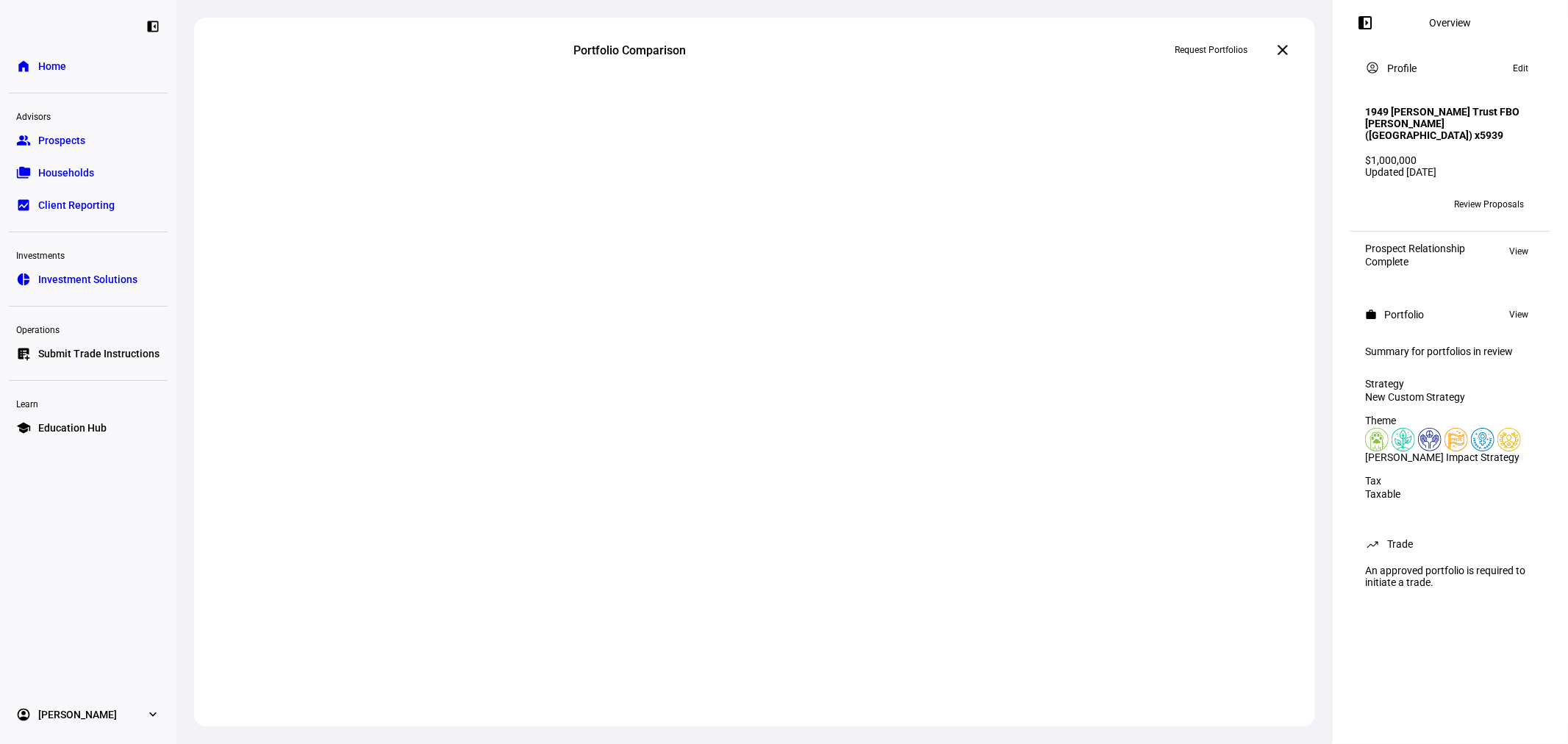
click at [98, 144] on link "group Prospects" at bounding box center [88, 140] width 159 height 29
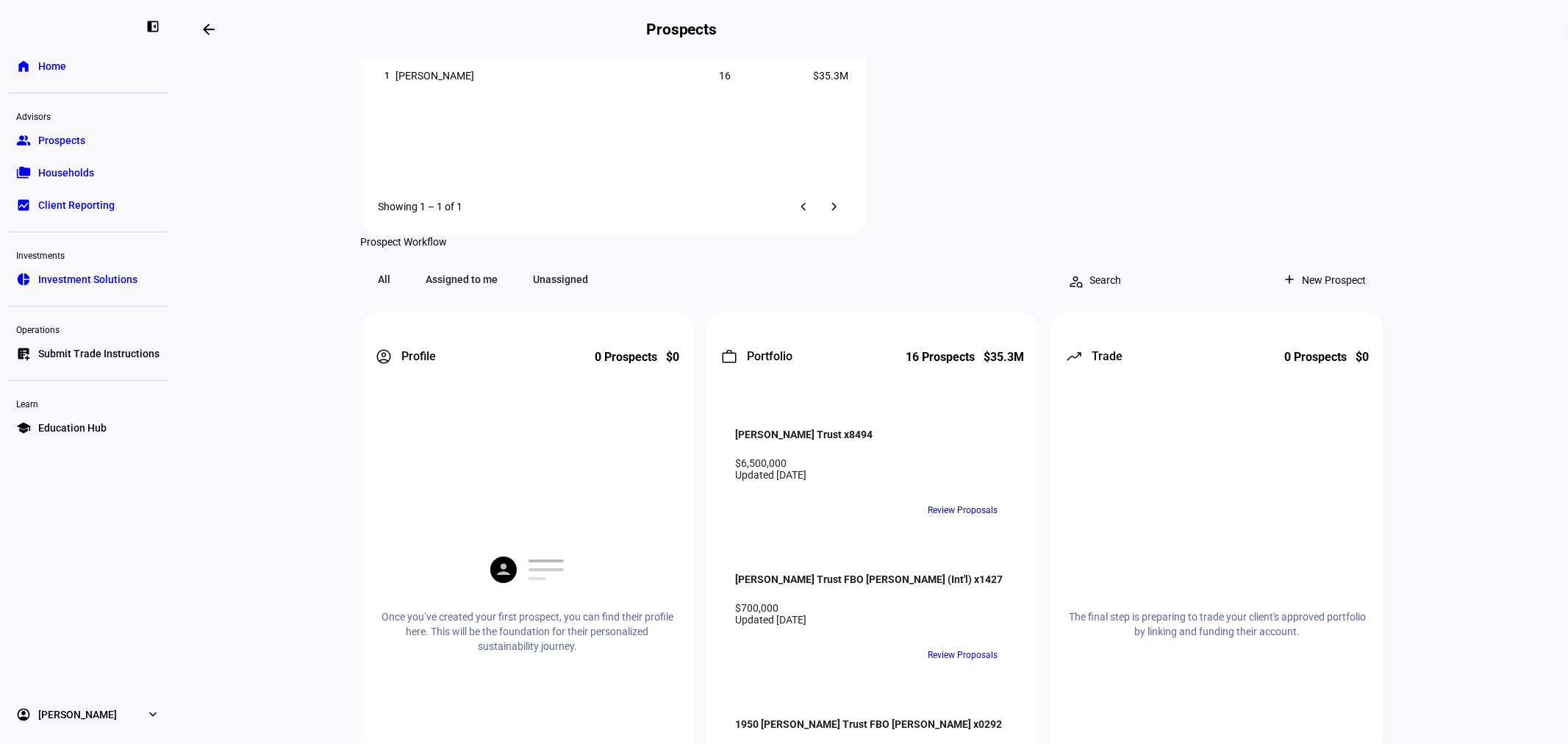
scroll to position [1198, 0]
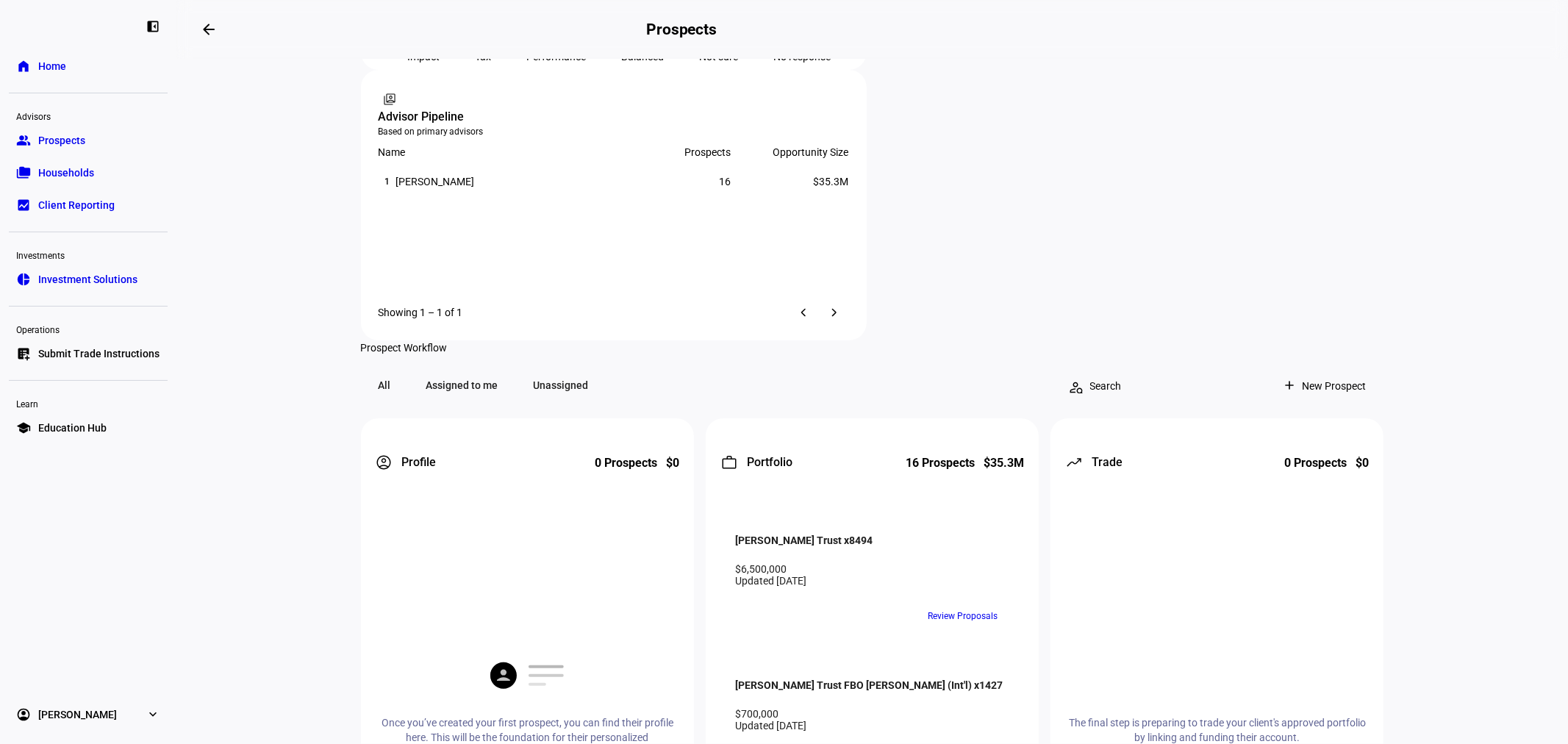
scroll to position [1198, 0]
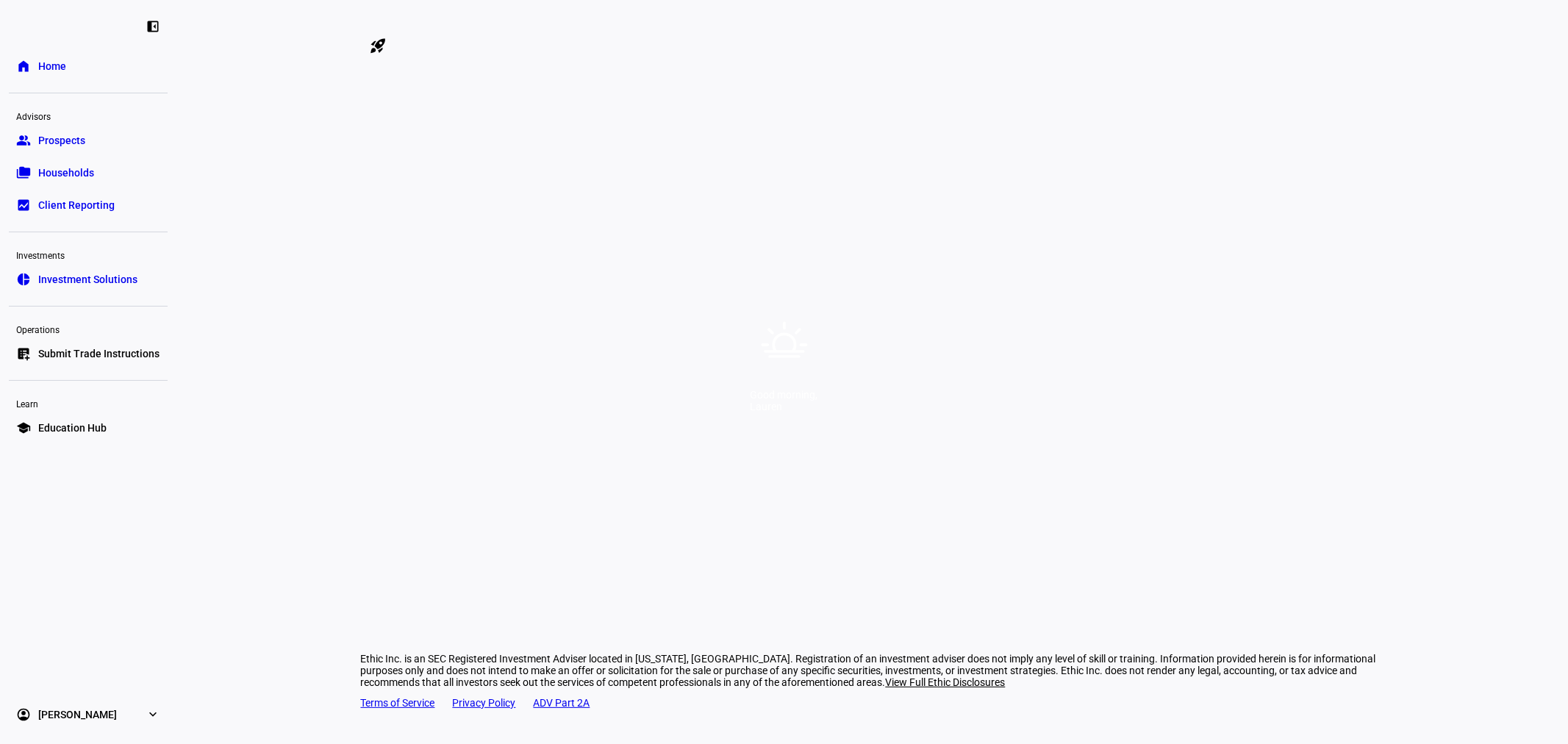
drag, startPoint x: 1009, startPoint y: 203, endPoint x: 993, endPoint y: 77, distance: 127.0
click at [1009, 202] on div "Good morning, [PERSON_NAME]" at bounding box center [784, 372] width 1568 height 744
